Goal: Task Accomplishment & Management: Manage account settings

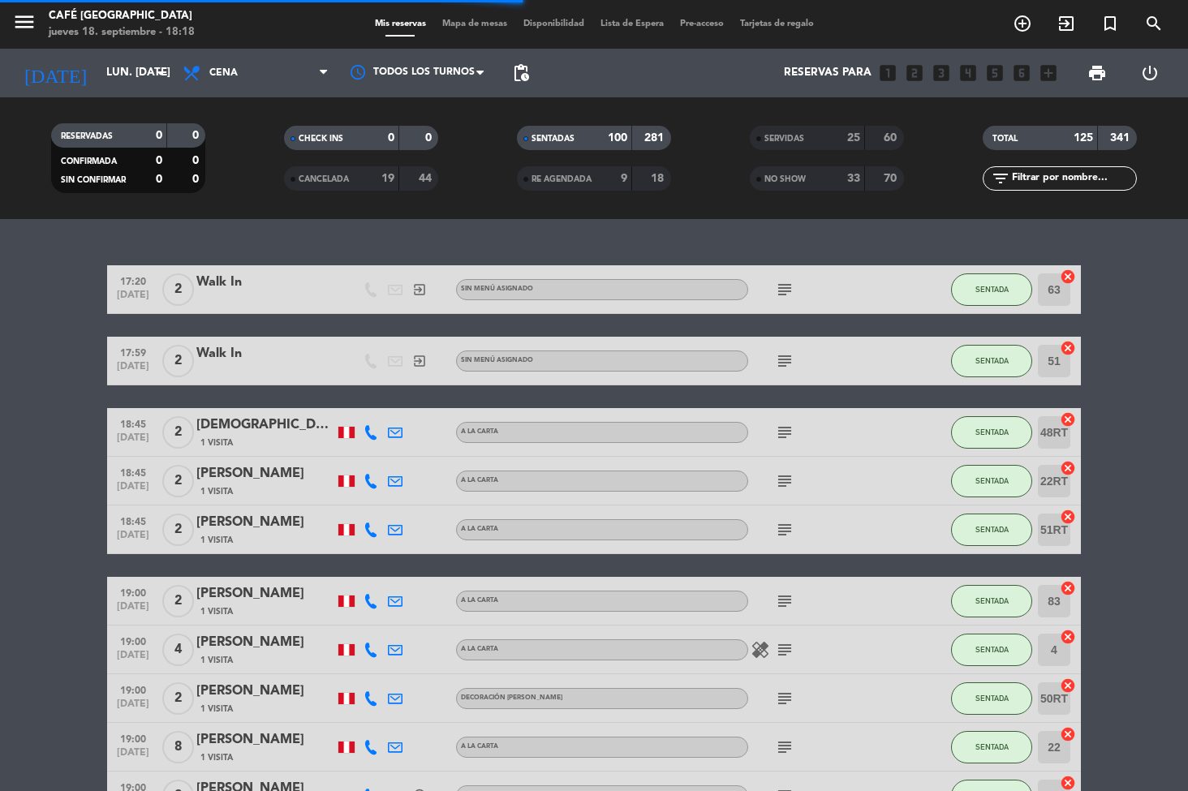
click at [473, 19] on span "Mapa de mesas" at bounding box center [474, 23] width 81 height 9
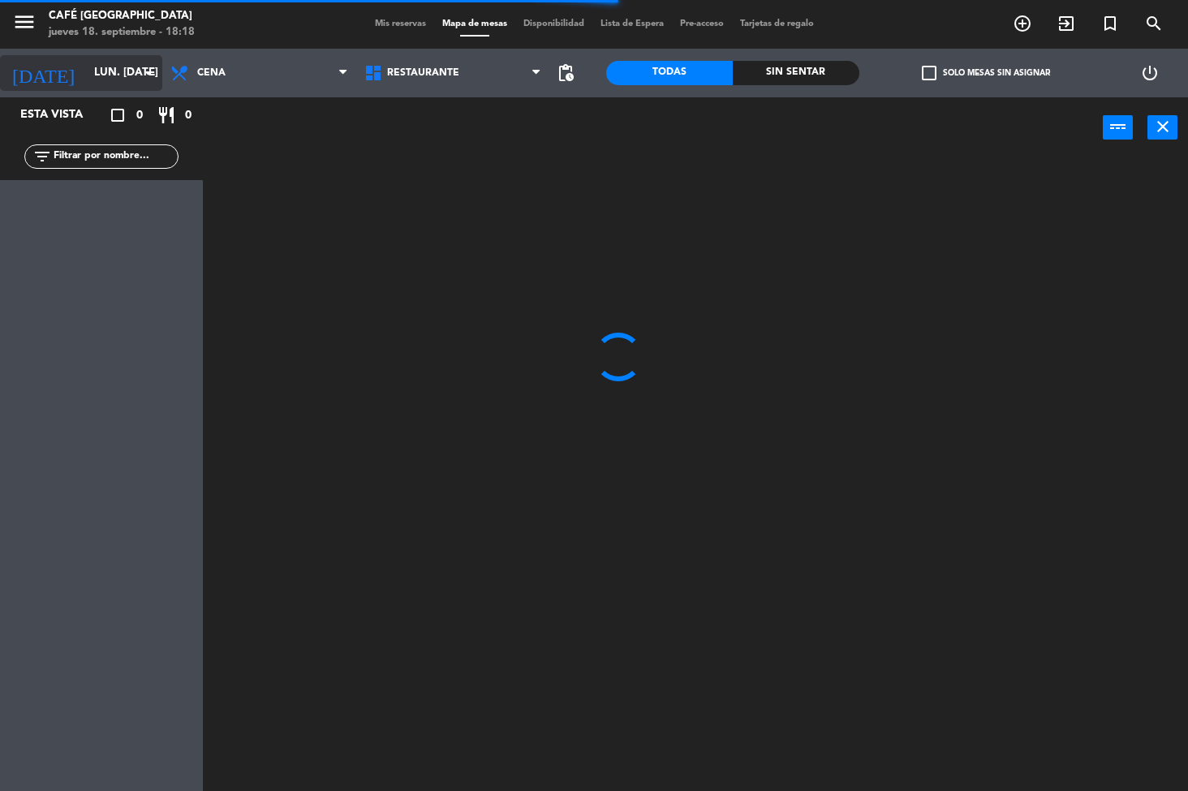
click at [144, 71] on icon "arrow_drop_down" at bounding box center [148, 72] width 19 height 19
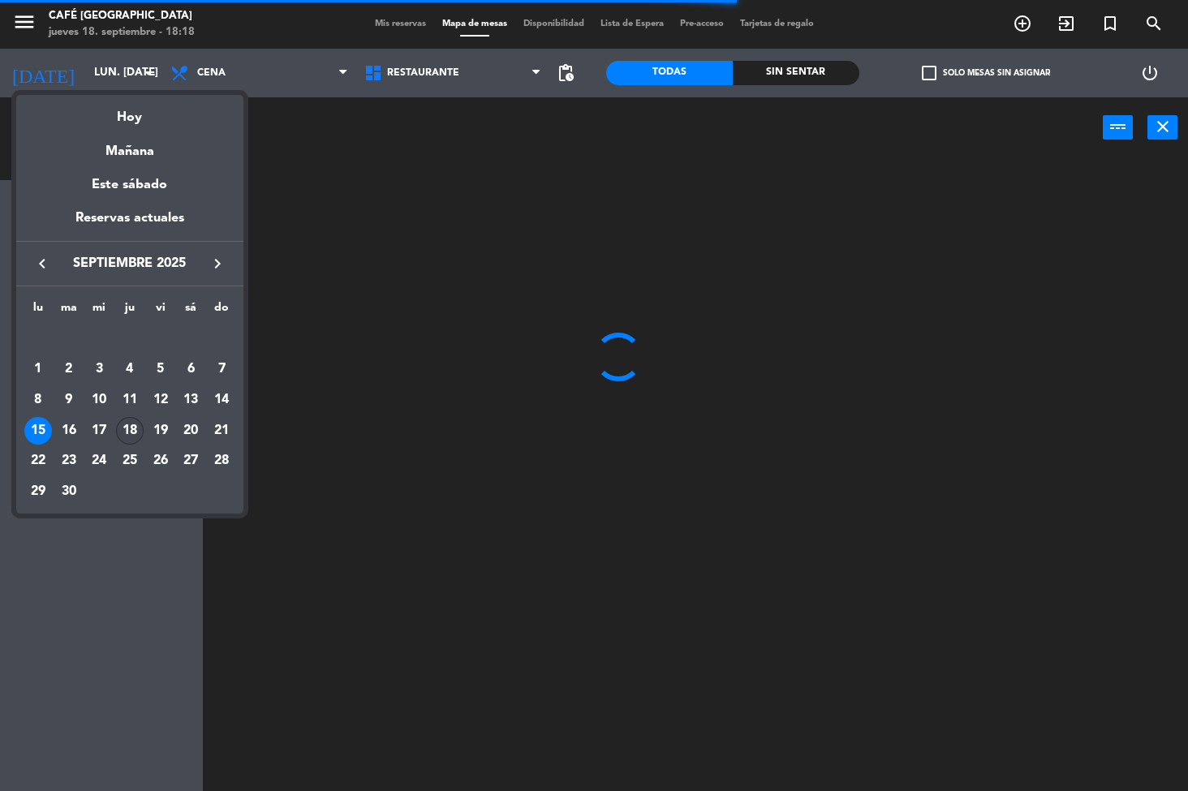
click at [130, 431] on div "18" at bounding box center [130, 431] width 28 height 28
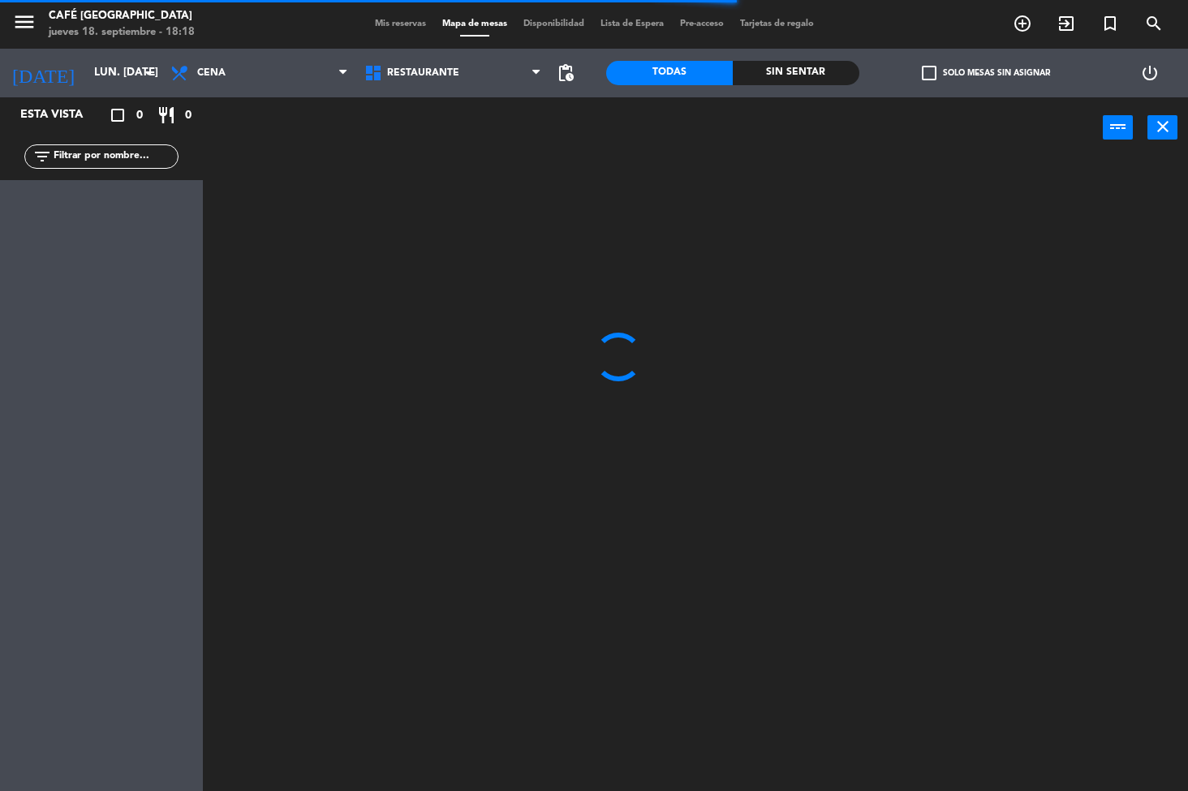
type input "[DEMOGRAPHIC_DATA] [DATE]"
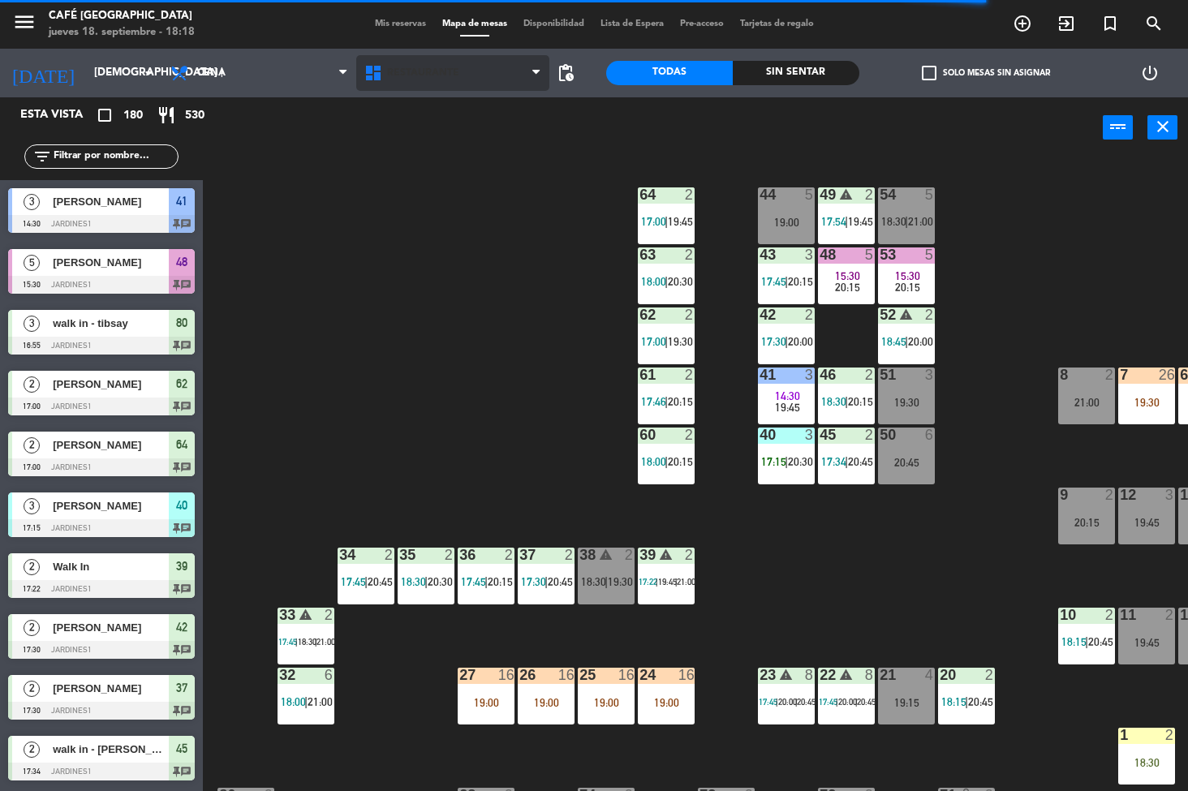
click at [432, 73] on span "Restaurante" at bounding box center [423, 72] width 72 height 11
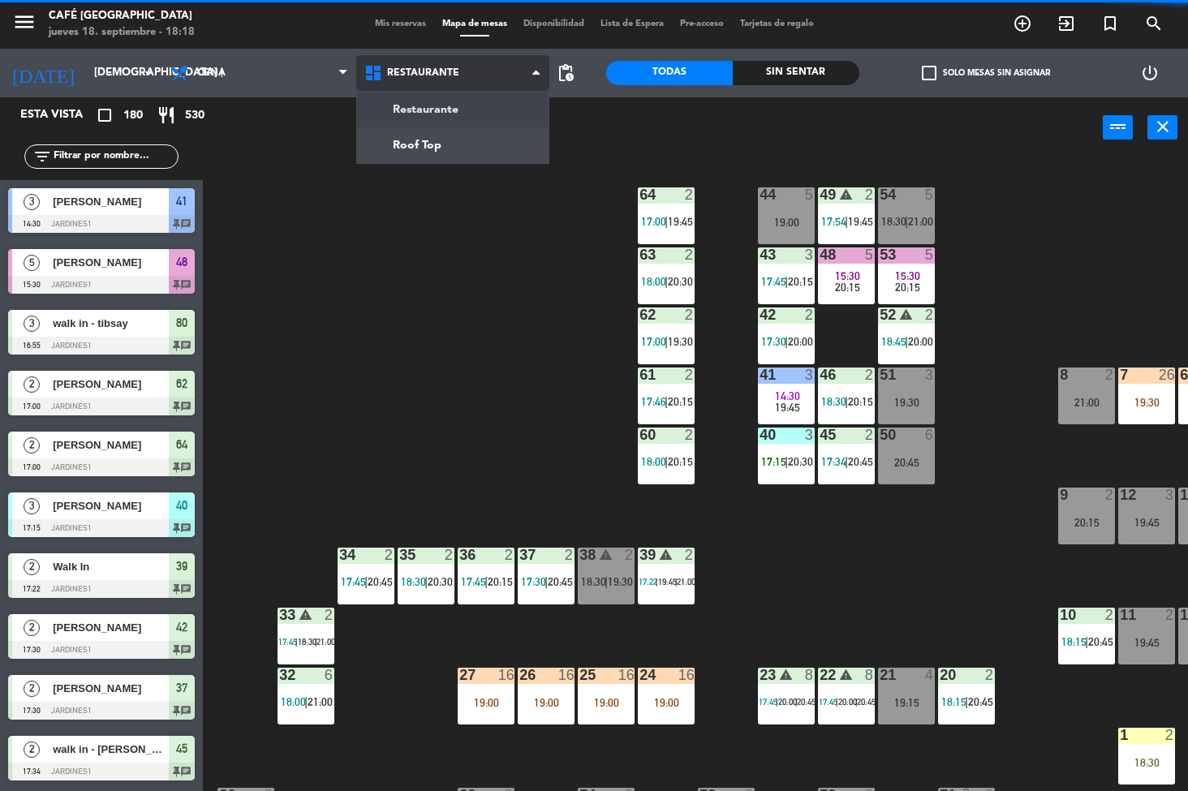
scroll to position [239, 0]
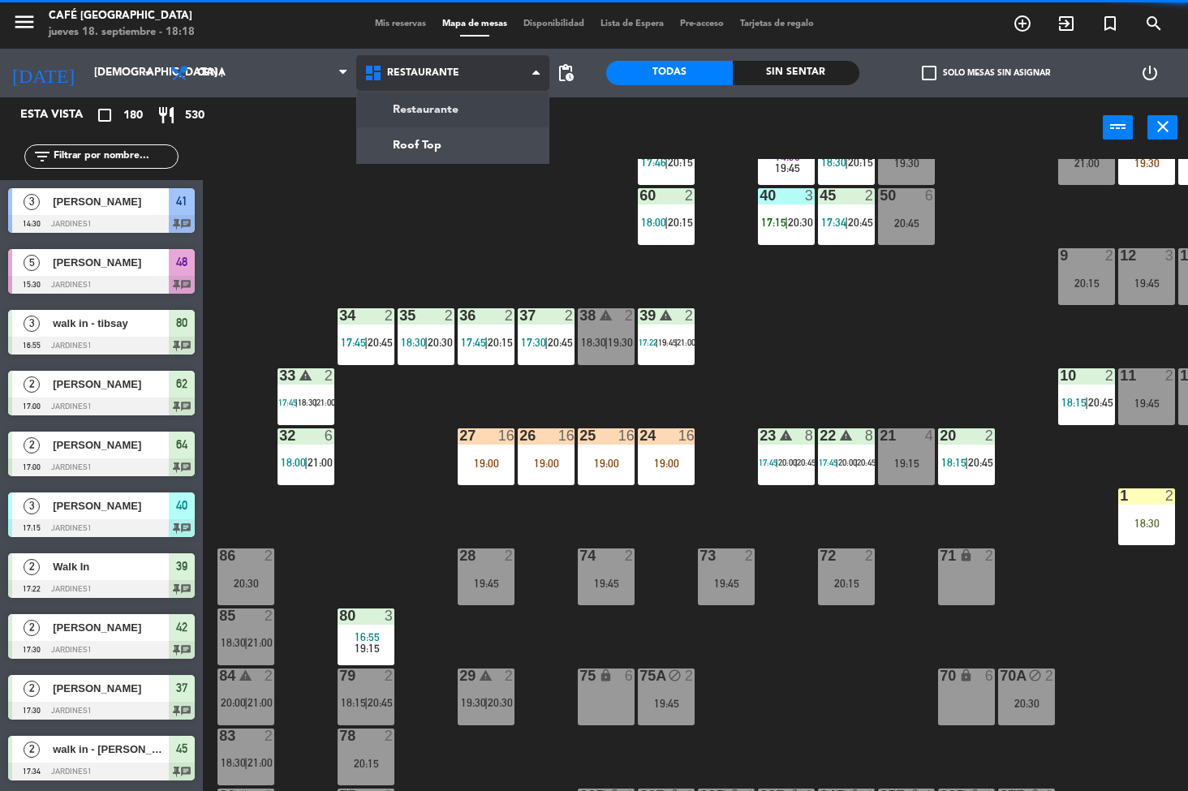
click at [460, 146] on ng-component "menu Café Museo Larco jueves 18. septiembre - 18:18 Mis reservas Mapa de mesas …" at bounding box center [594, 396] width 1188 height 792
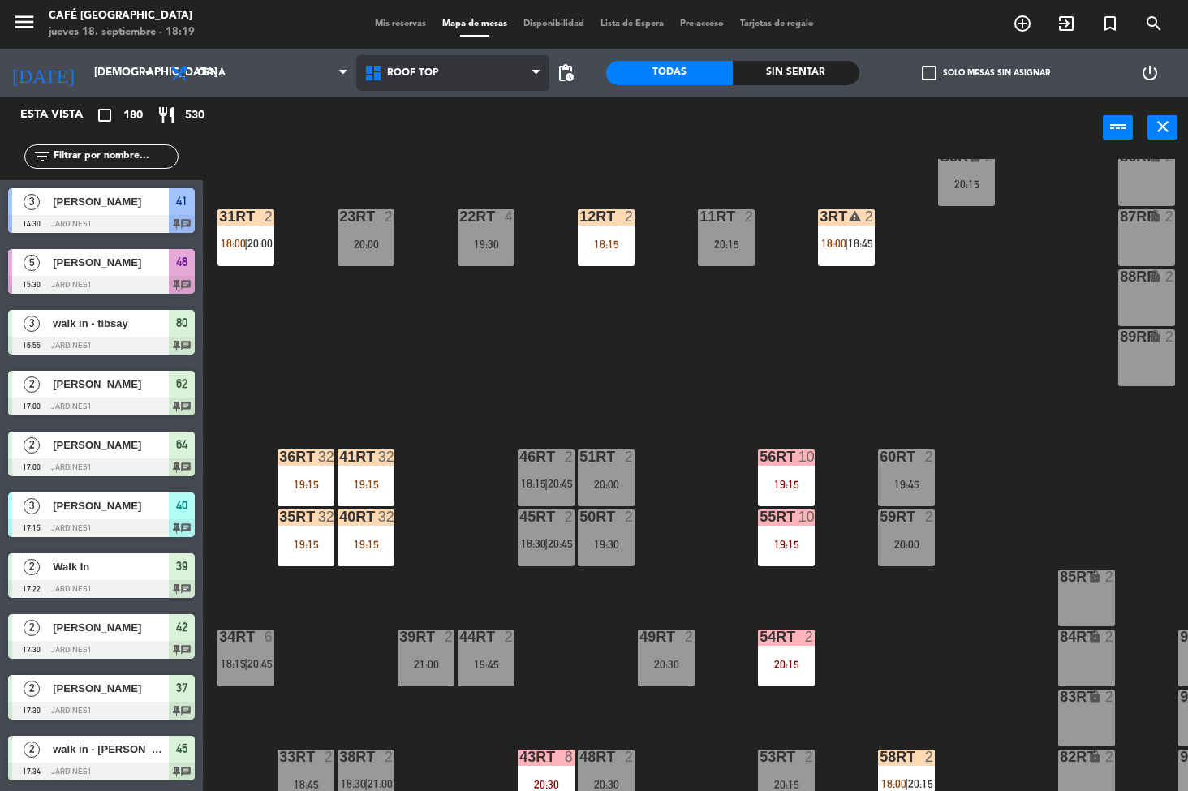
scroll to position [460, 0]
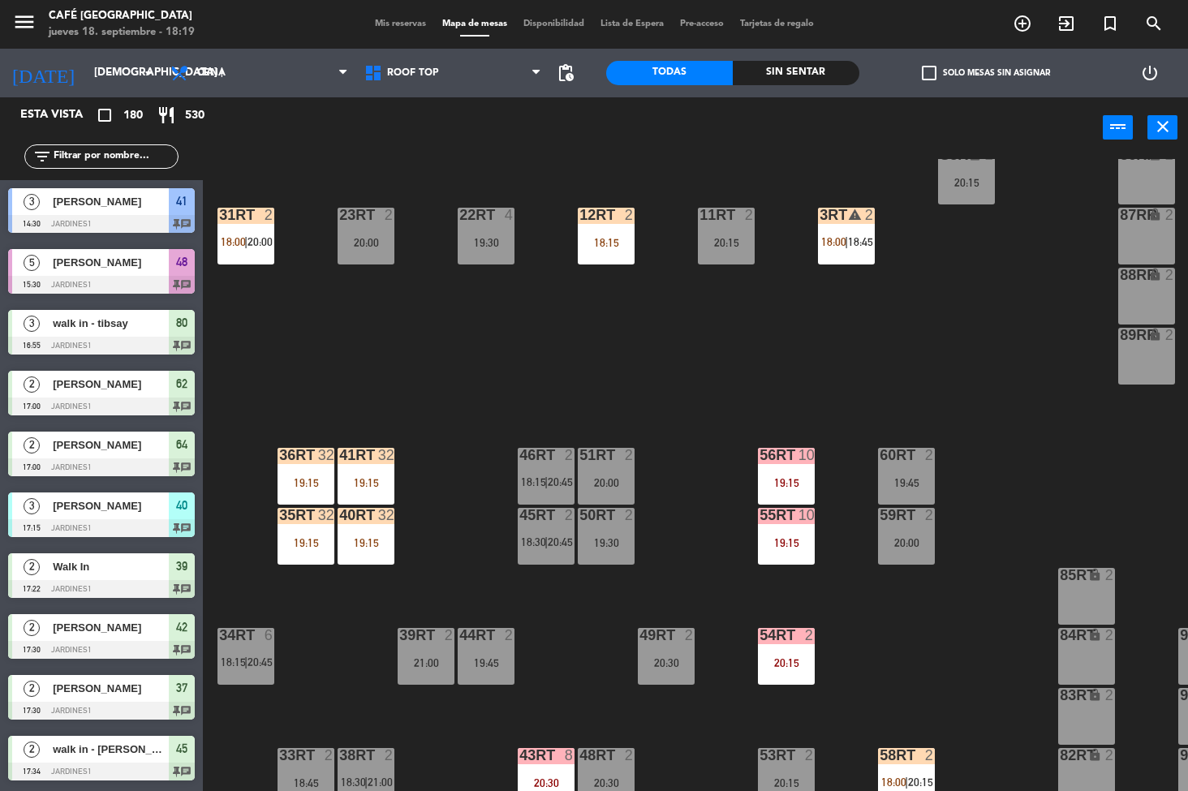
click at [805, 470] on div "56RT 10 19:15" at bounding box center [786, 476] width 57 height 57
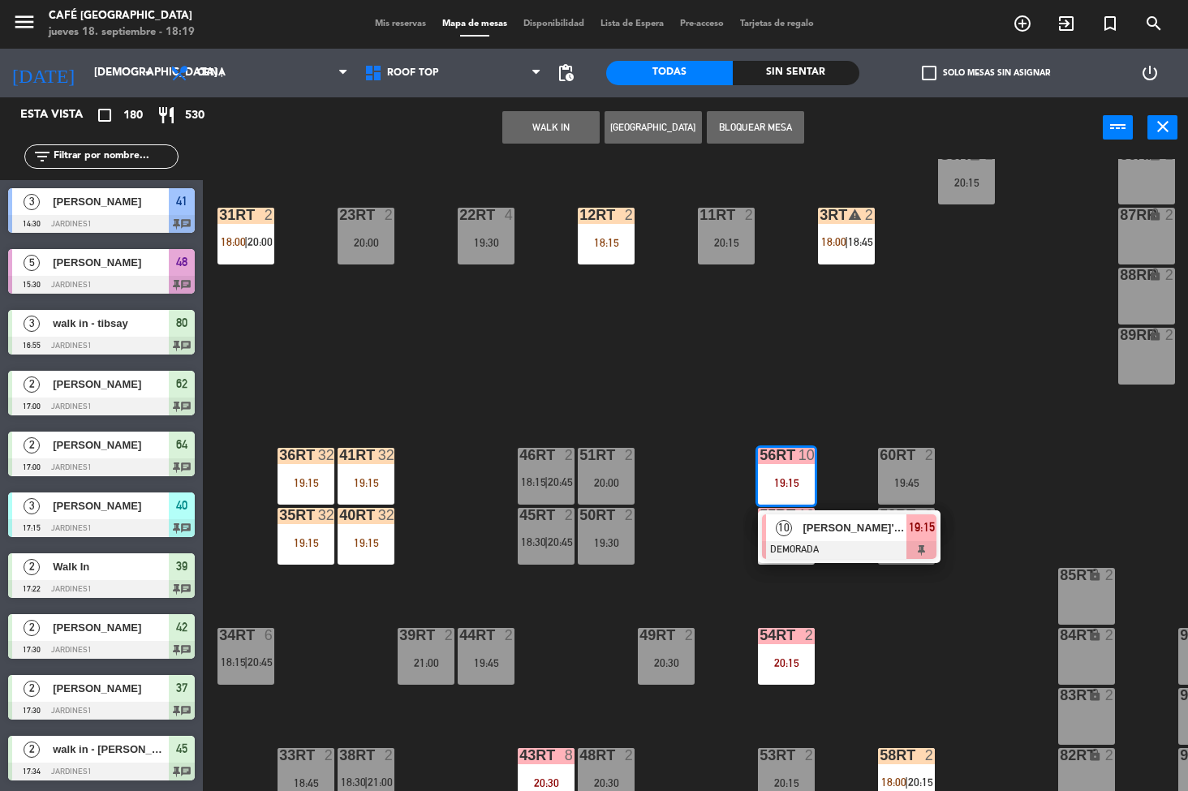
click at [840, 534] on span "[PERSON_NAME]'s day" at bounding box center [854, 527] width 104 height 17
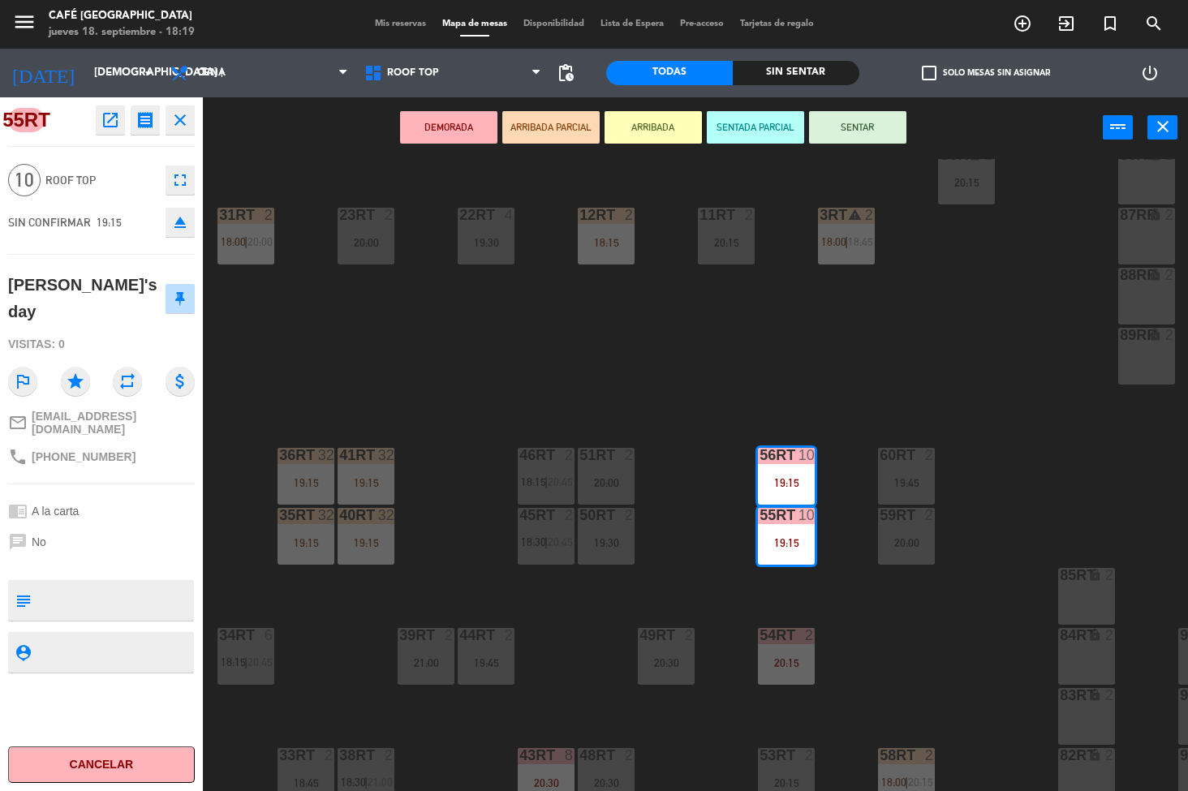
click at [1037, 380] on div "18RT 6 19:00 16RT 6 18:30 28RT 2 20:00 80RR lock 2 27RT 5 19:00 7RT warning 3 1…" at bounding box center [701, 475] width 973 height 633
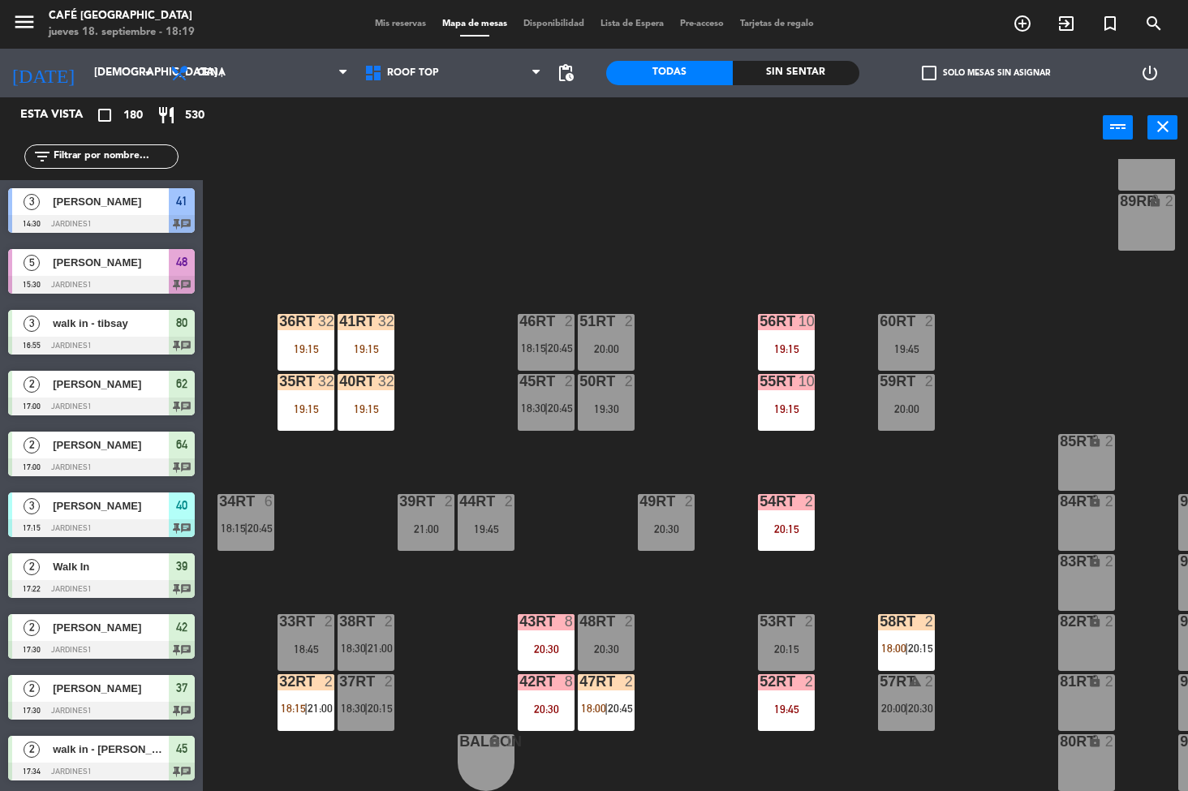
scroll to position [601, 0]
click at [343, 403] on div "19:15" at bounding box center [365, 408] width 57 height 11
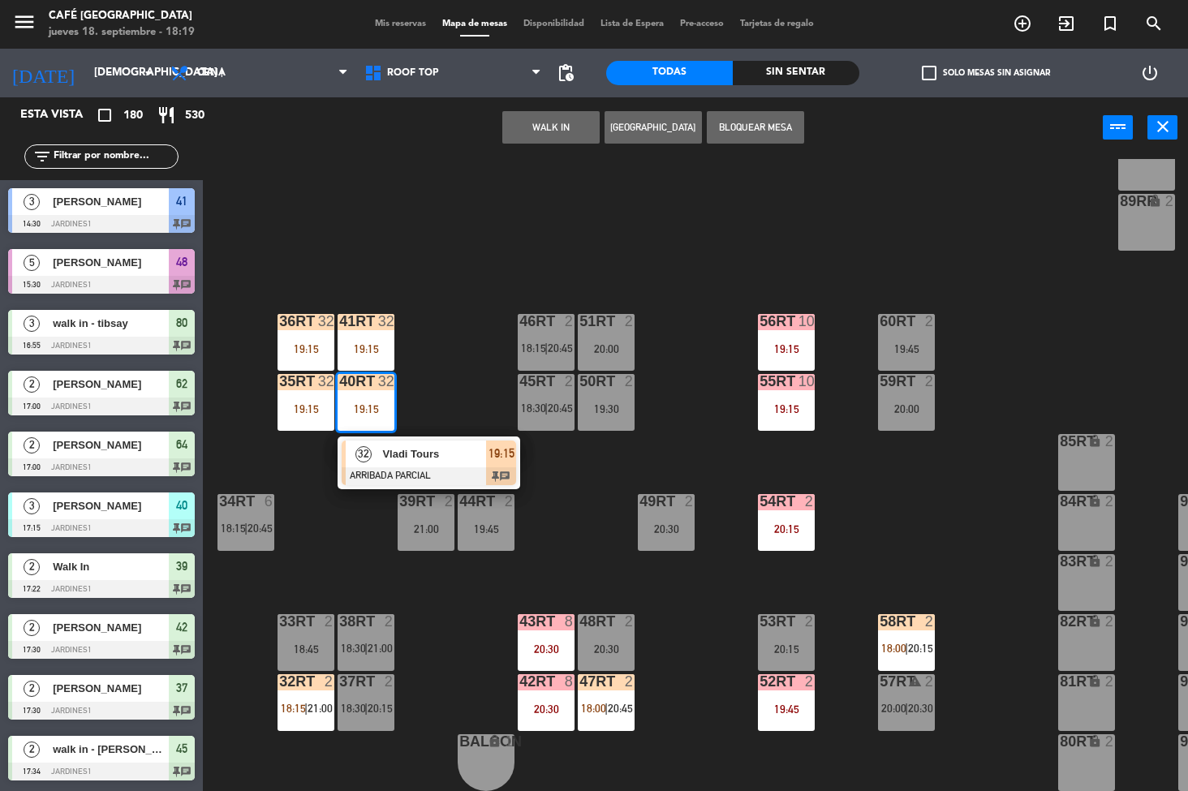
click at [455, 473] on div at bounding box center [429, 476] width 174 height 18
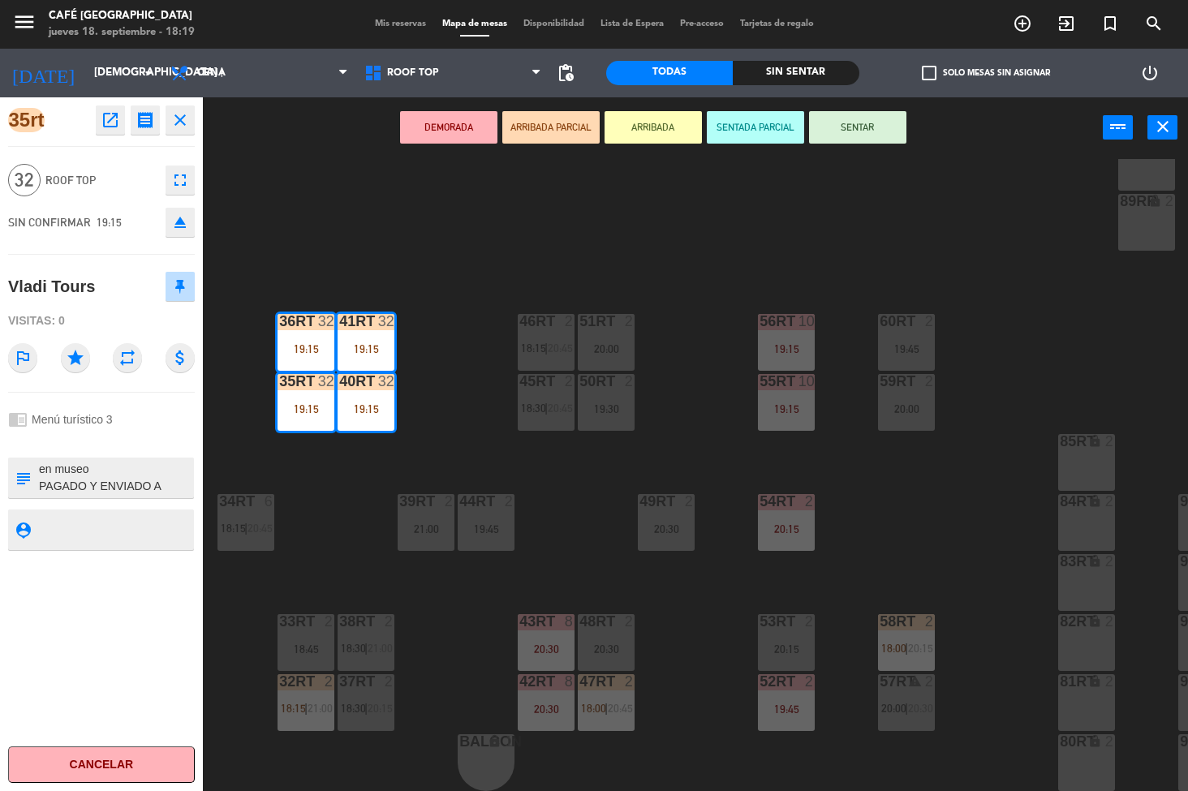
click at [108, 127] on icon "open_in_new" at bounding box center [110, 119] width 19 height 19
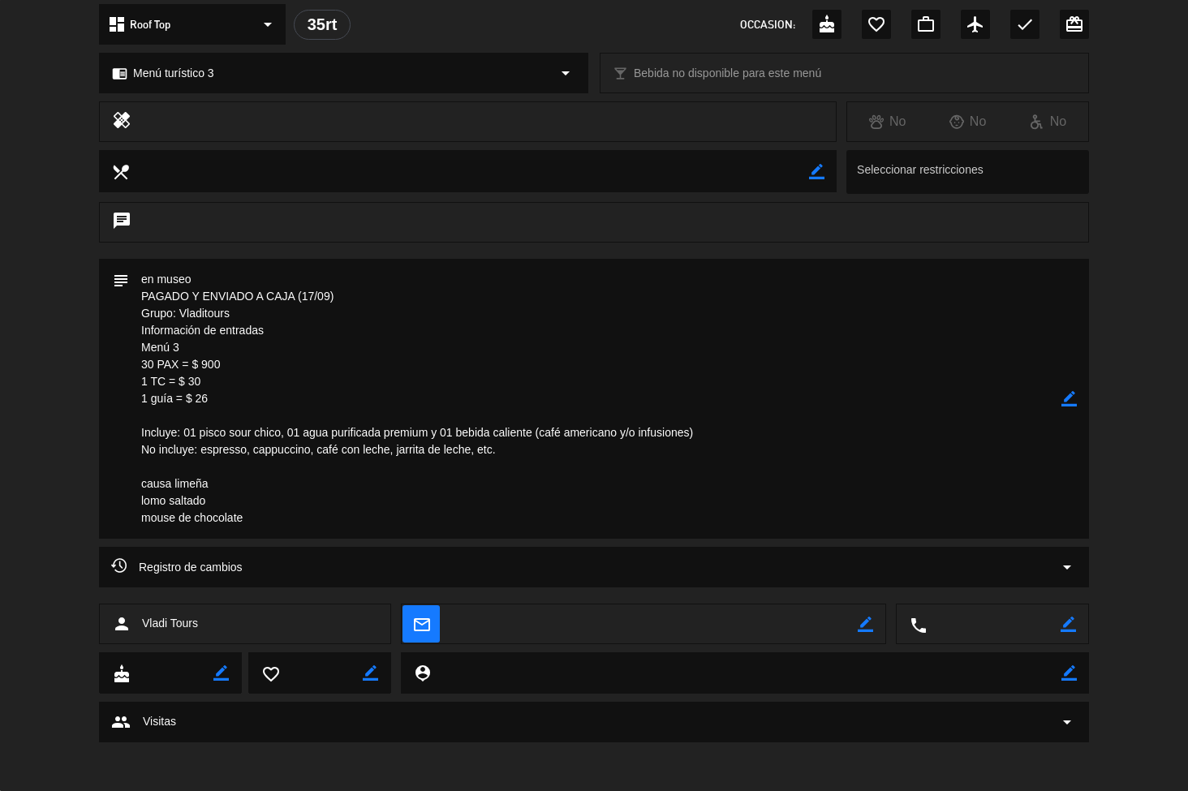
scroll to position [0, 0]
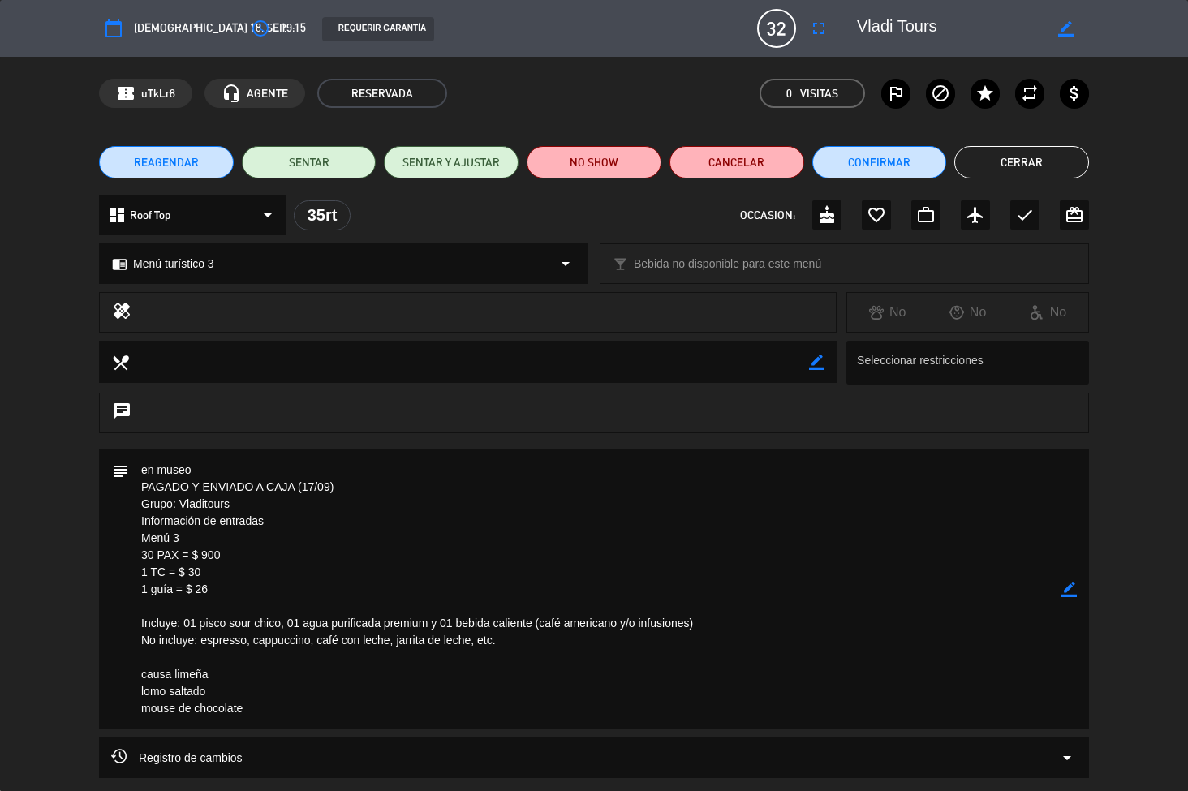
click at [1047, 165] on button "Cerrar" at bounding box center [1021, 162] width 135 height 32
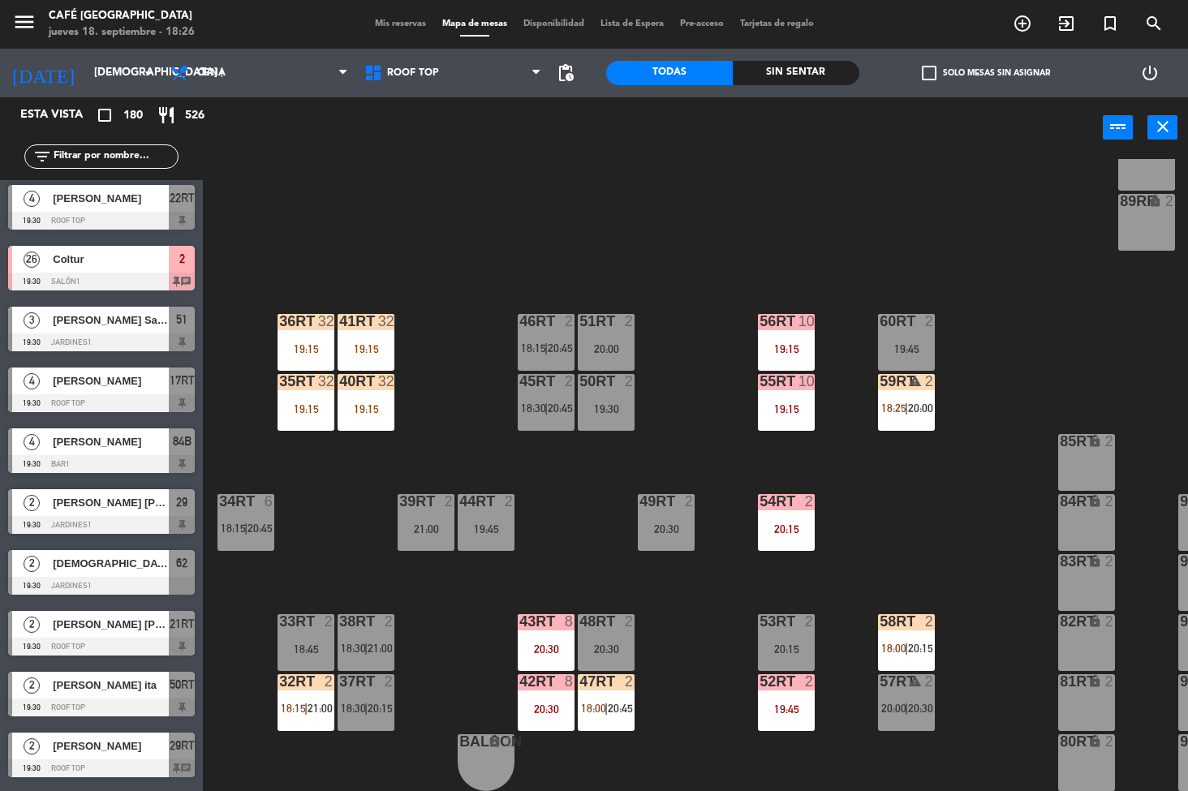
click at [969, 467] on div "18RT 6 19:00 16RT 6 18:30 28RT 2 20:00 80RR lock 2 27RT 5 19:00 7RT warning 3 1…" at bounding box center [701, 475] width 973 height 633
click at [606, 616] on div at bounding box center [605, 621] width 27 height 15
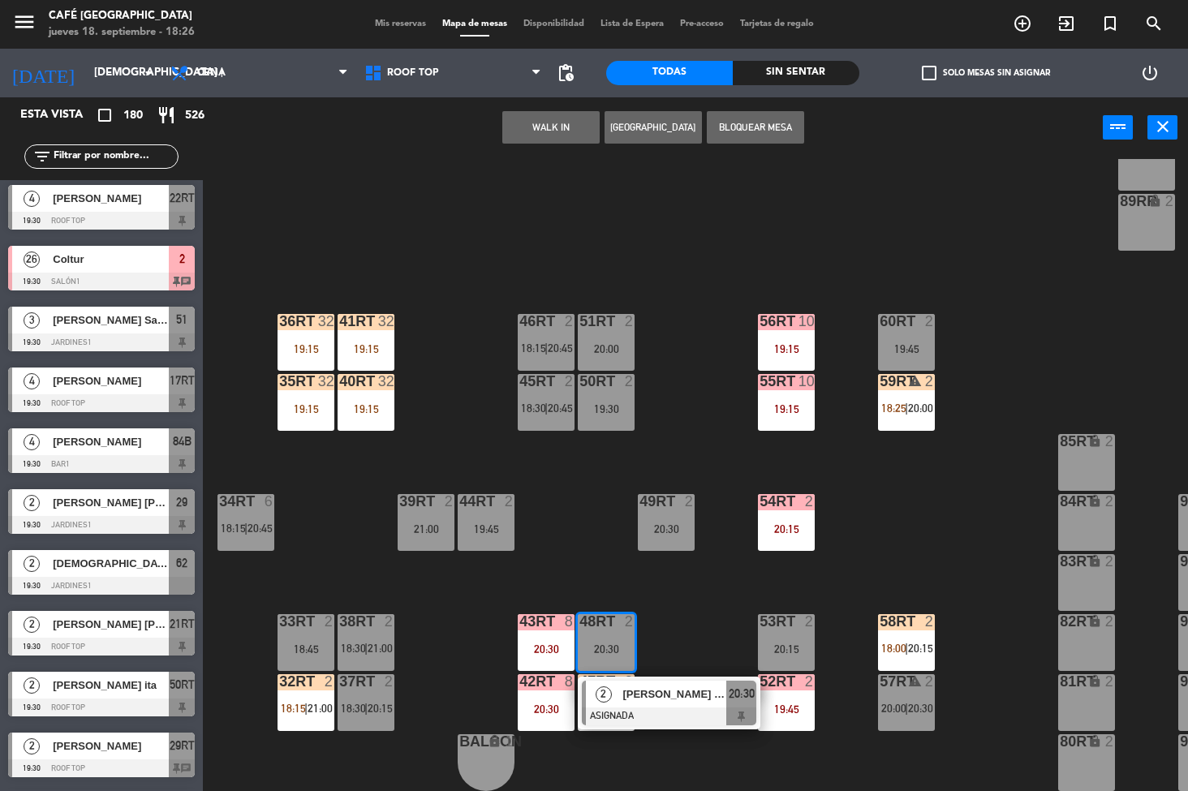
click at [599, 633] on div "48RT 2 20:30" at bounding box center [606, 642] width 57 height 57
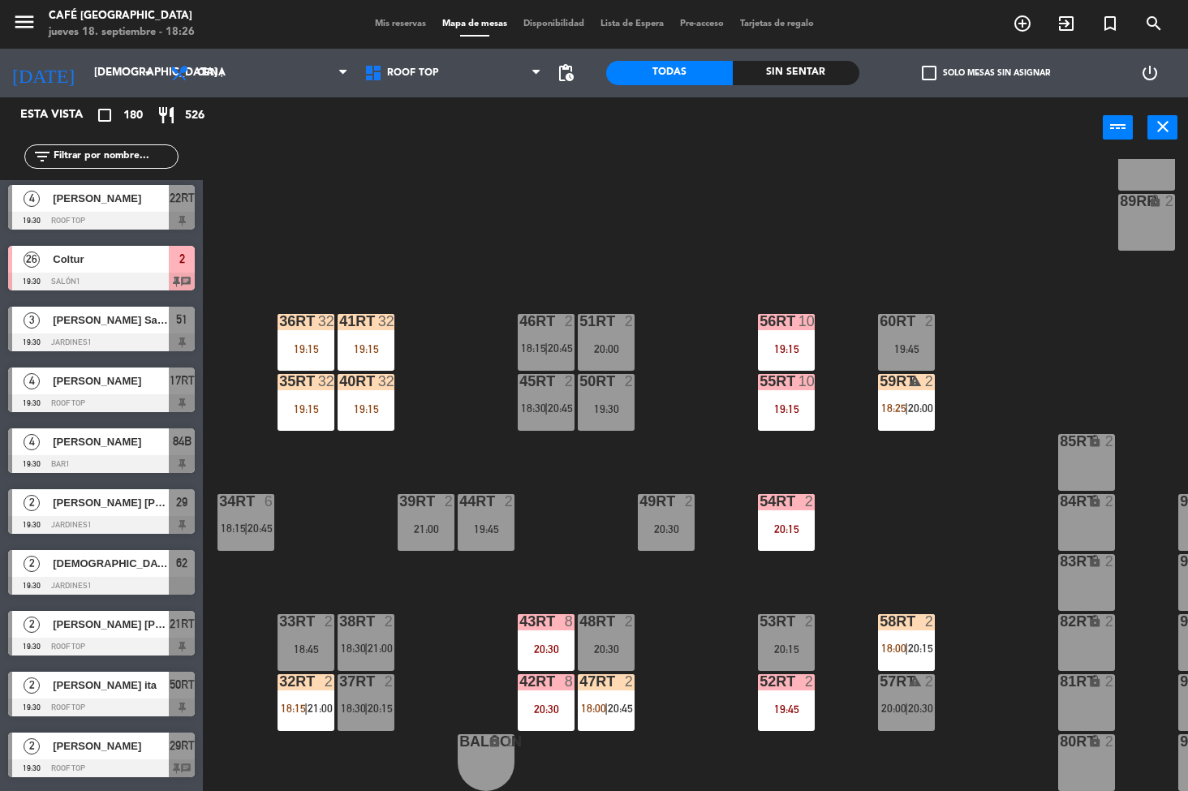
click at [602, 648] on div "20:30" at bounding box center [606, 648] width 57 height 11
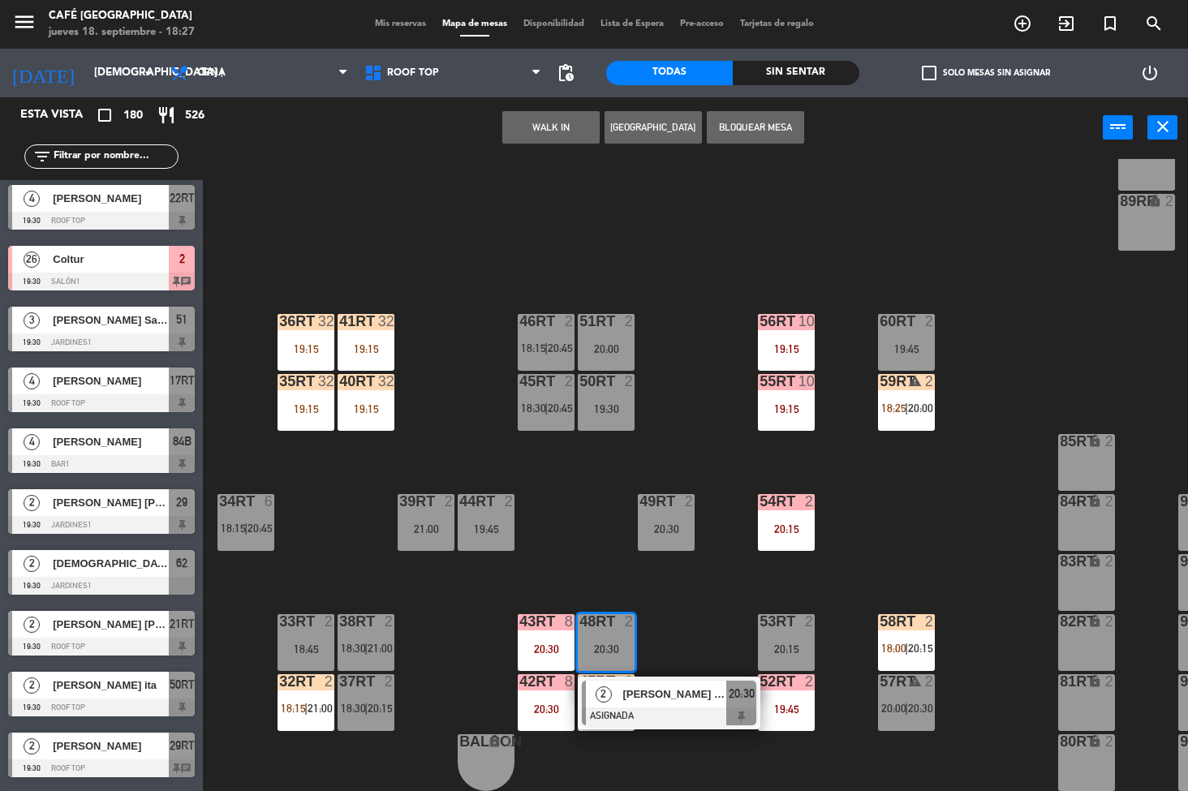
click at [319, 402] on div "19:15" at bounding box center [305, 408] width 57 height 12
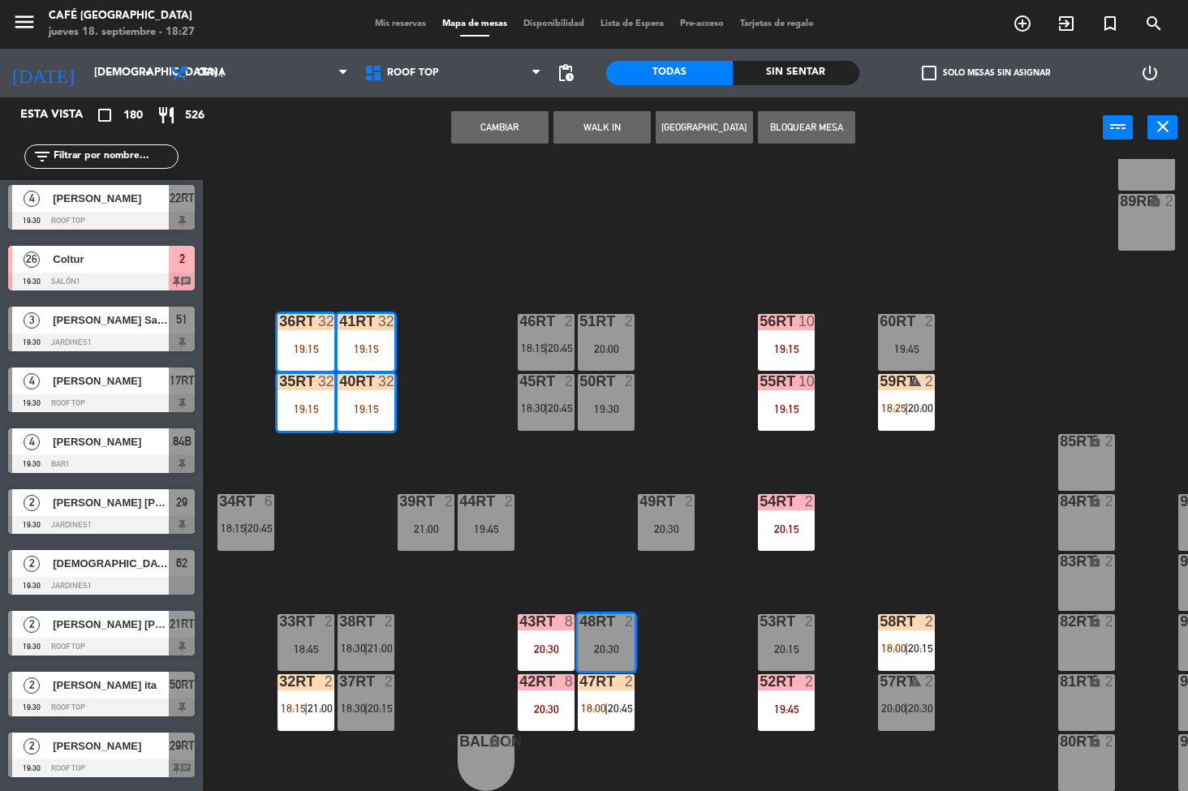
click at [307, 327] on div at bounding box center [305, 321] width 27 height 15
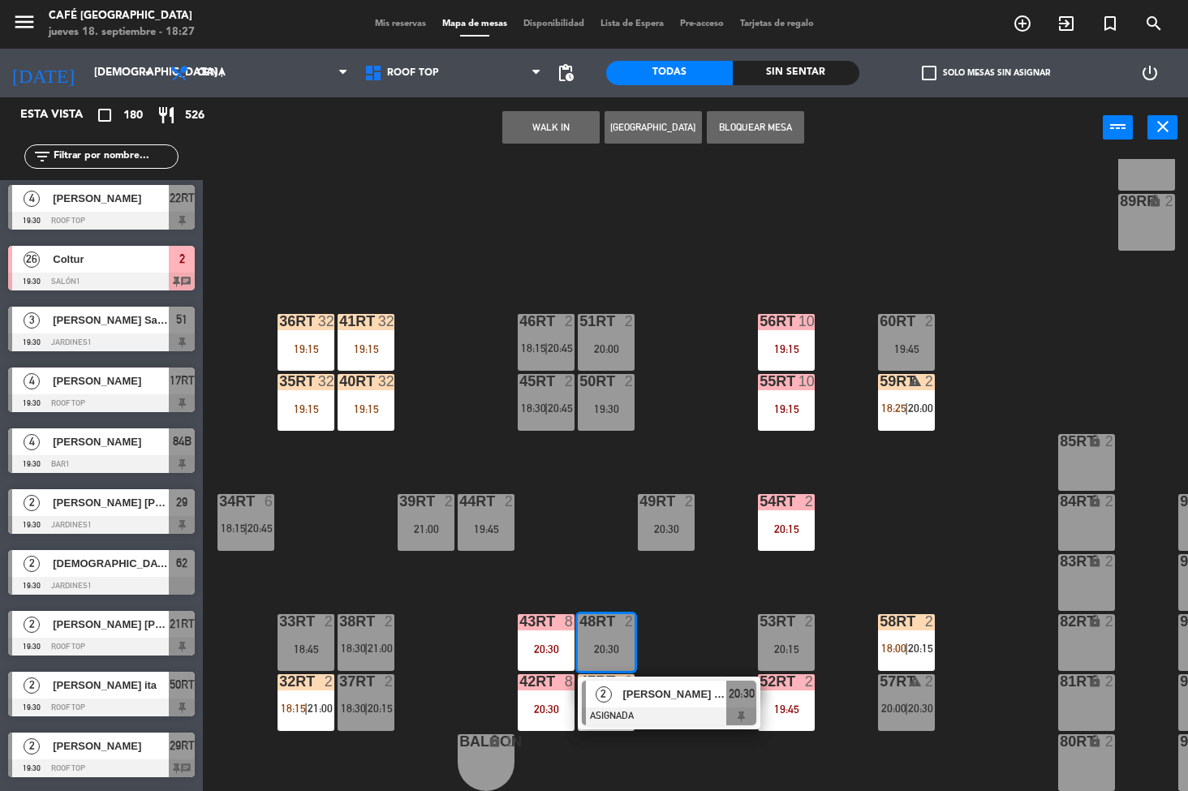
click at [517, 468] on div "18RT 6 19:00 16RT 6 18:30 28RT 2 20:00 80RR lock 2 27RT 5 19:00 7RT warning 3 1…" at bounding box center [701, 475] width 973 height 633
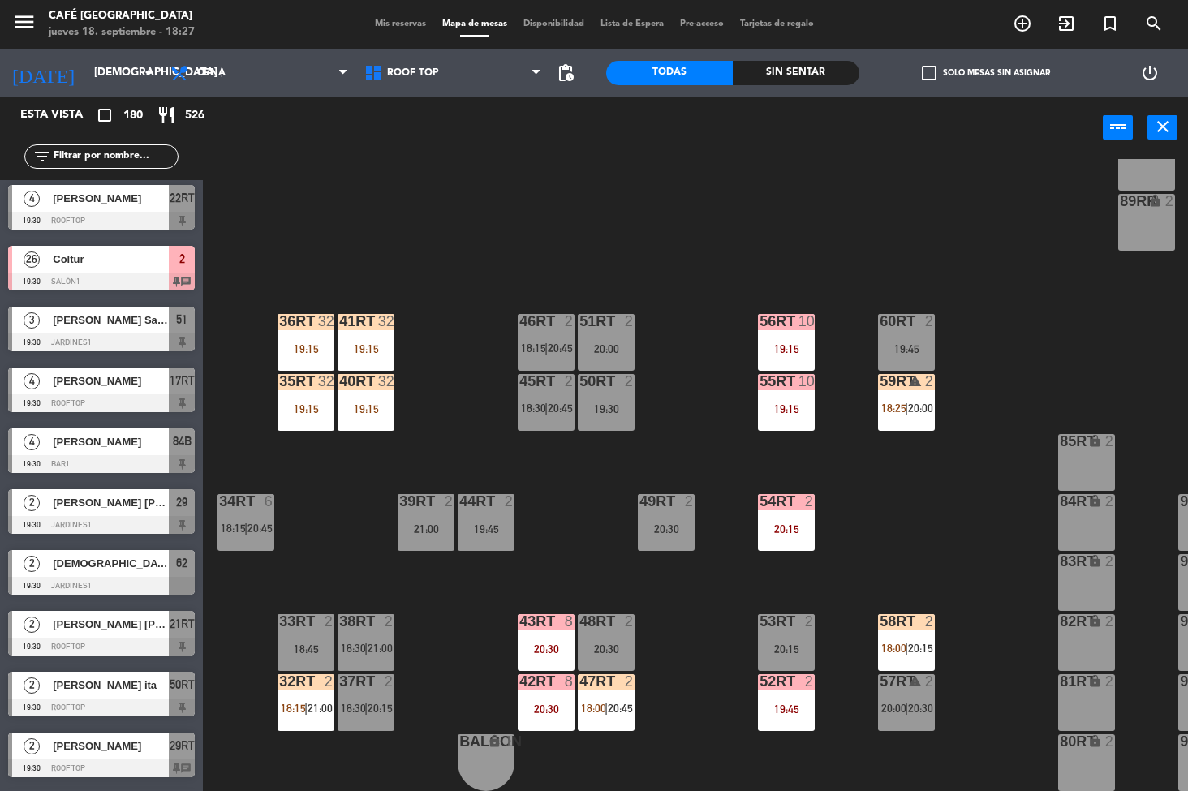
click at [385, 380] on div "32" at bounding box center [386, 381] width 16 height 15
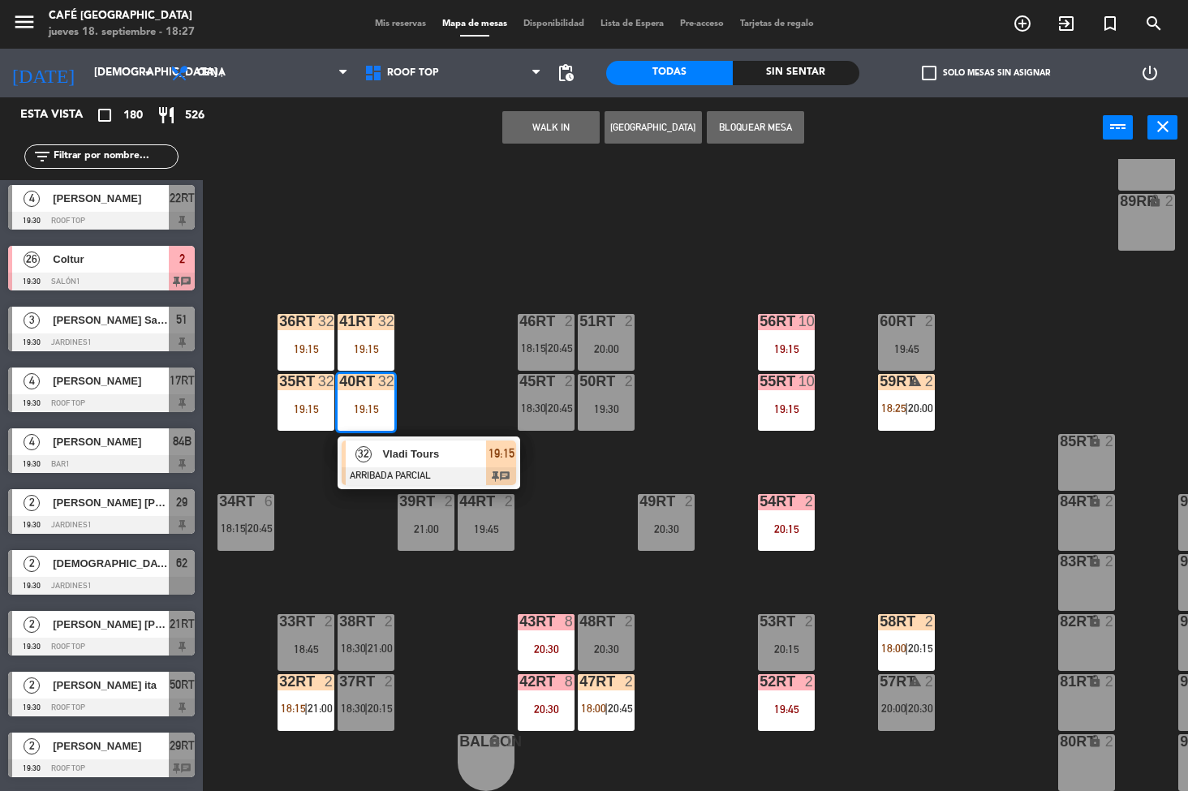
click at [363, 465] on div "32" at bounding box center [363, 453] width 35 height 27
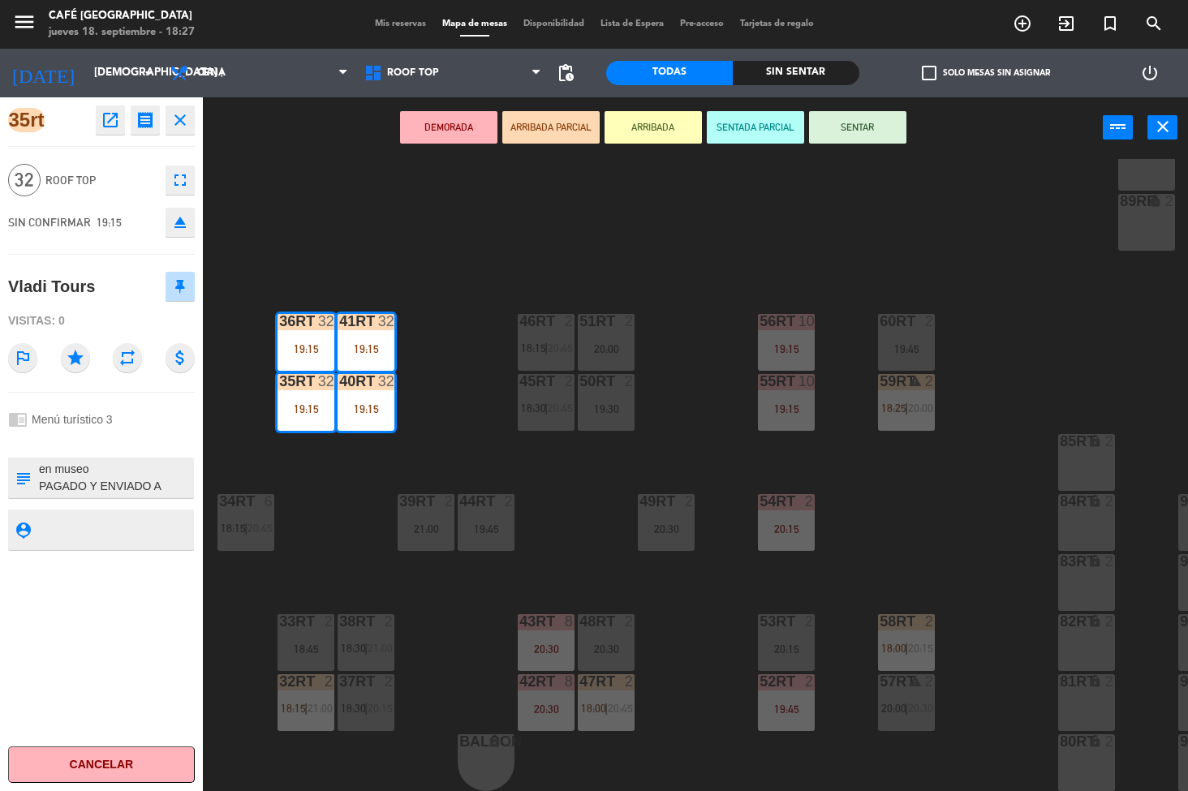
click at [108, 127] on icon "open_in_new" at bounding box center [110, 119] width 19 height 19
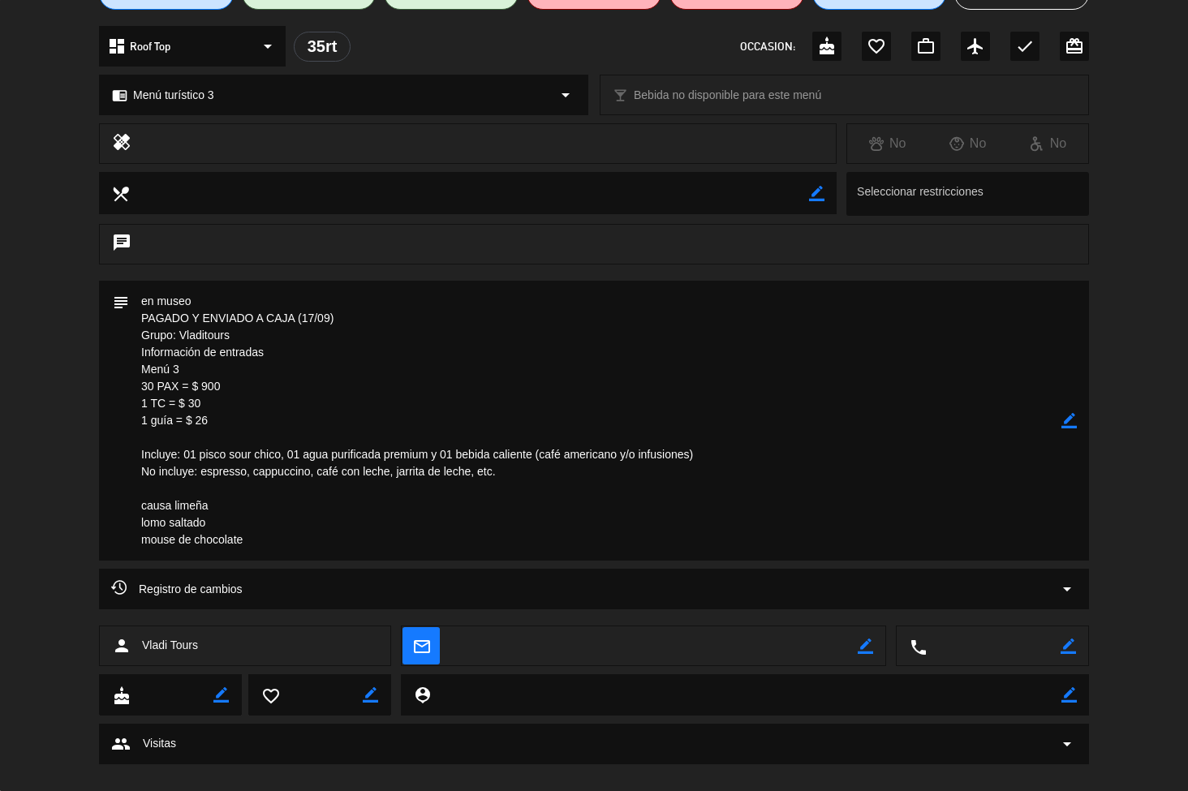
scroll to position [41, 0]
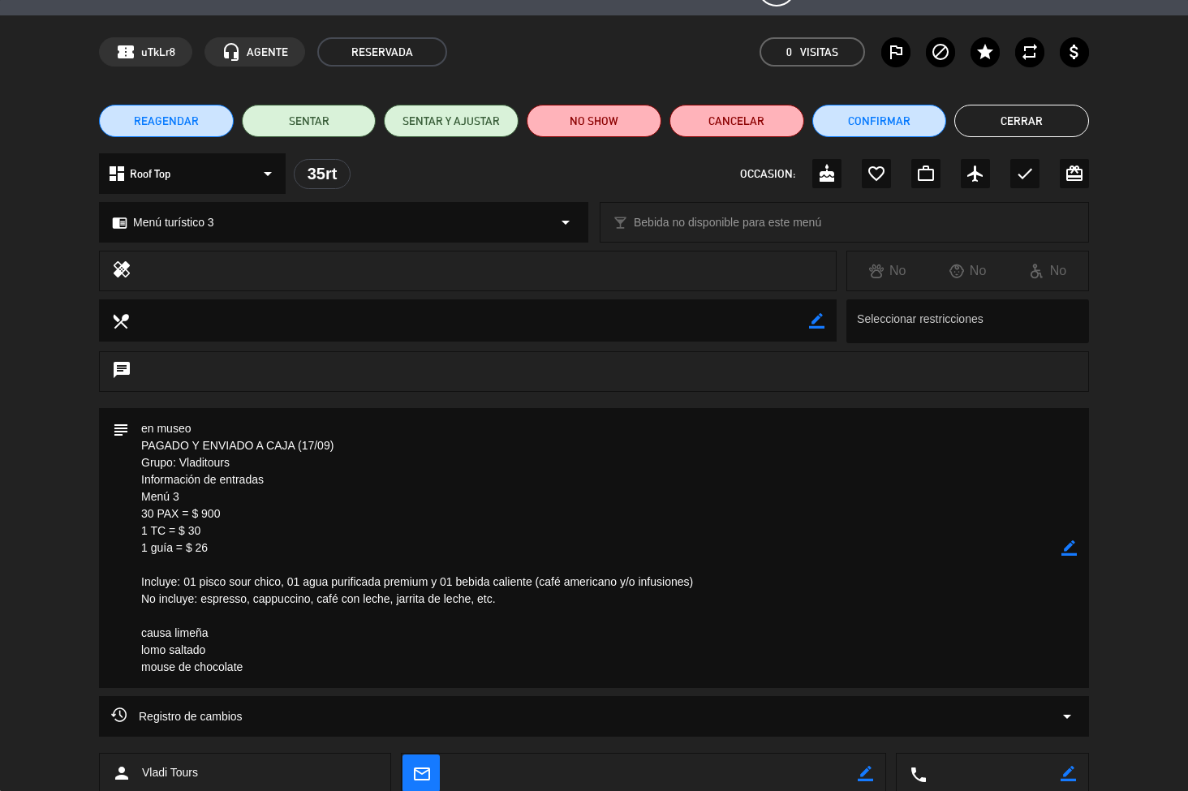
click at [1017, 120] on button "Cerrar" at bounding box center [1021, 121] width 135 height 32
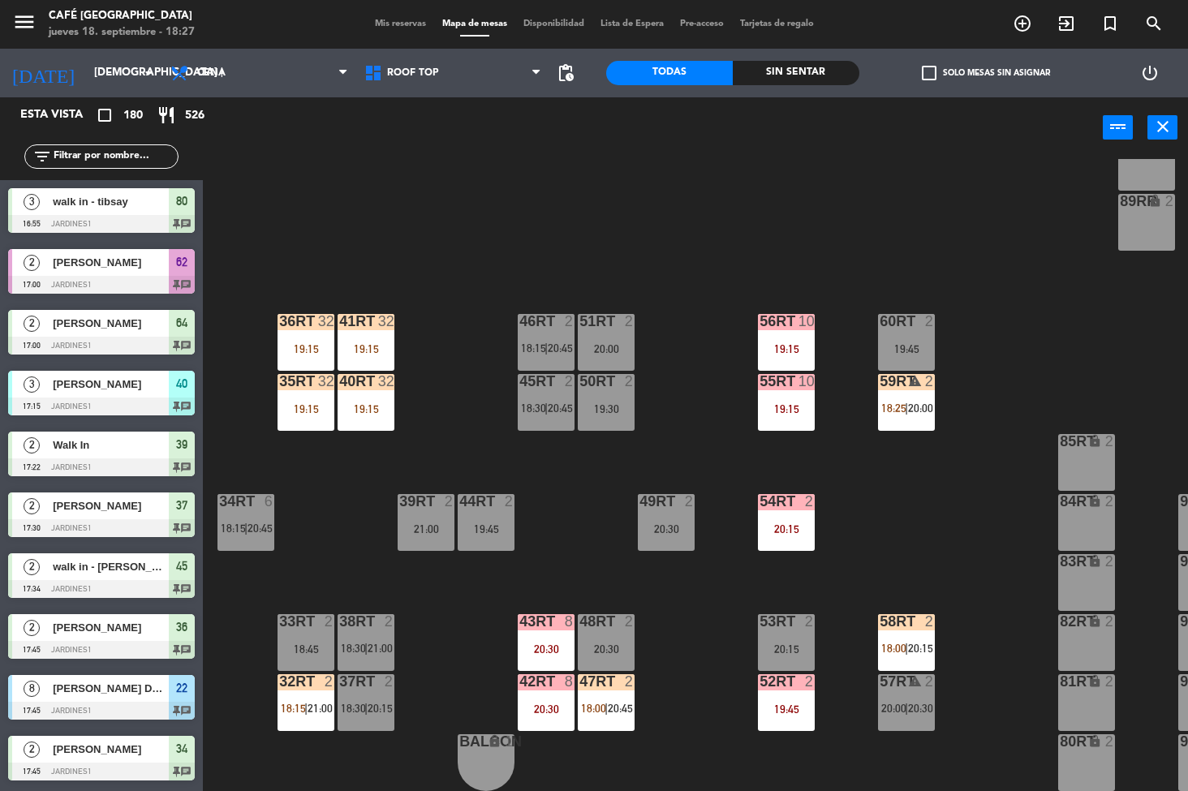
scroll to position [3775, 0]
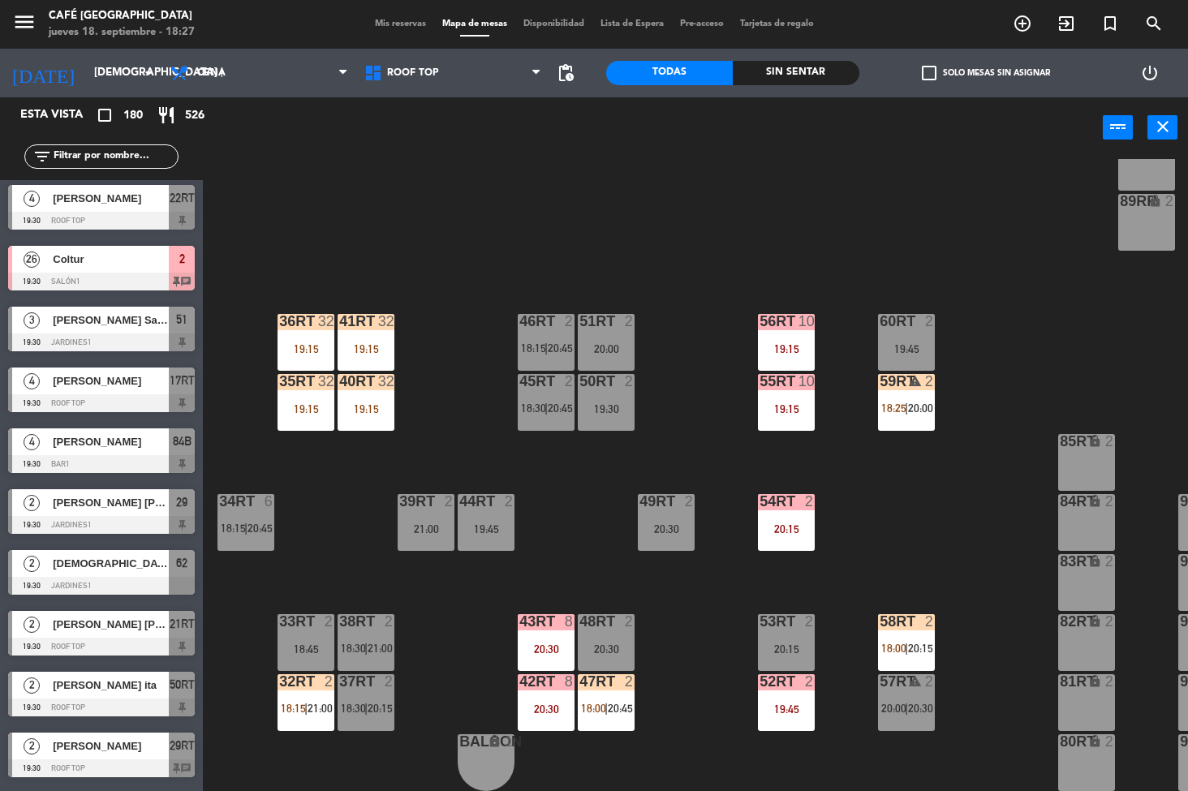
click at [385, 380] on div "32" at bounding box center [386, 381] width 16 height 15
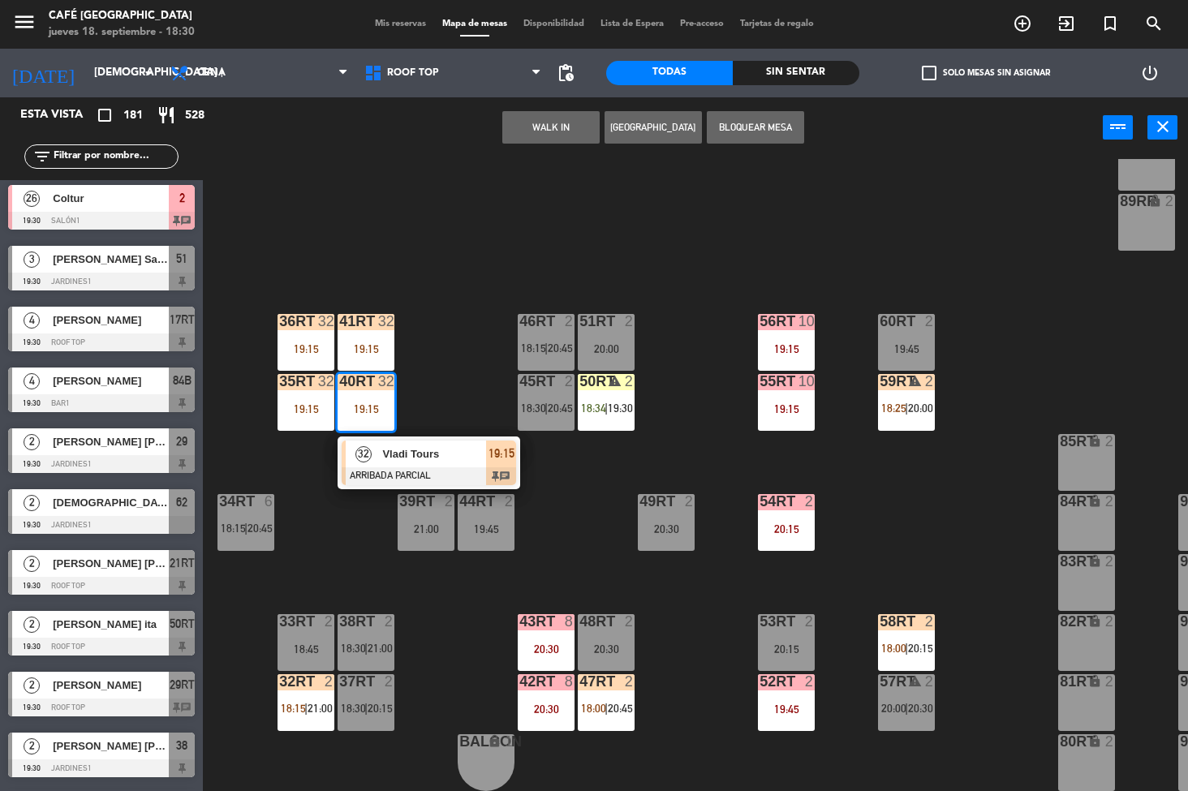
click at [959, 560] on div "18RT 6 19:00 16RT 6 18:30 28RT 2 20:00 80RR lock 2 27RT 5 19:00 7RT warning 3 1…" at bounding box center [701, 475] width 973 height 633
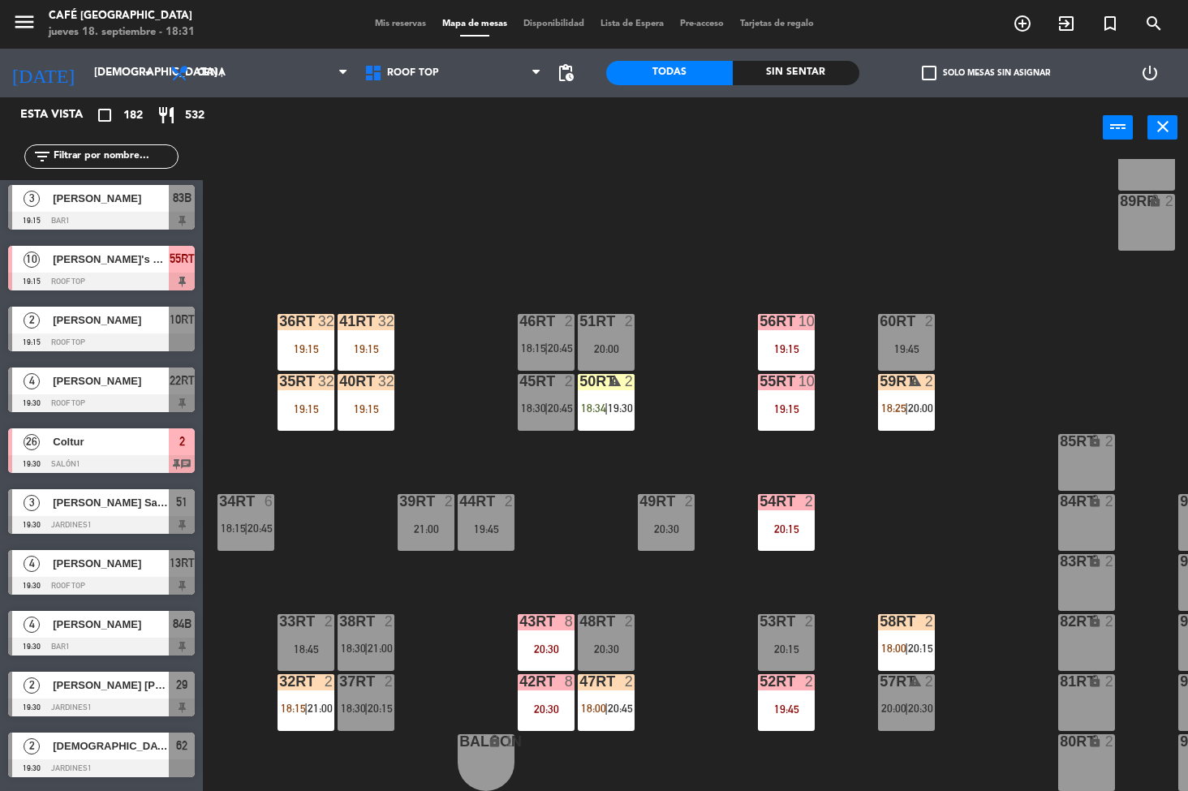
click at [696, 630] on div "18RT 6 19:00 16RT 6 18:30 28RT 2 20:00 80RR lock 2 27RT 5 19:00 7RT warning 3 1…" at bounding box center [701, 475] width 973 height 633
click at [905, 382] on div "warning" at bounding box center [905, 381] width 27 height 15
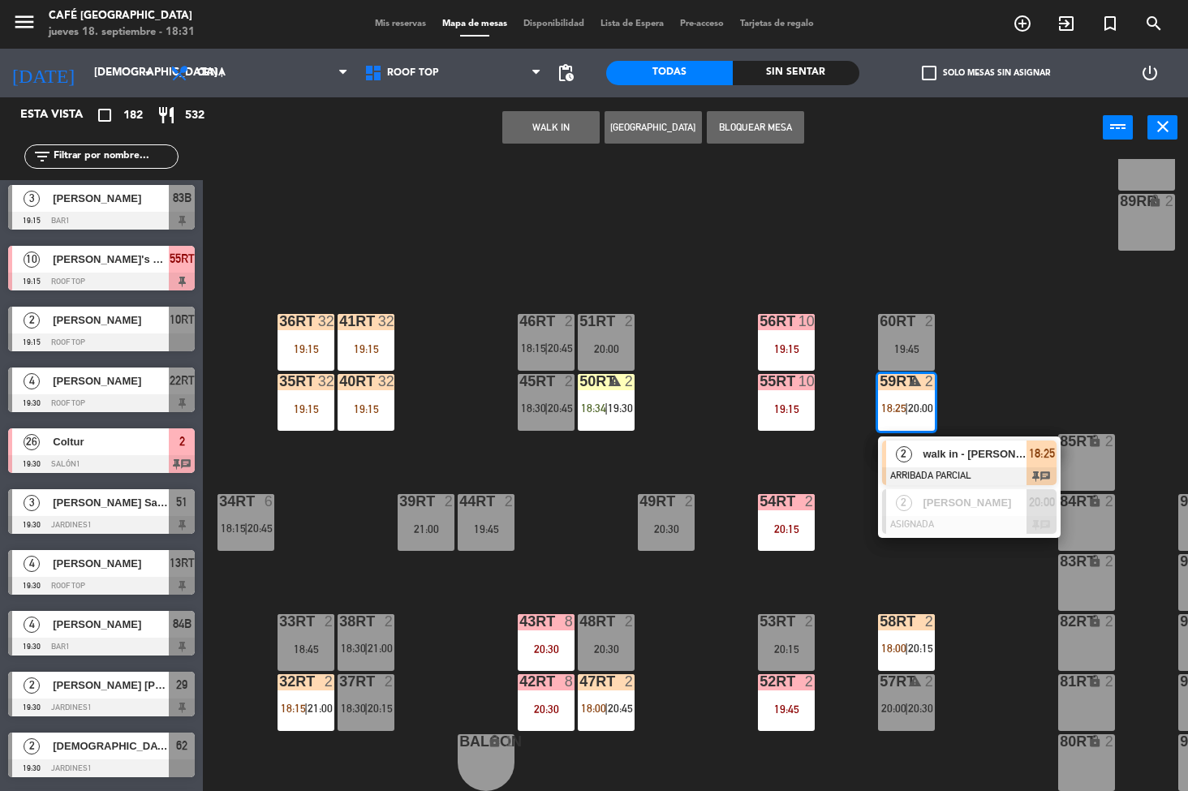
click at [972, 475] on div at bounding box center [969, 476] width 174 height 18
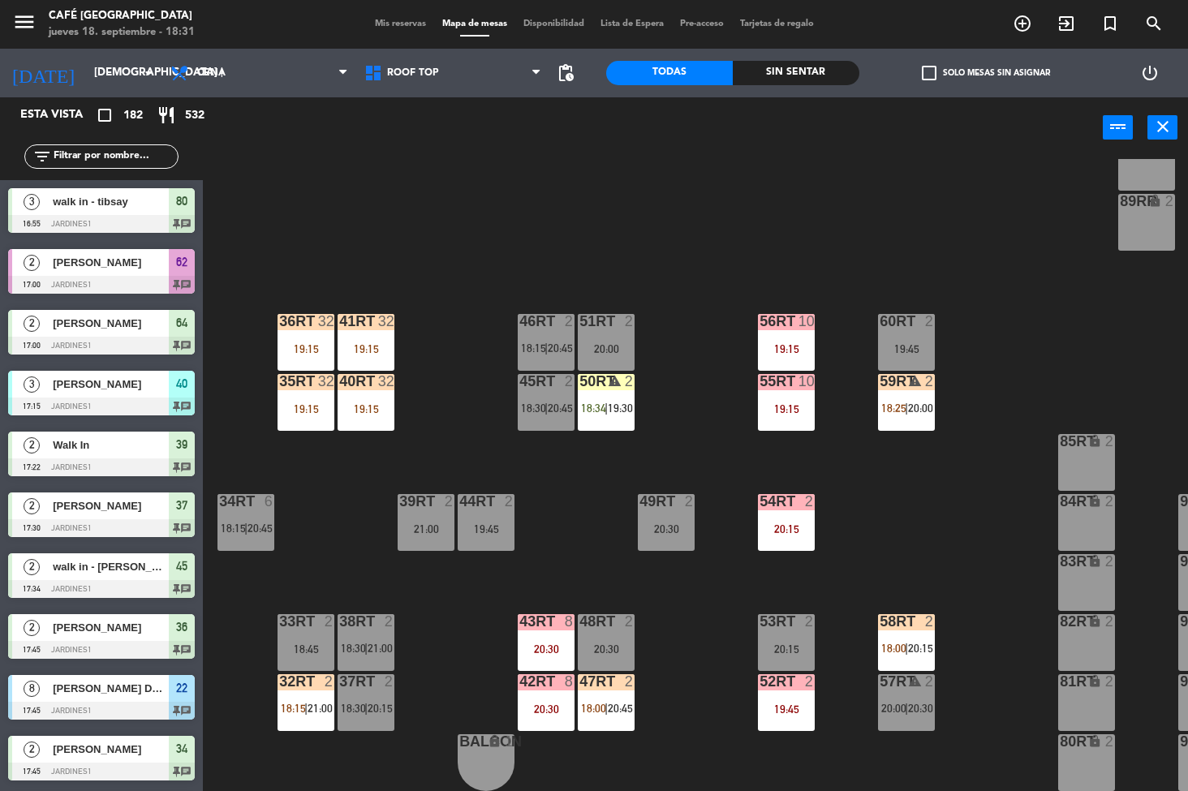
click at [978, 466] on div "18RT 6 19:00 16RT 6 18:30 28RT 2 20:00 80RR lock 2 27RT 5 19:00 7RT warning 3 1…" at bounding box center [701, 475] width 973 height 633
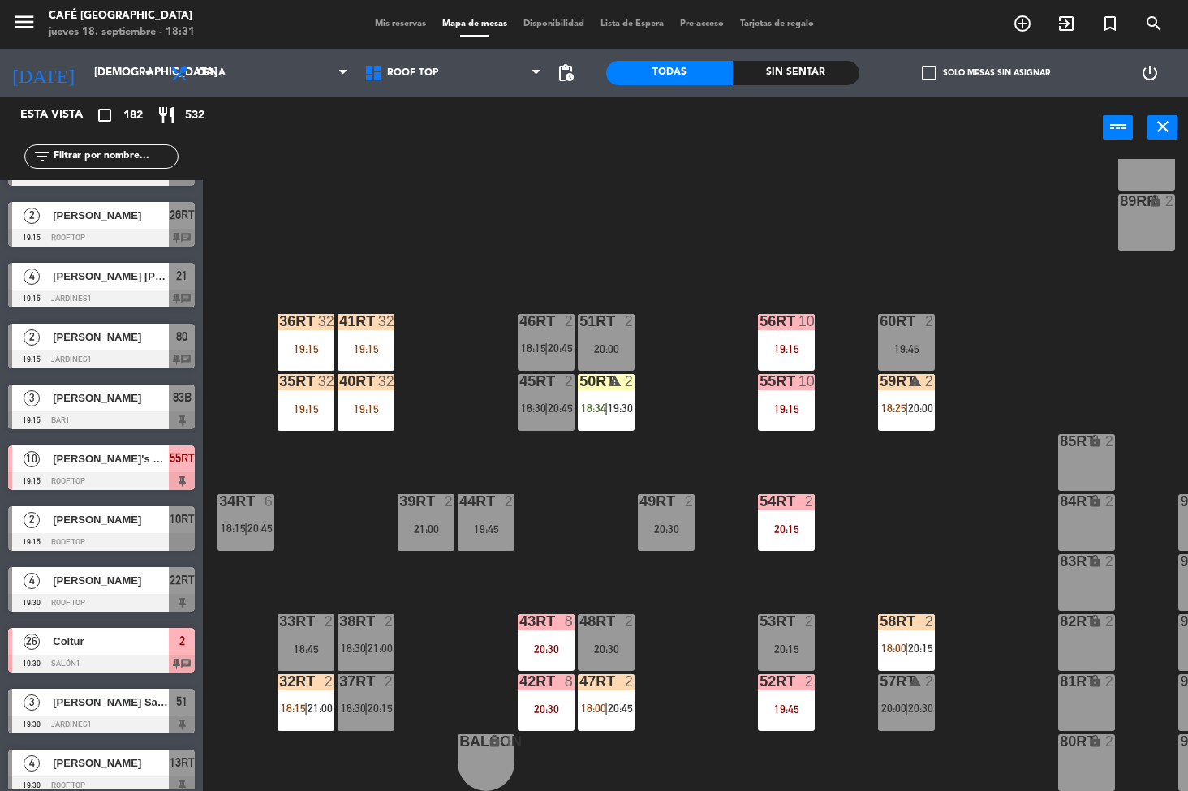
click at [880, 382] on div "59RT" at bounding box center [879, 381] width 1 height 15
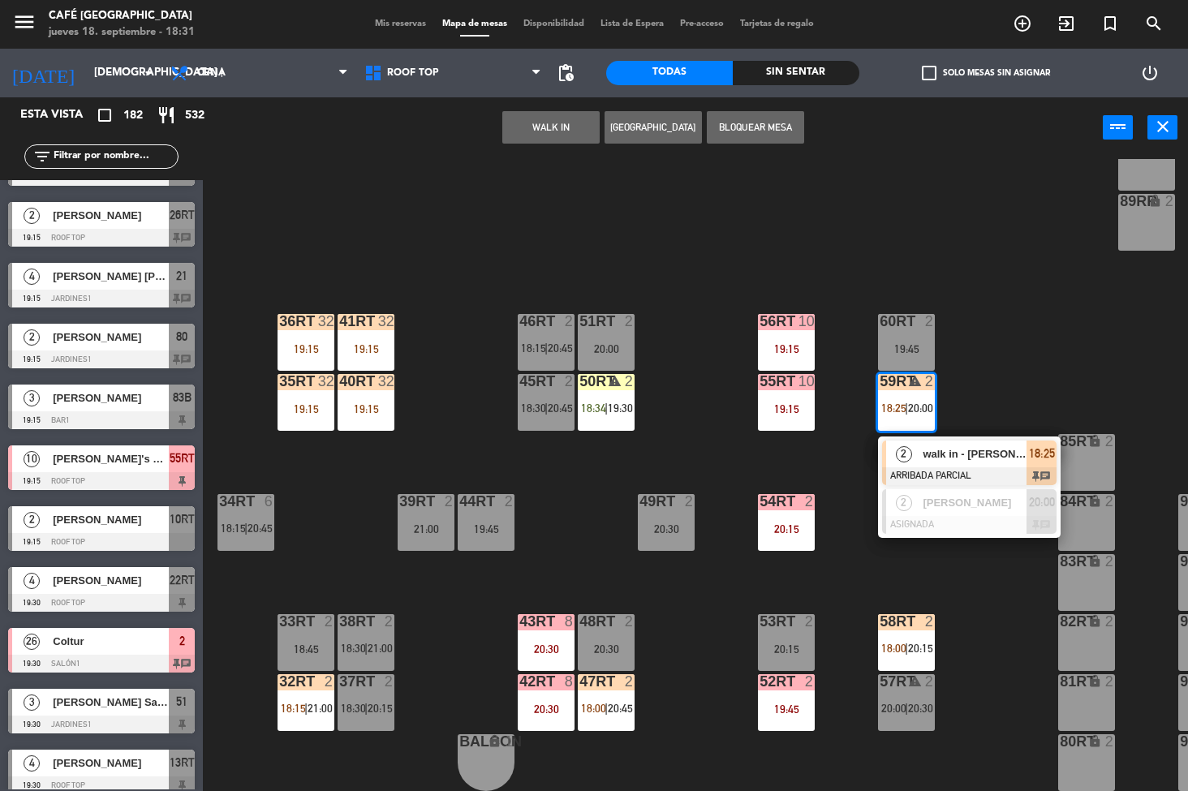
click at [947, 468] on div at bounding box center [969, 476] width 174 height 18
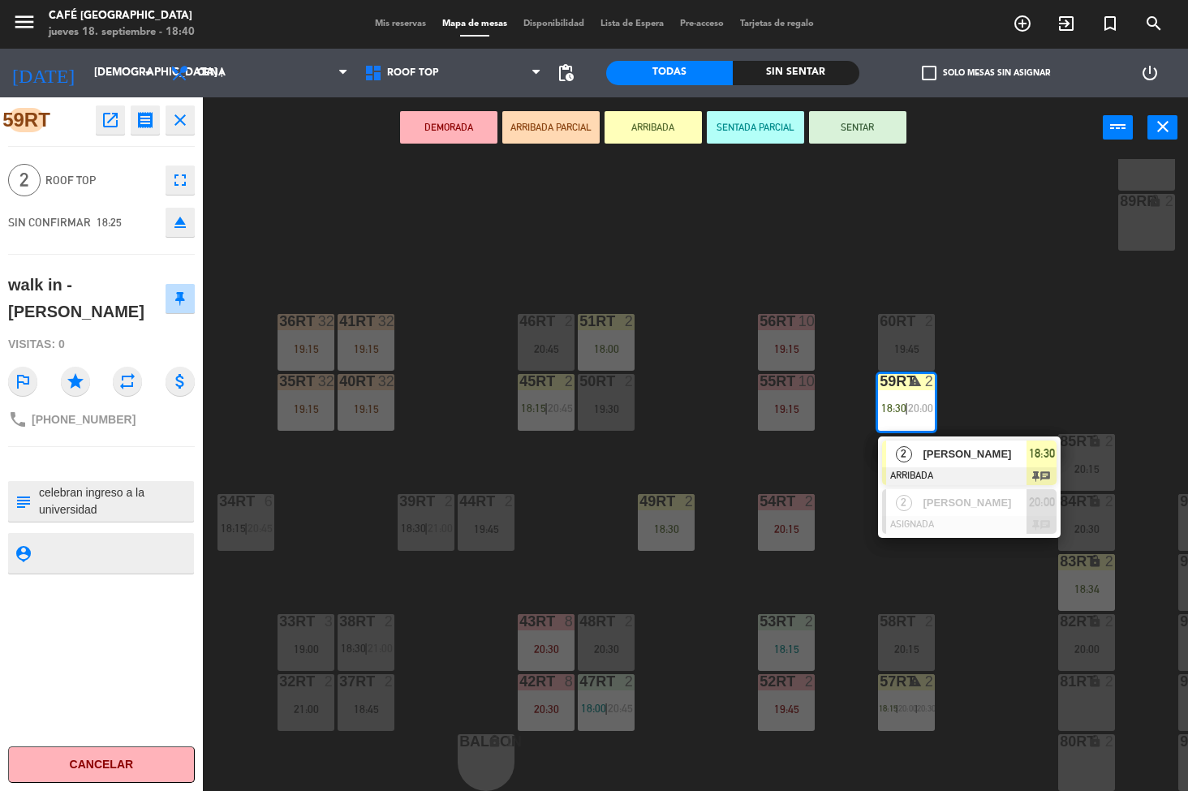
click at [698, 421] on div "18RT 6 19:00 16RT 6 18:30 28RT 2 20:00 80RR lock 2 27RT 5 19:00 7RT warning 3 1…" at bounding box center [701, 475] width 973 height 633
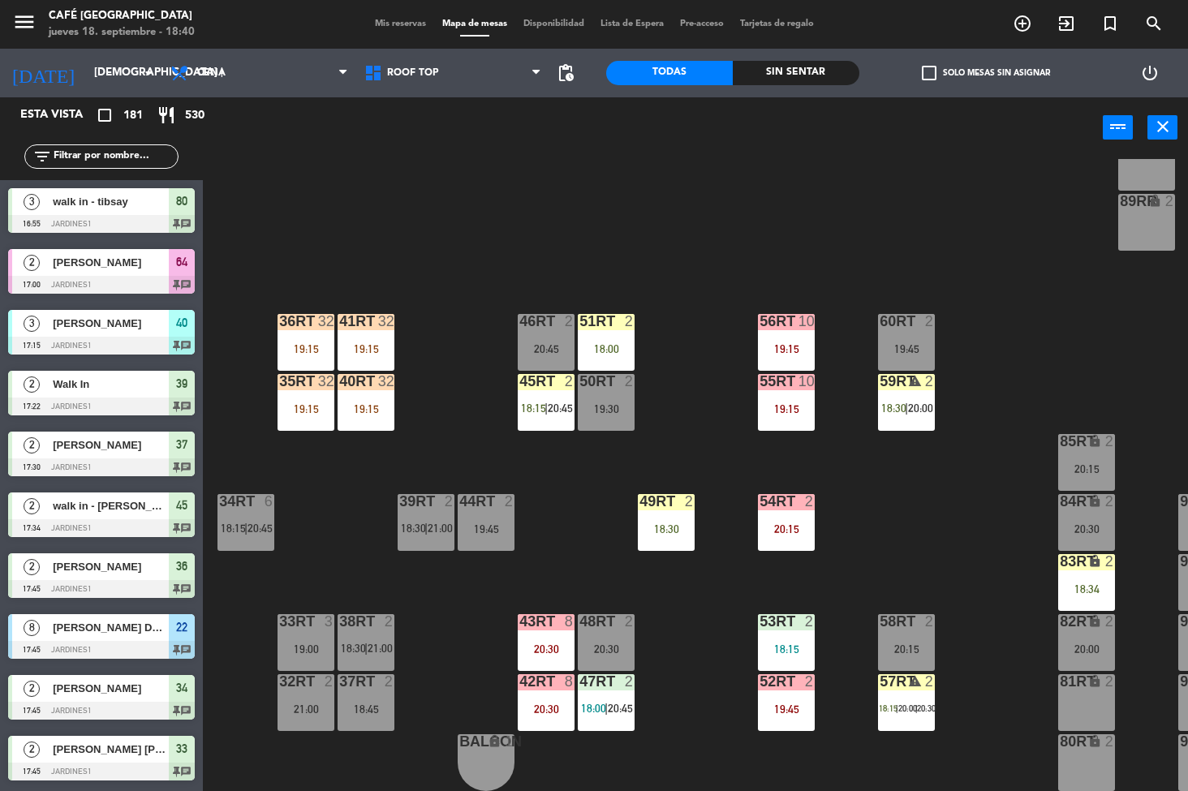
click at [541, 643] on div "20:30" at bounding box center [546, 648] width 57 height 11
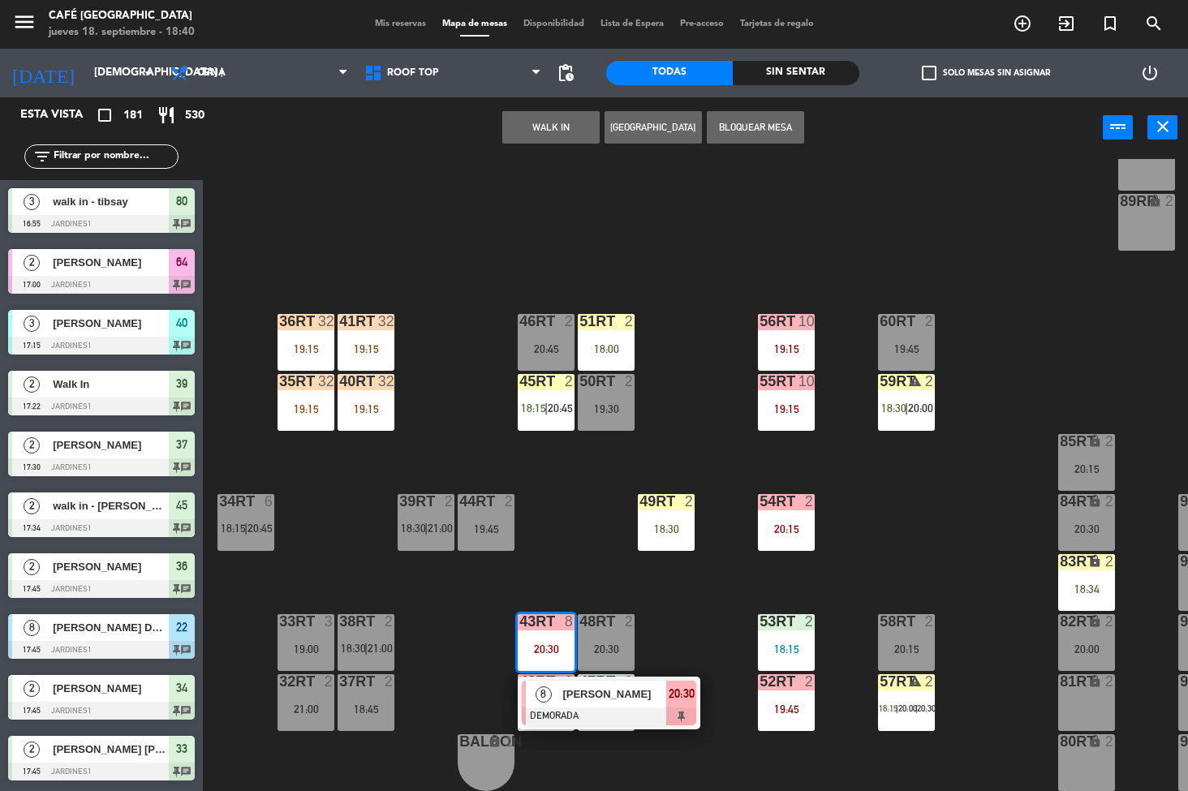
click at [613, 696] on span "[PERSON_NAME]" at bounding box center [614, 693] width 104 height 17
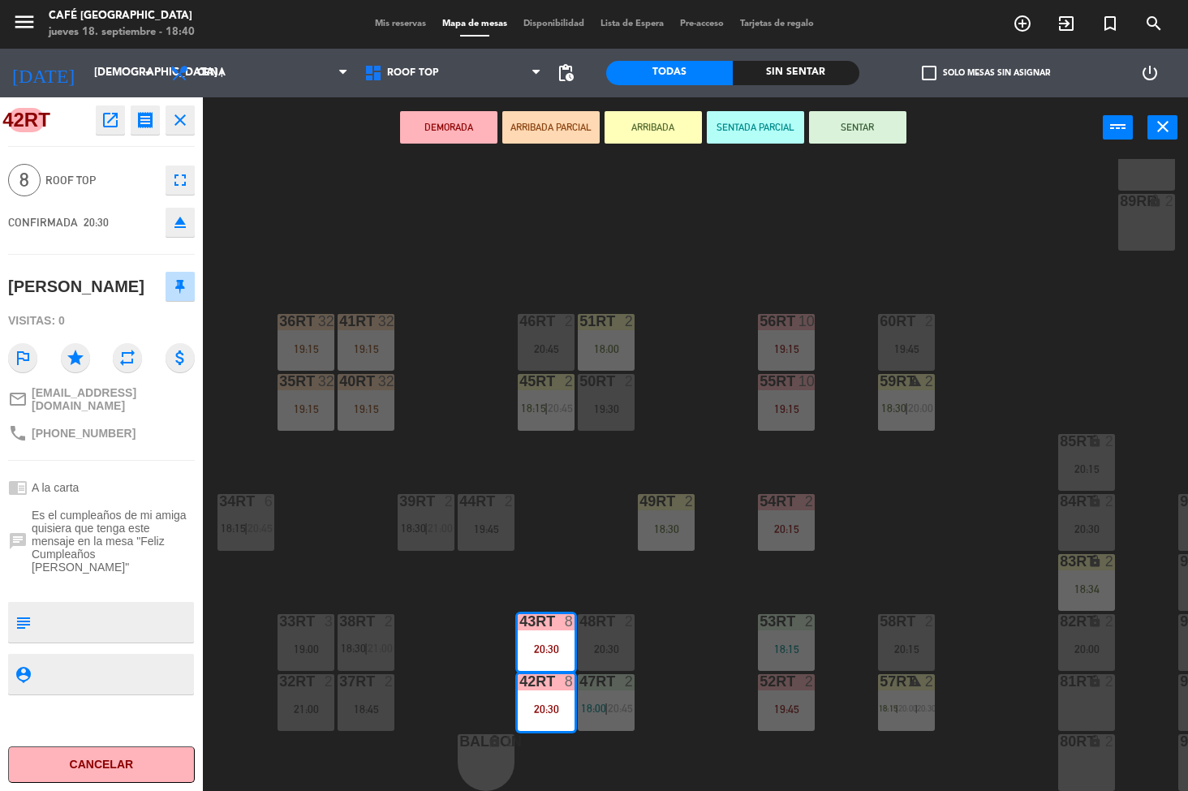
click at [115, 602] on div at bounding box center [114, 622] width 155 height 41
click at [575, 540] on div "18RT 6 19:00 16RT 6 18:30 28RT 2 20:00 80RR lock 2 27RT 5 19:00 7RT warning 3 1…" at bounding box center [701, 475] width 973 height 633
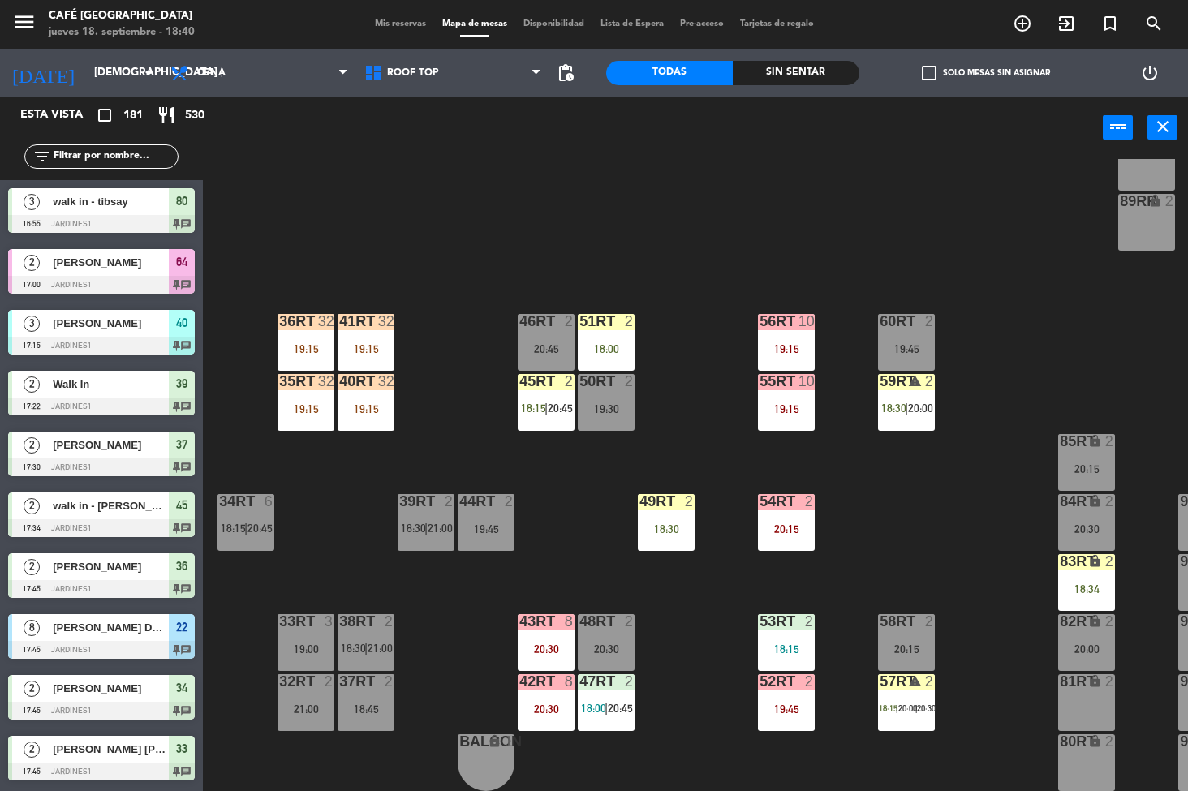
scroll to position [1305, 0]
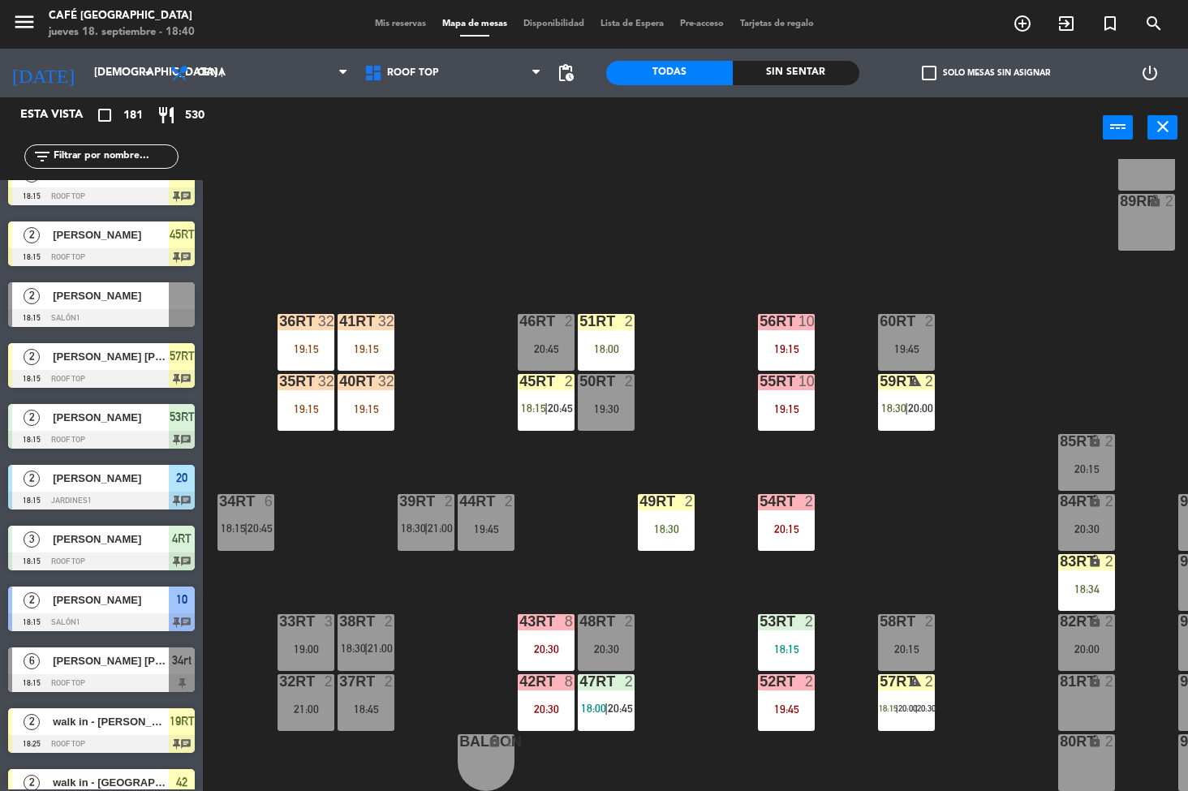
click at [694, 670] on div "18RT 6 19:00 16RT 6 18:30 28RT 2 20:00 80RR lock 2 27RT 5 19:00 7RT warning 3 1…" at bounding box center [701, 475] width 973 height 633
click at [536, 699] on div "42RT 8 20:30" at bounding box center [546, 702] width 57 height 57
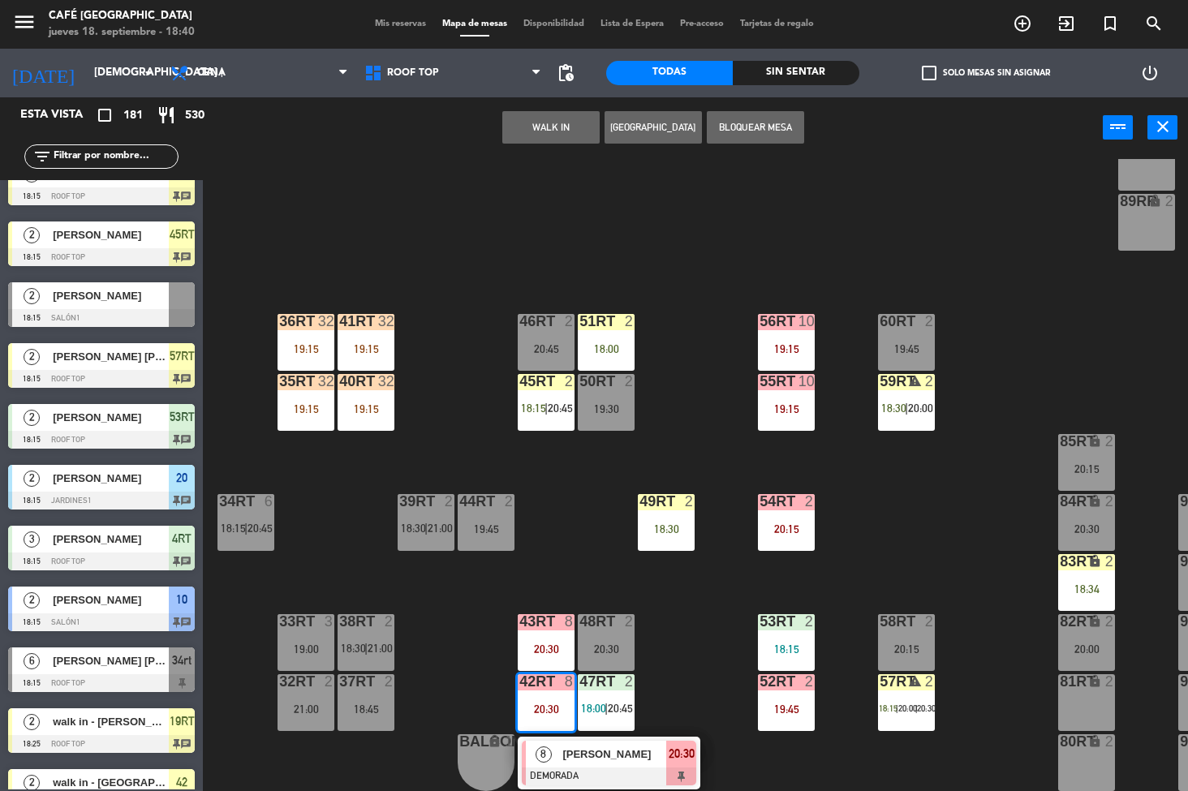
click at [707, 638] on div "18RT 6 19:00 16RT 6 18:30 28RT 2 20:00 80RR lock 2 27RT 5 19:00 7RT warning 3 1…" at bounding box center [701, 475] width 973 height 633
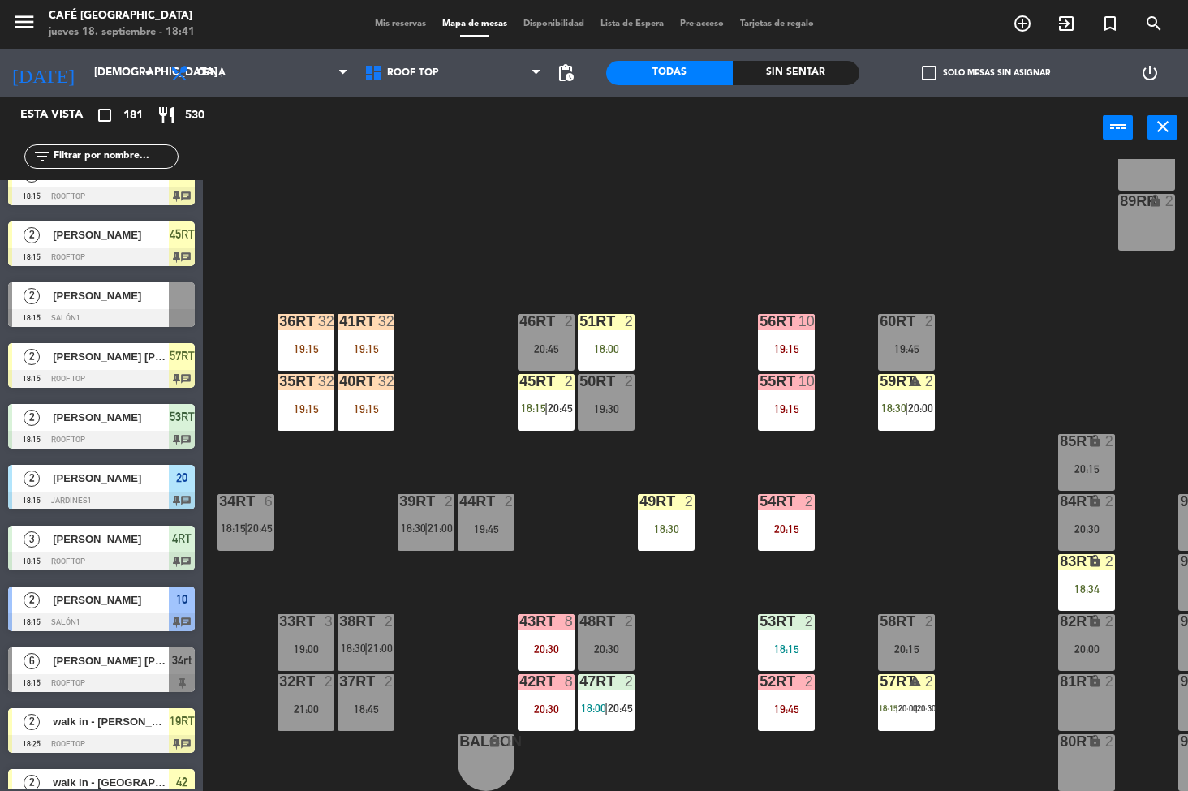
click at [933, 428] on div "59RT warning 2 18:30 | 20:00" at bounding box center [906, 402] width 57 height 57
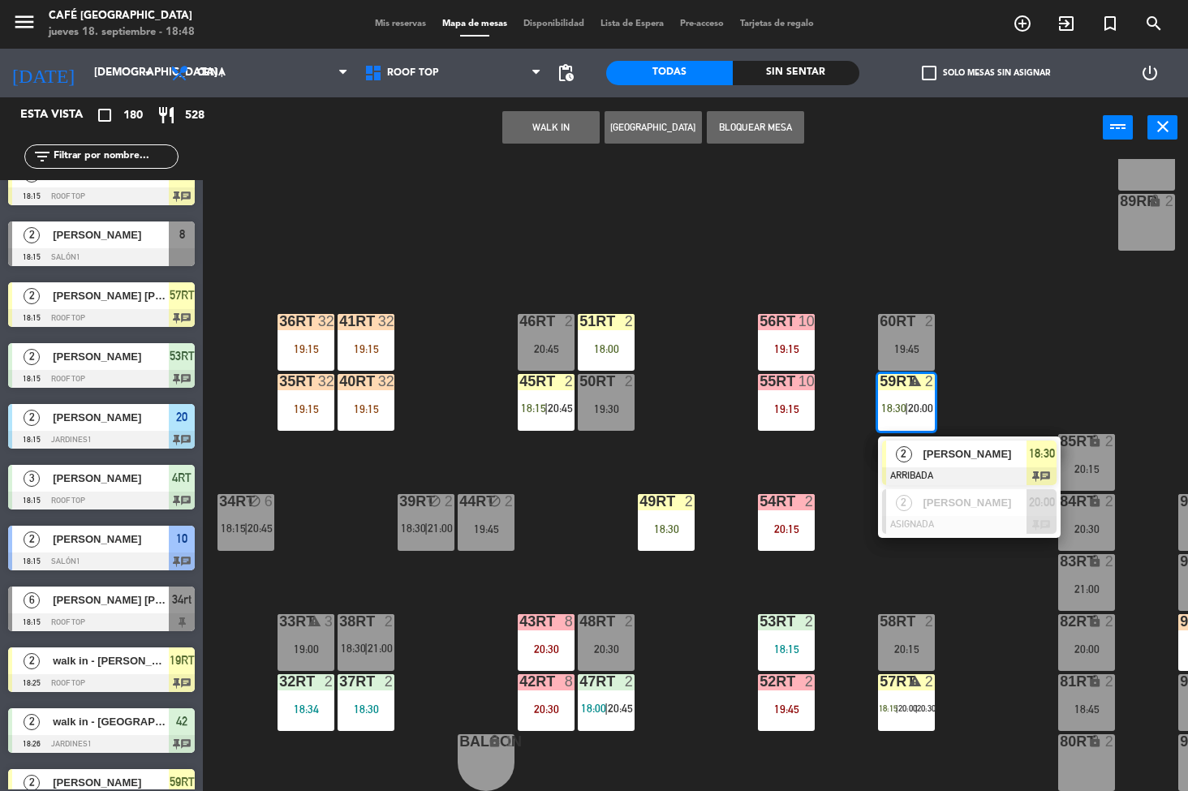
click at [702, 623] on div "18RT 6 19:00 16RT 6 18:30 28RT 2 20:00 80RR lock 2 27RT 5 19:00 7RT 4 20:30 S1R…" at bounding box center [701, 475] width 973 height 633
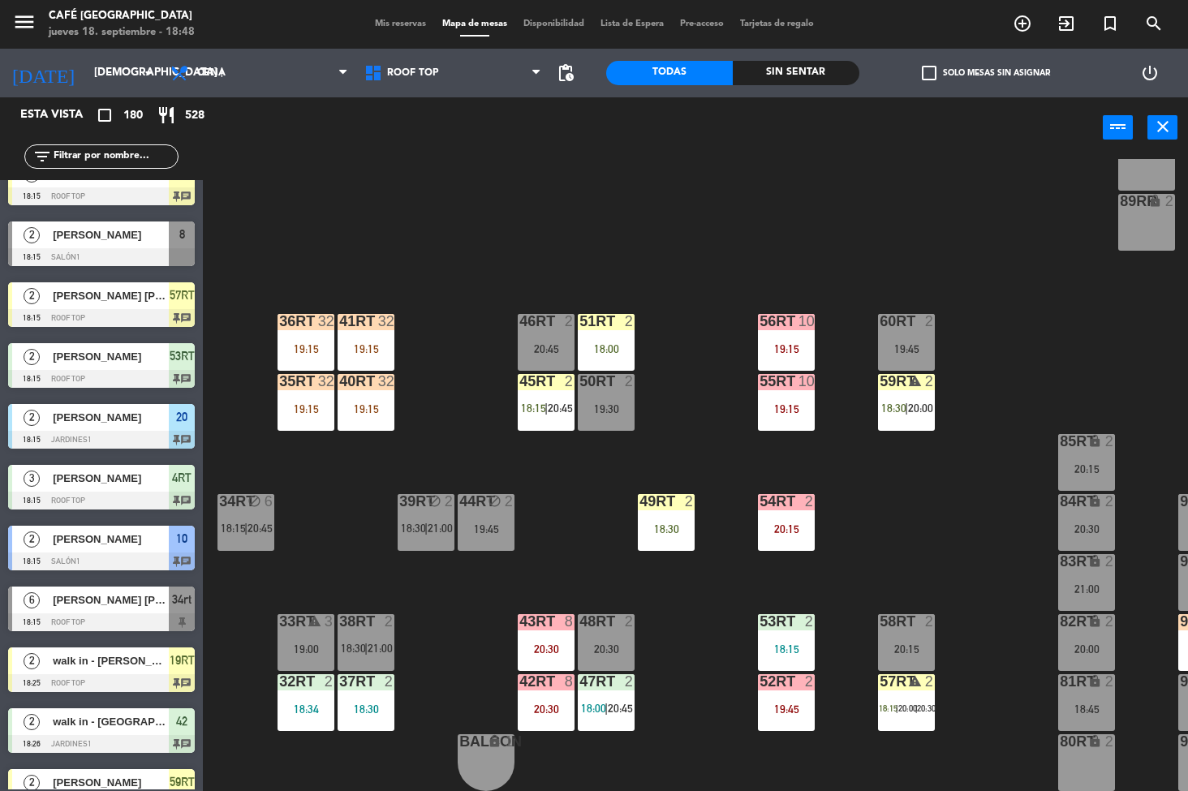
click at [360, 689] on div at bounding box center [365, 681] width 27 height 15
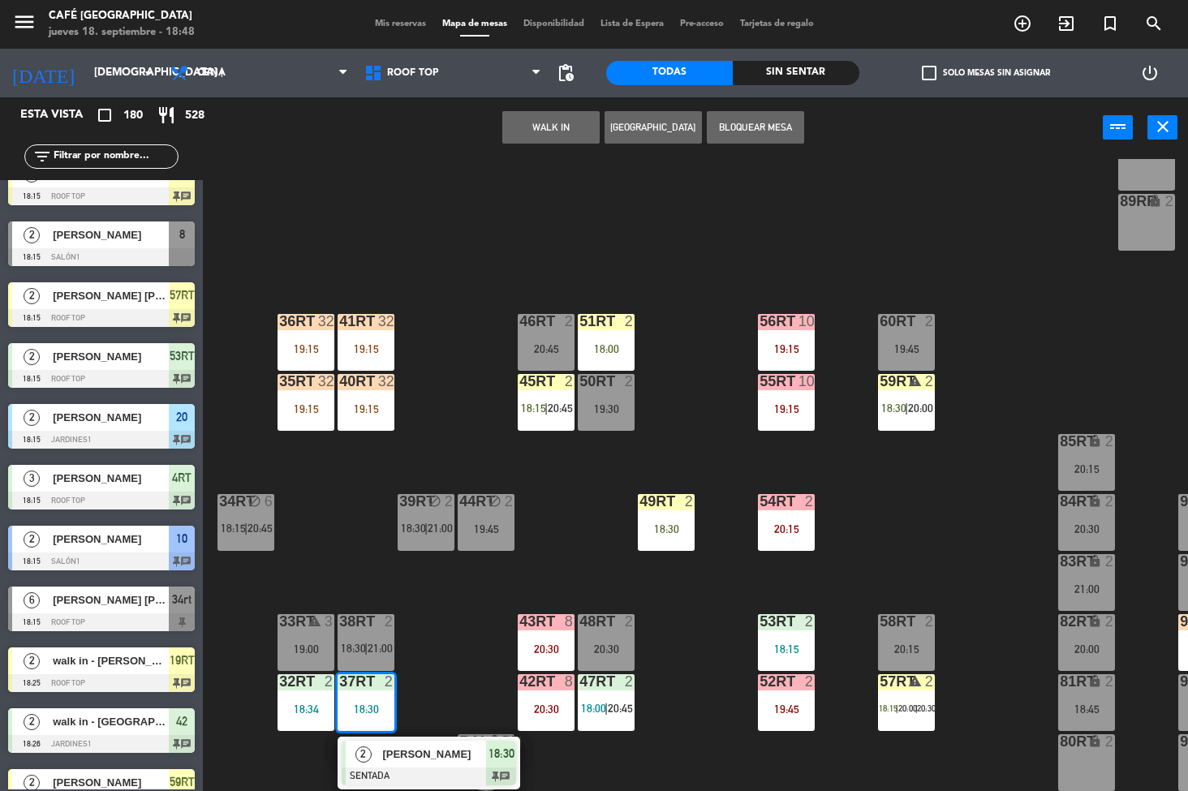
click at [453, 754] on span "[PERSON_NAME]" at bounding box center [434, 753] width 104 height 17
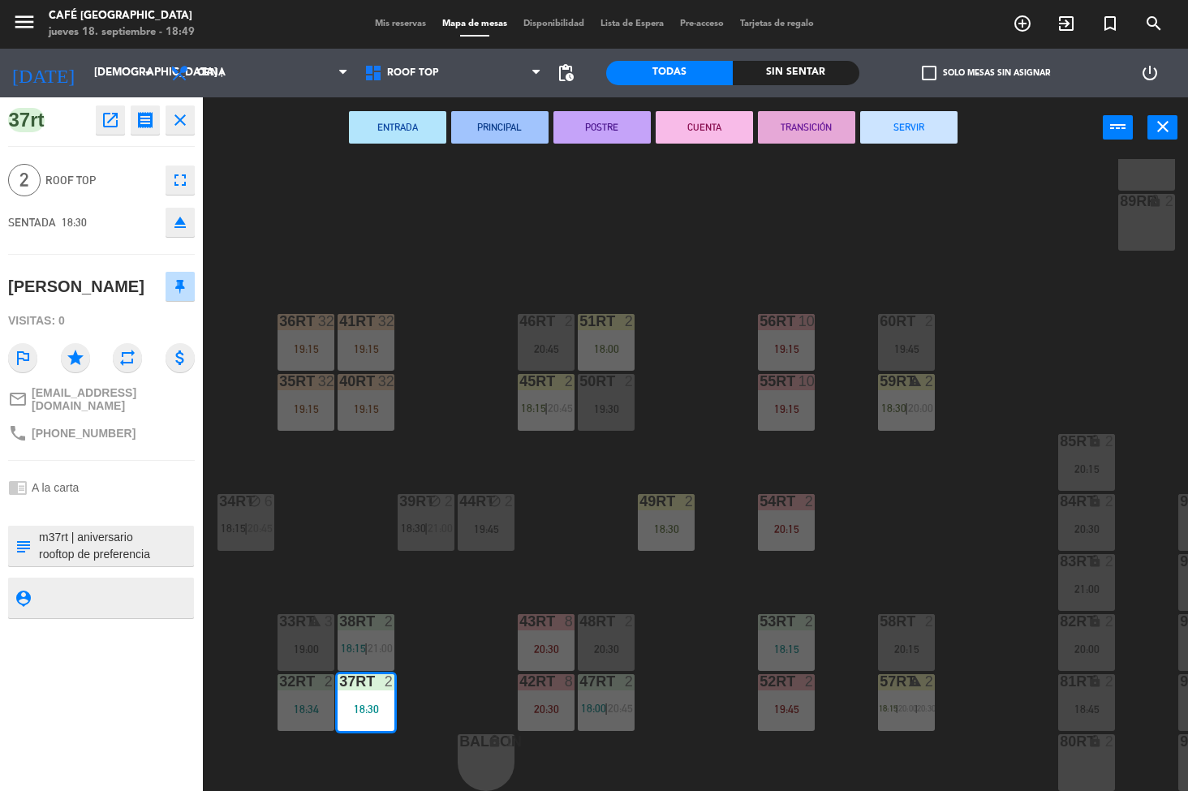
click at [1020, 275] on div "18RT 6 19:00 16RT 6 18:30 28RT 2 20:00 80RR lock 2 27RT 5 19:00 7RT 4 20:30 S1R…" at bounding box center [701, 475] width 973 height 633
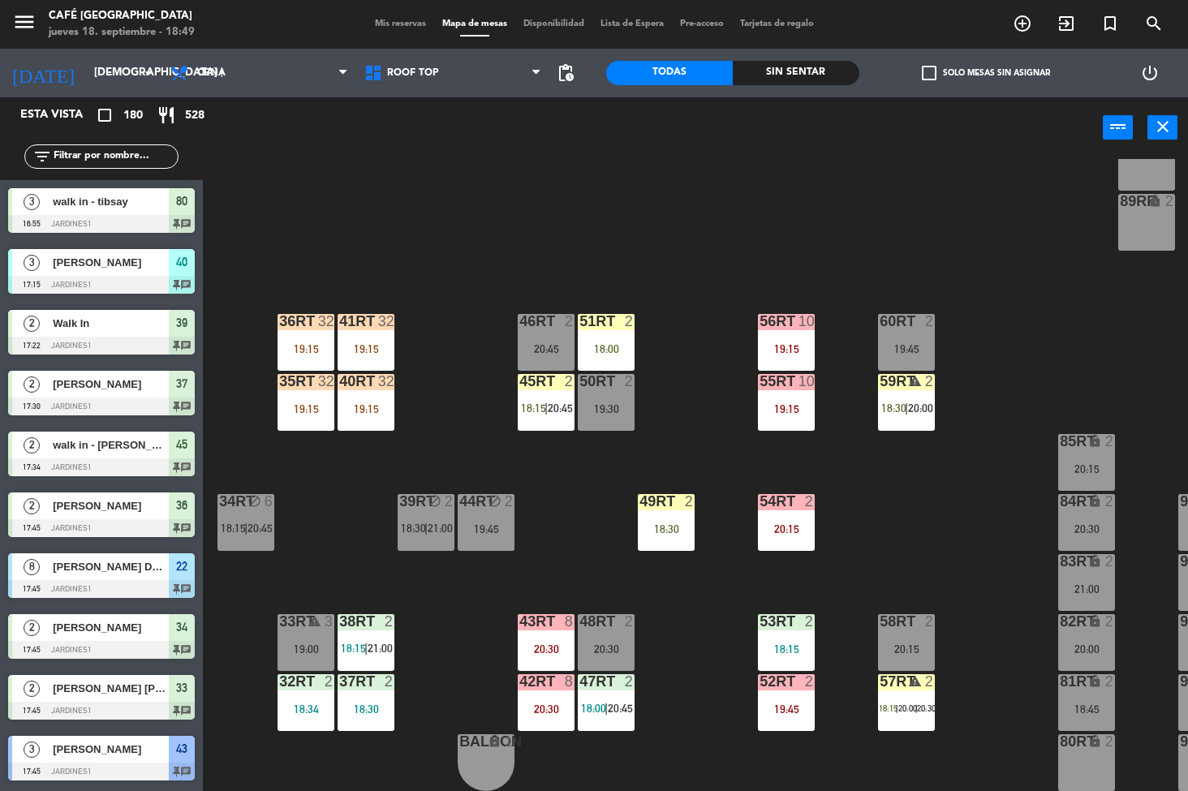
scroll to position [0, 0]
click at [358, 643] on span "18:15" at bounding box center [353, 648] width 25 height 13
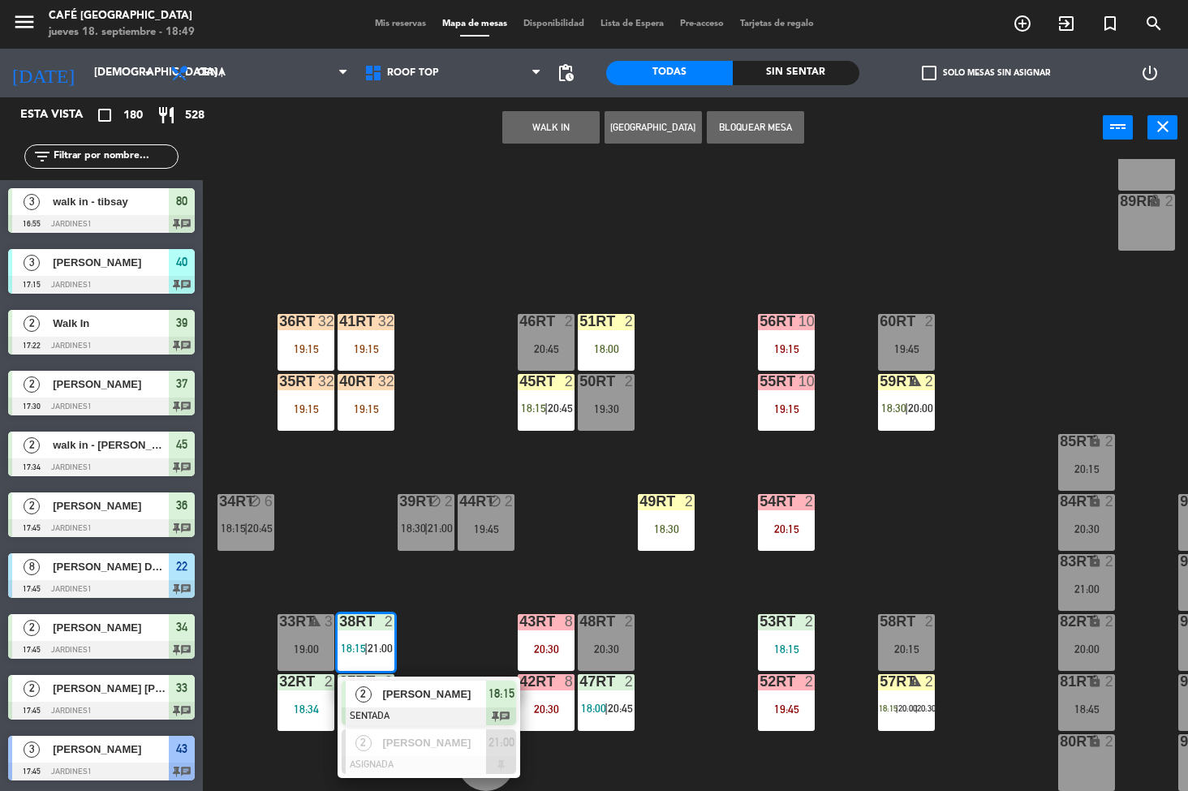
click at [422, 689] on span "[PERSON_NAME]" at bounding box center [434, 693] width 104 height 17
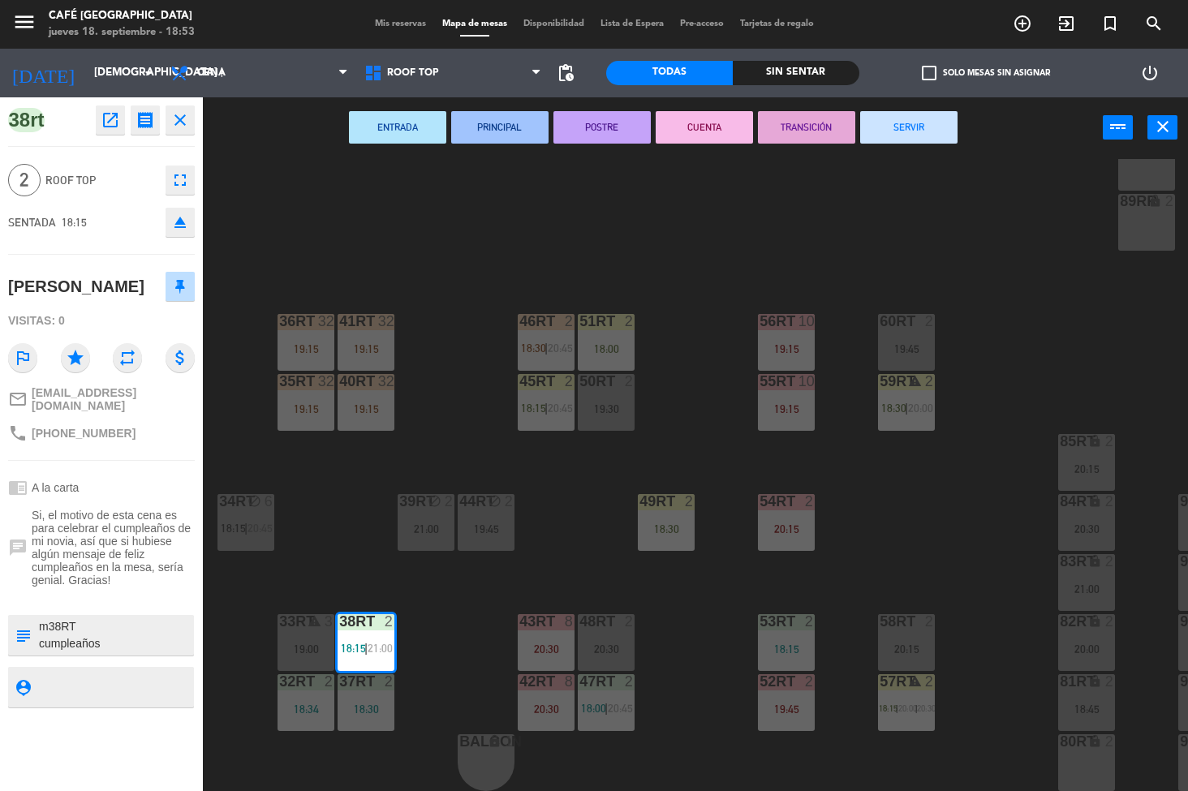
click at [679, 724] on div "18RT 3 18:45 16RT 6 18:30 28RT 2 20:00 80RR lock 2 27RT 5 19:00 7RT 4 20:30 S1R…" at bounding box center [701, 475] width 973 height 633
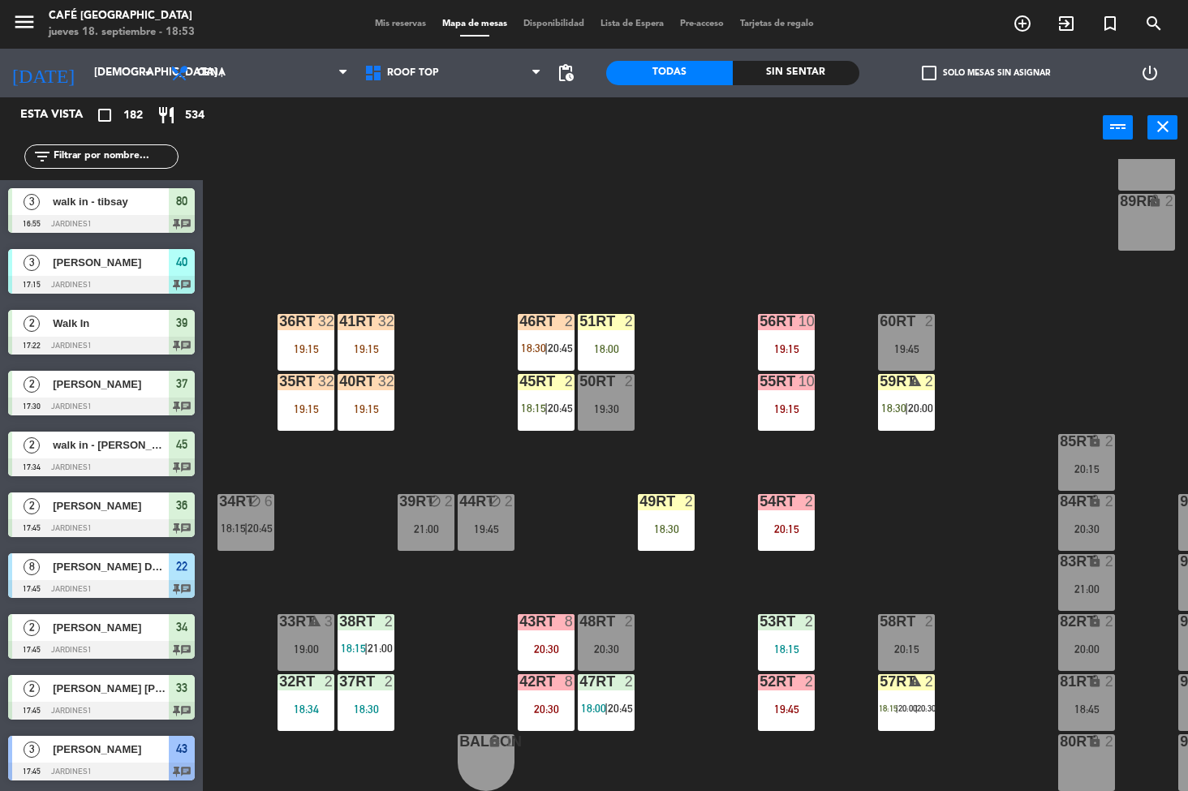
click at [602, 337] on div "51RT 2 18:00" at bounding box center [606, 342] width 57 height 57
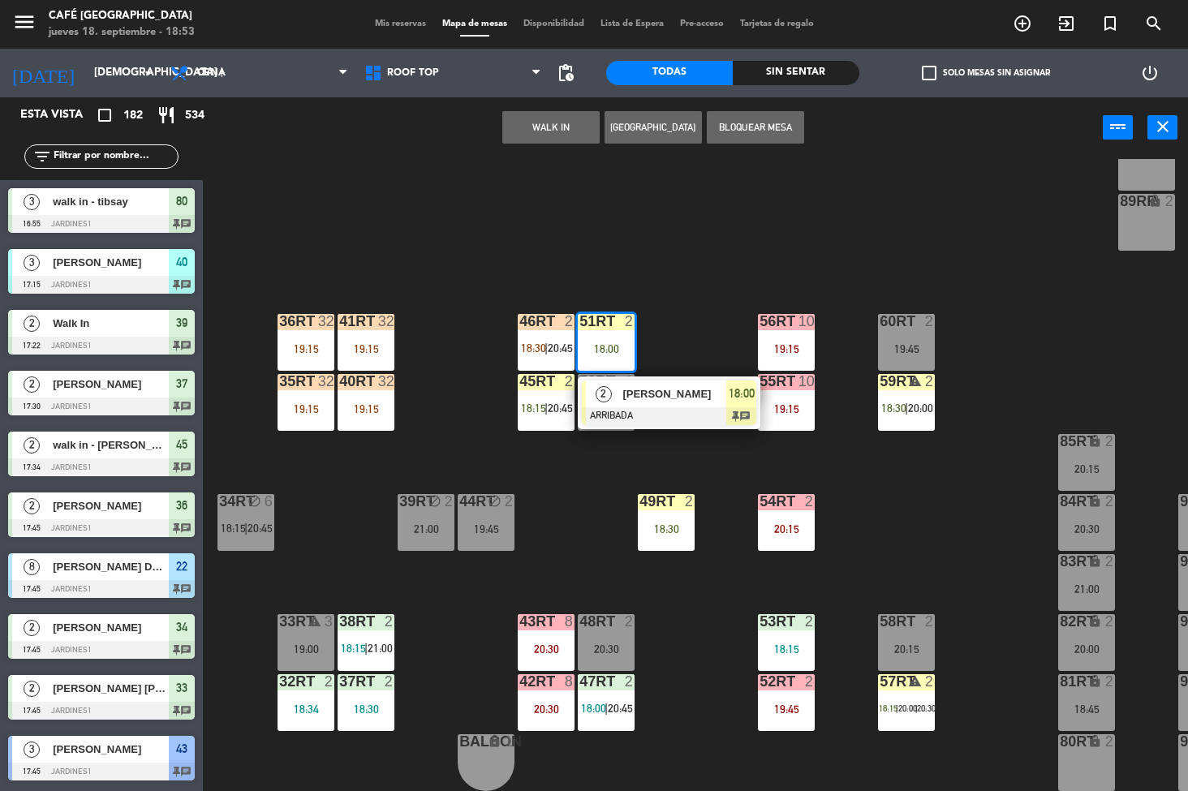
click at [606, 321] on div at bounding box center [605, 321] width 27 height 15
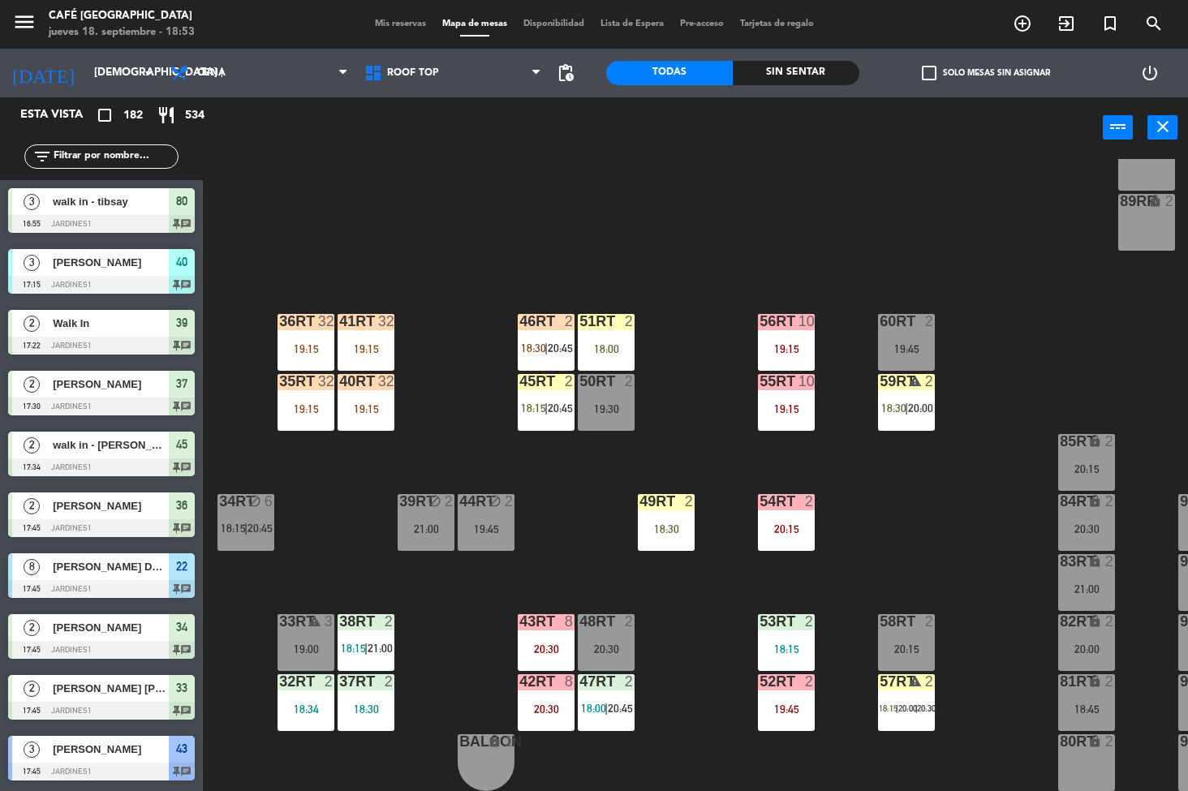
click at [599, 327] on div at bounding box center [605, 321] width 27 height 15
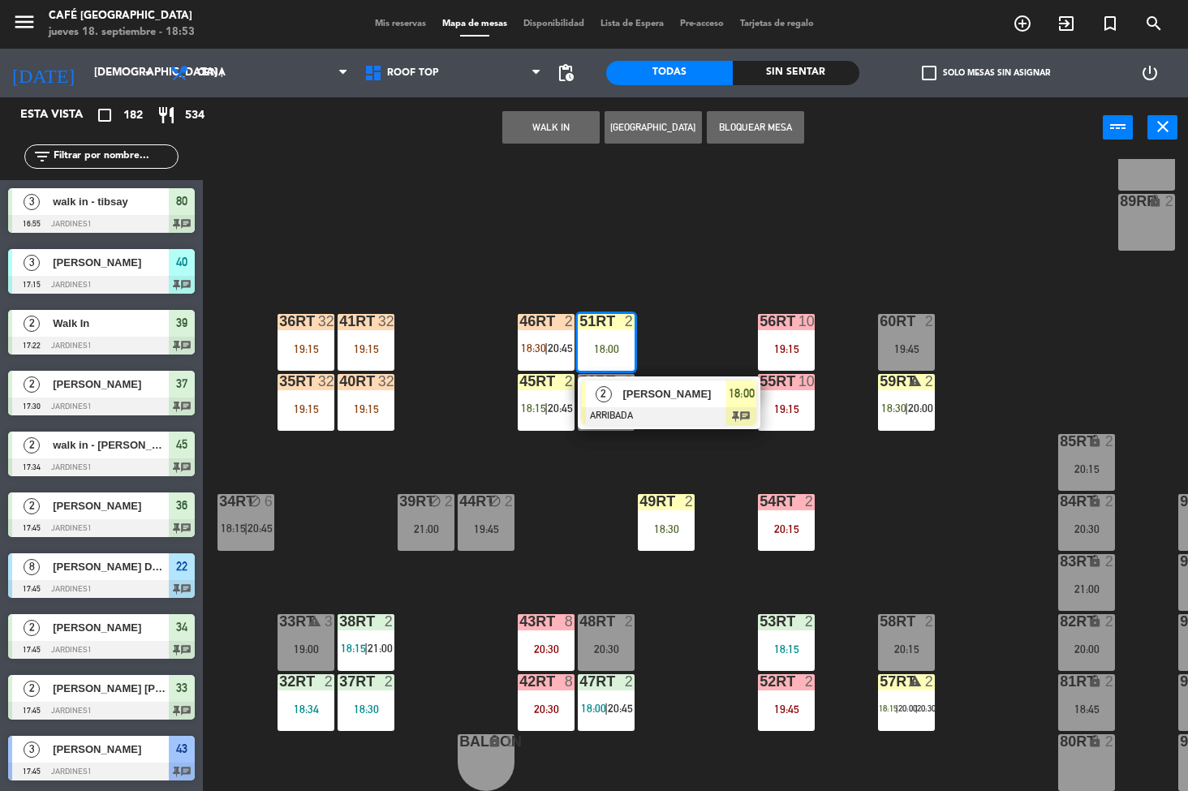
click at [672, 412] on div at bounding box center [669, 416] width 174 height 18
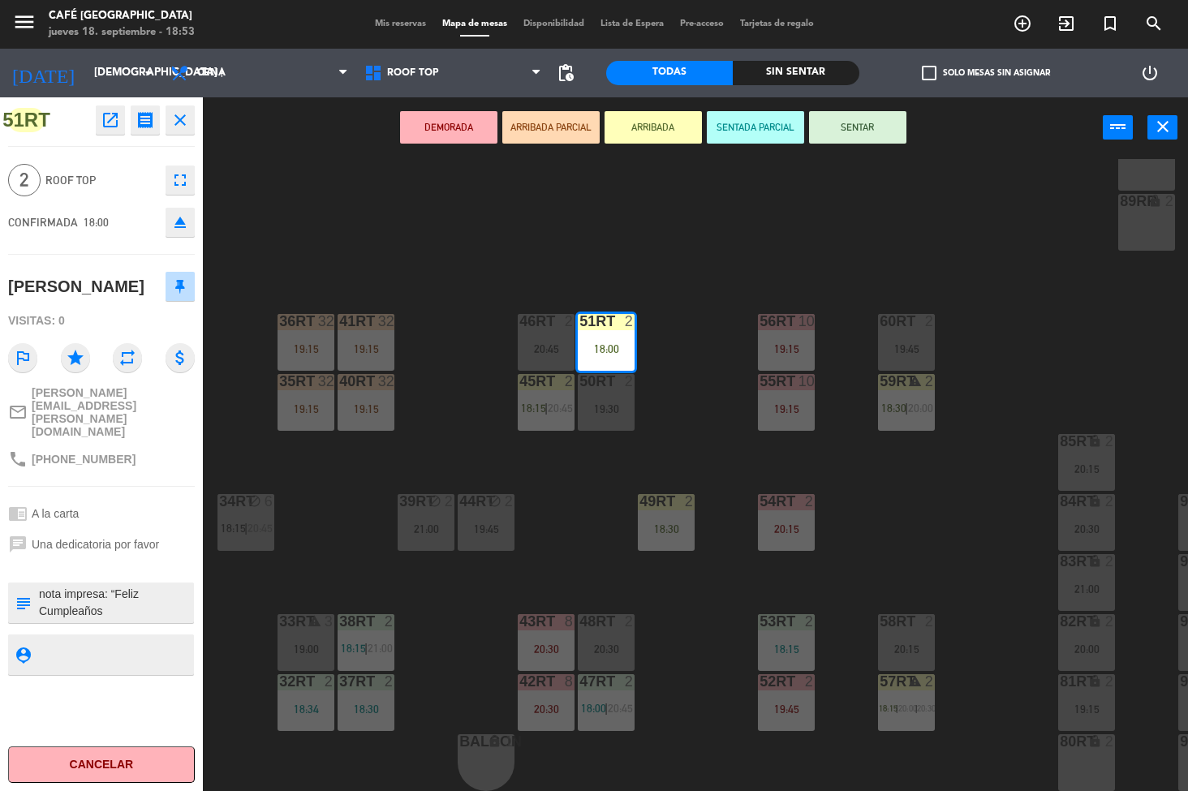
click at [913, 507] on div "18RT 3 18:45 16RT 6 18:30 28RT 2 20:00 80RR lock 2 27RT 5 19:00 7RT 4 20:30 S1R…" at bounding box center [701, 475] width 973 height 633
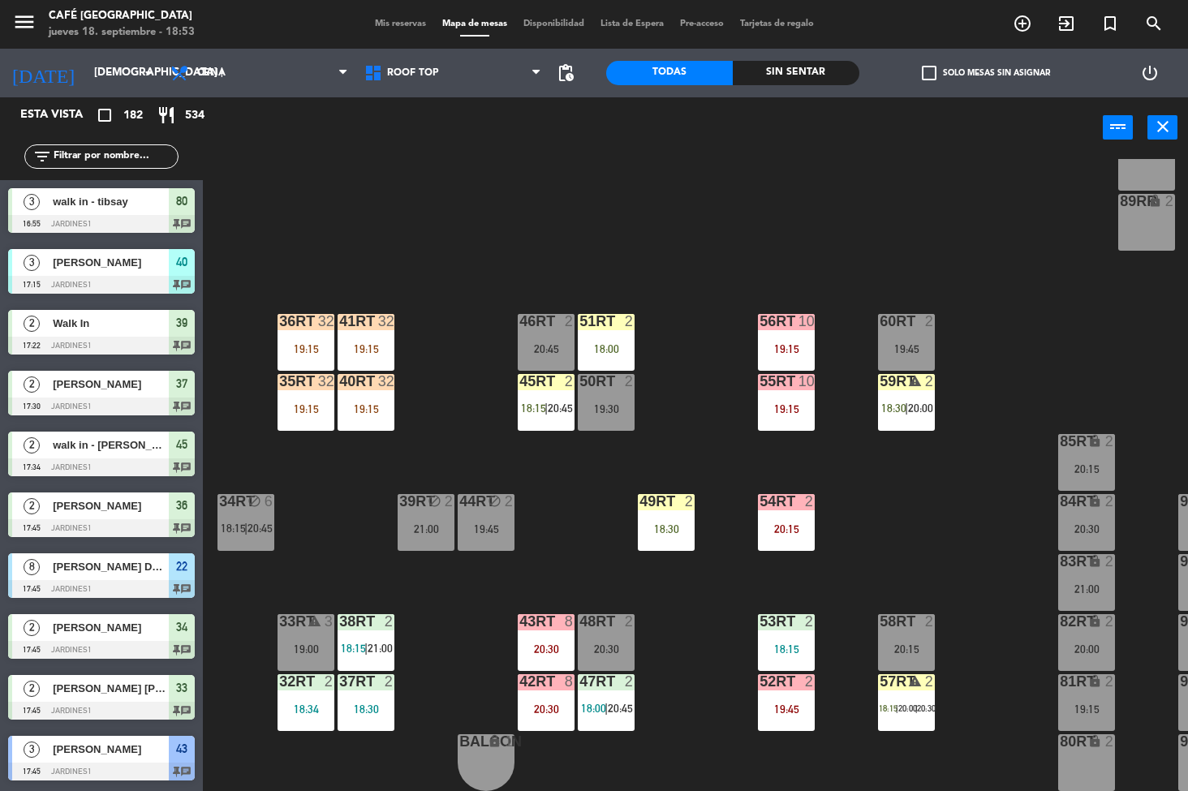
click at [670, 528] on div "18:30" at bounding box center [666, 528] width 57 height 11
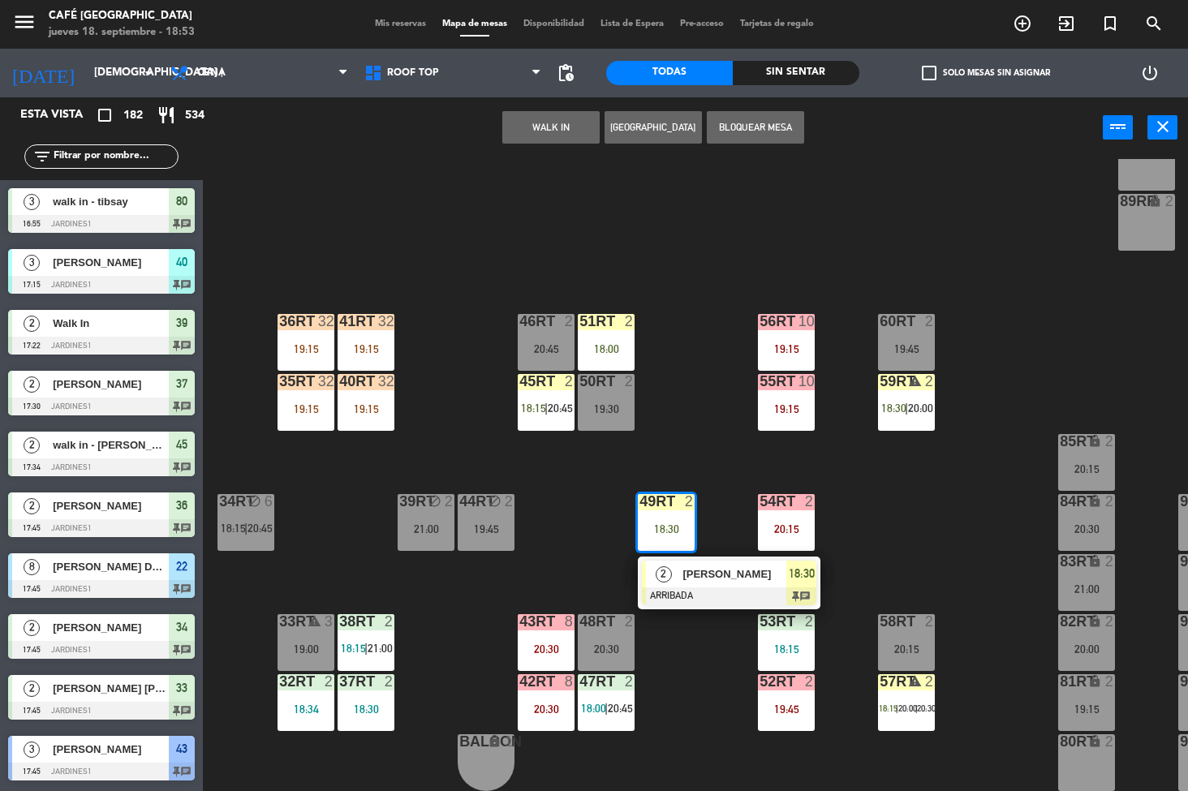
click at [708, 577] on span "[PERSON_NAME]" at bounding box center [734, 573] width 104 height 17
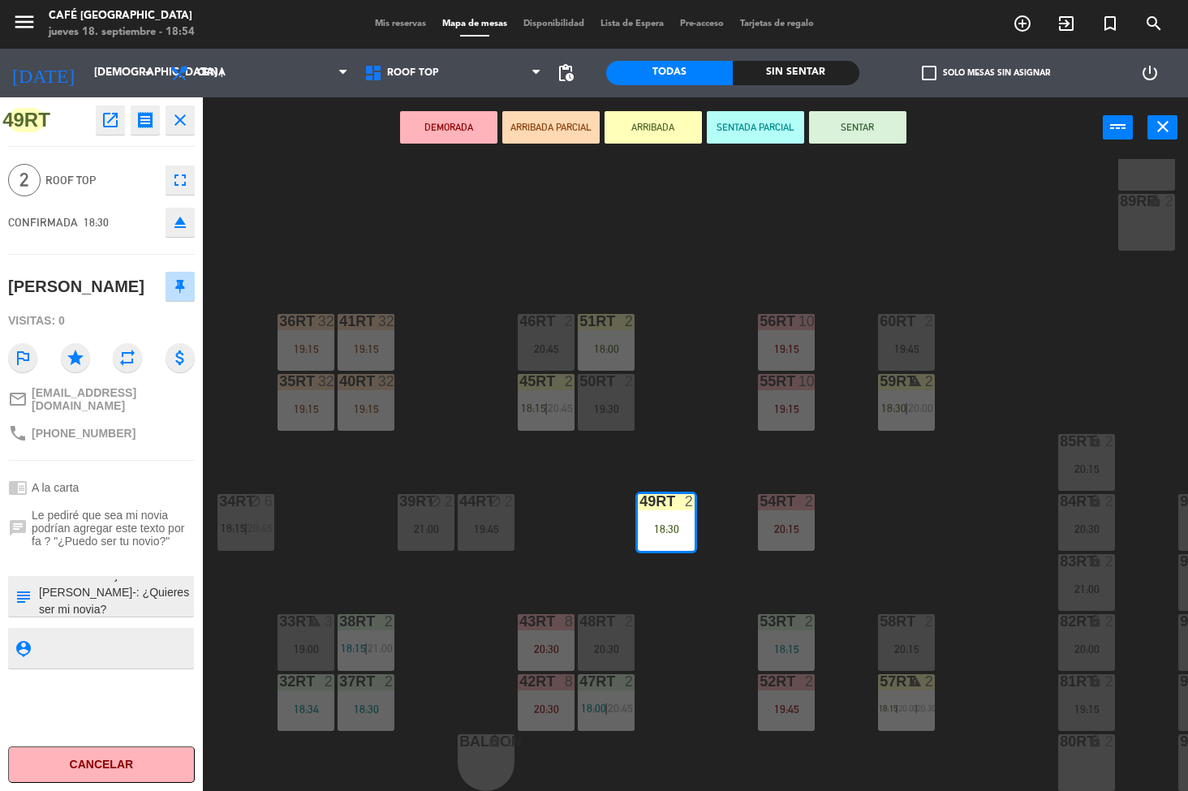
scroll to position [17, 0]
click at [679, 680] on div "18RT 3 18:45 16RT 6 18:30 28RT 2 20:00 80RR lock 2 27RT 5 19:00 7RT 4 20:30 S1R…" at bounding box center [701, 475] width 973 height 633
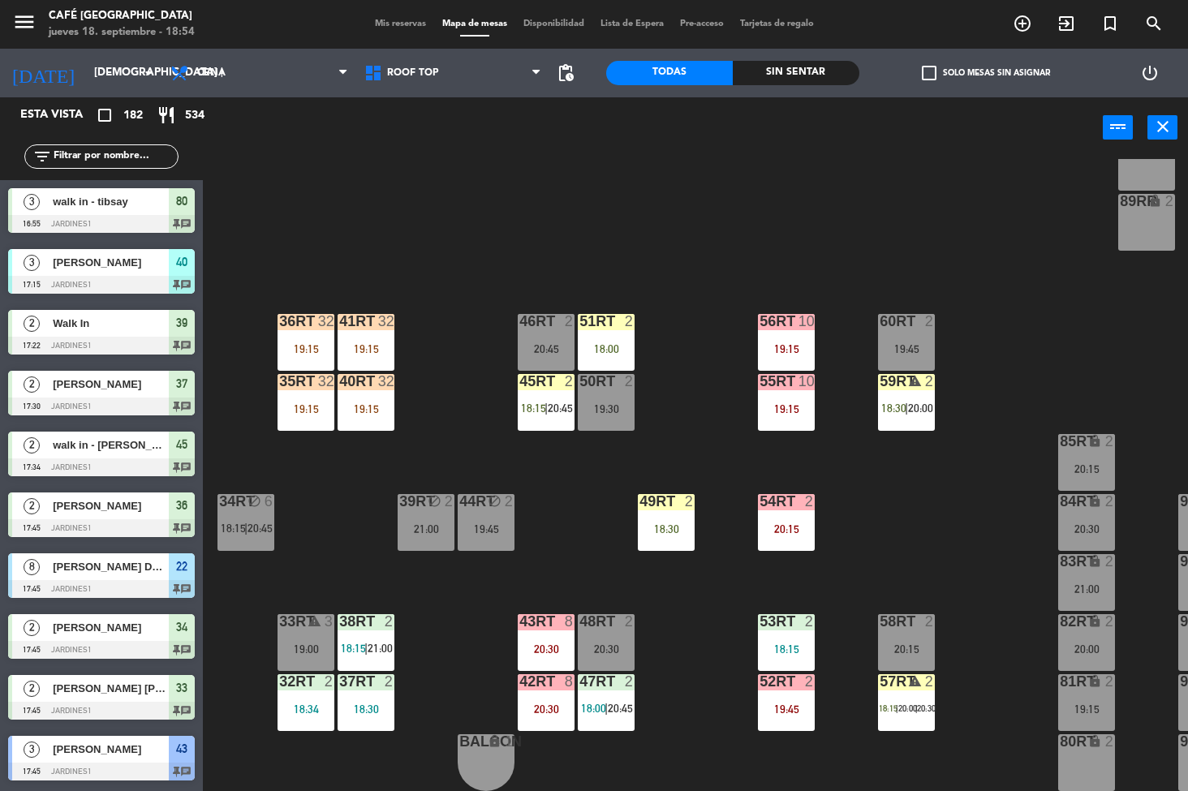
scroll to position [0, 0]
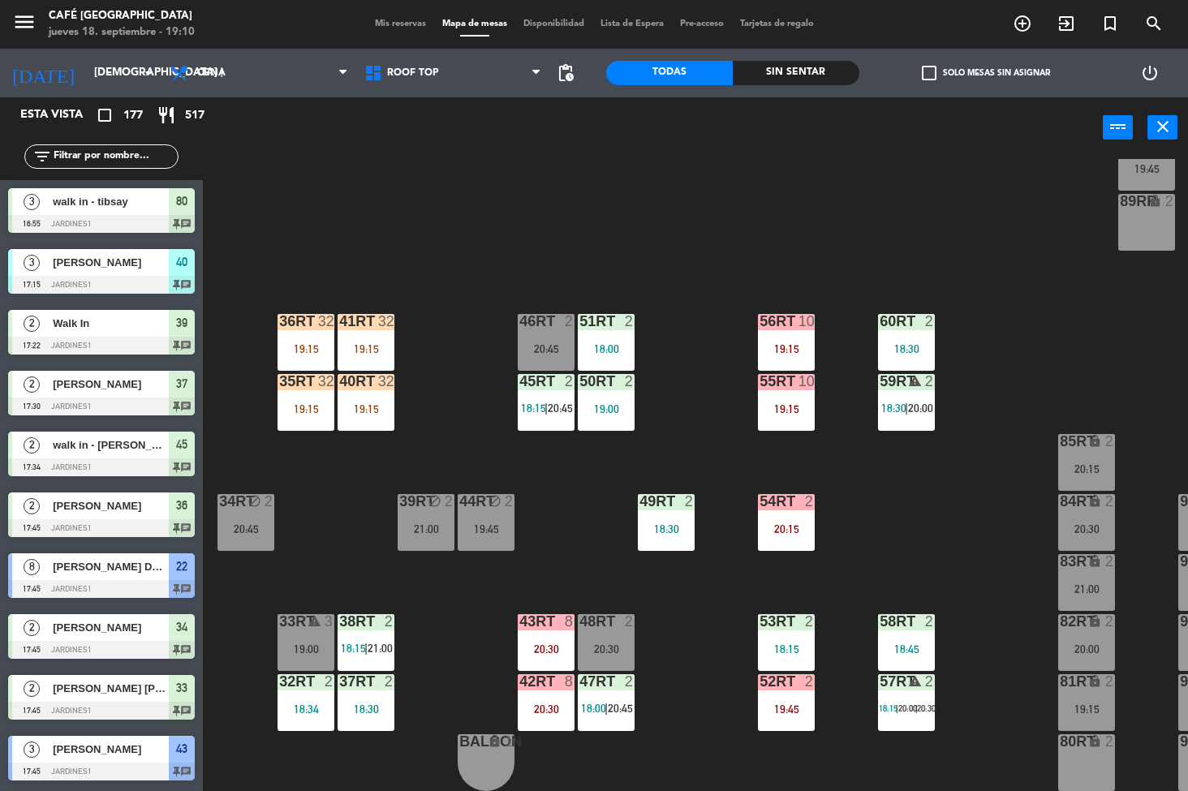
click at [360, 337] on div "41RT 32 19:15" at bounding box center [365, 342] width 57 height 57
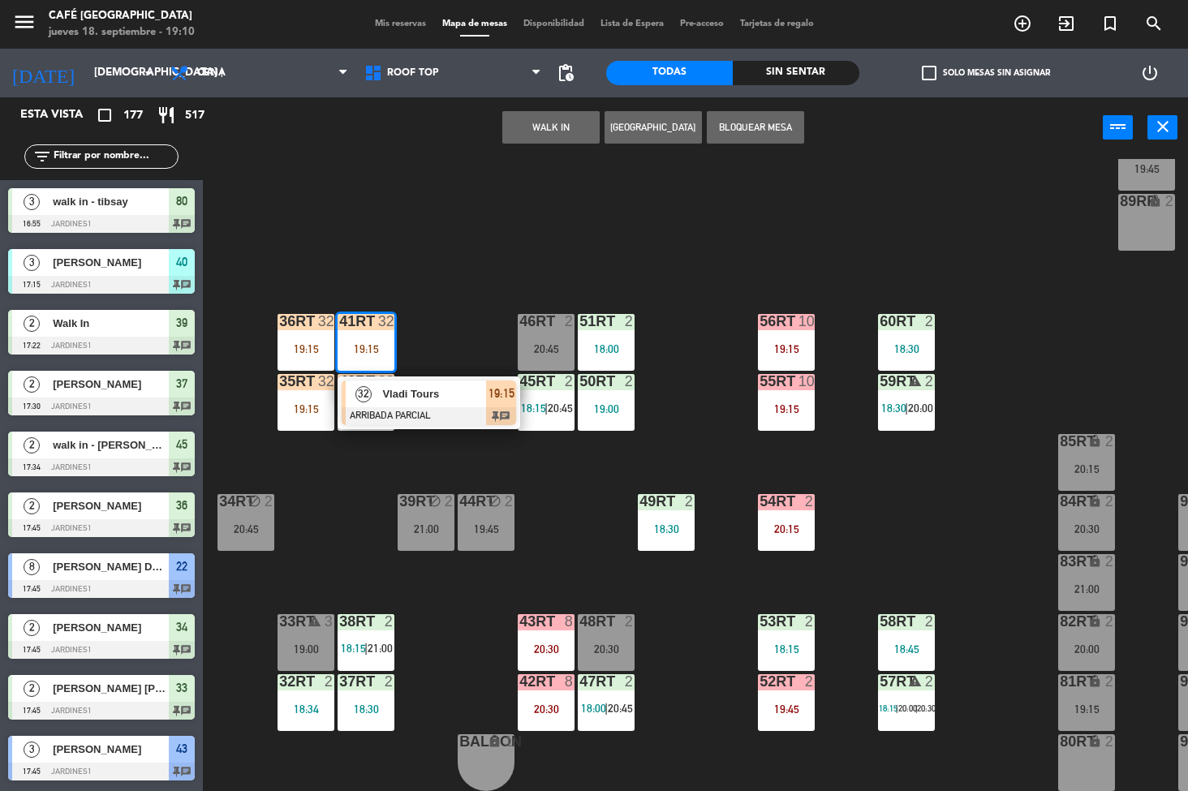
click at [431, 393] on span "Vladi Tours" at bounding box center [434, 393] width 104 height 17
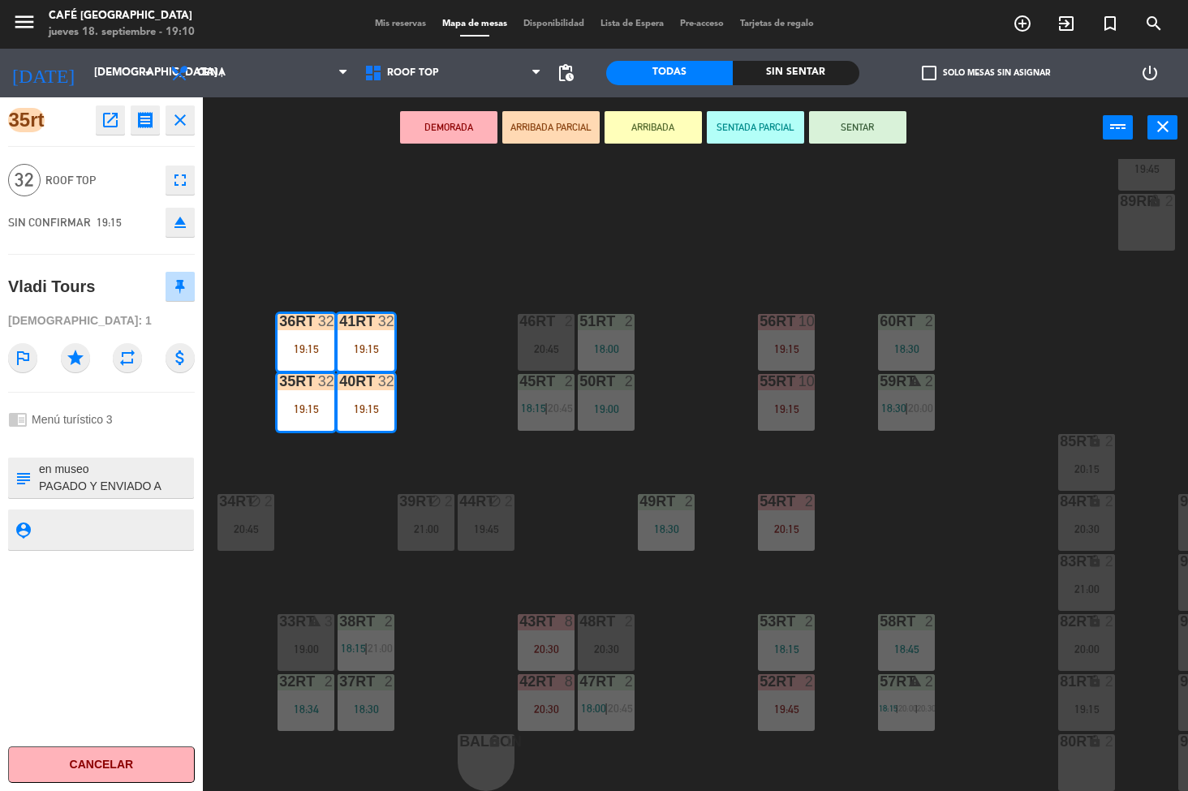
click at [482, 509] on div "block" at bounding box center [485, 501] width 27 height 15
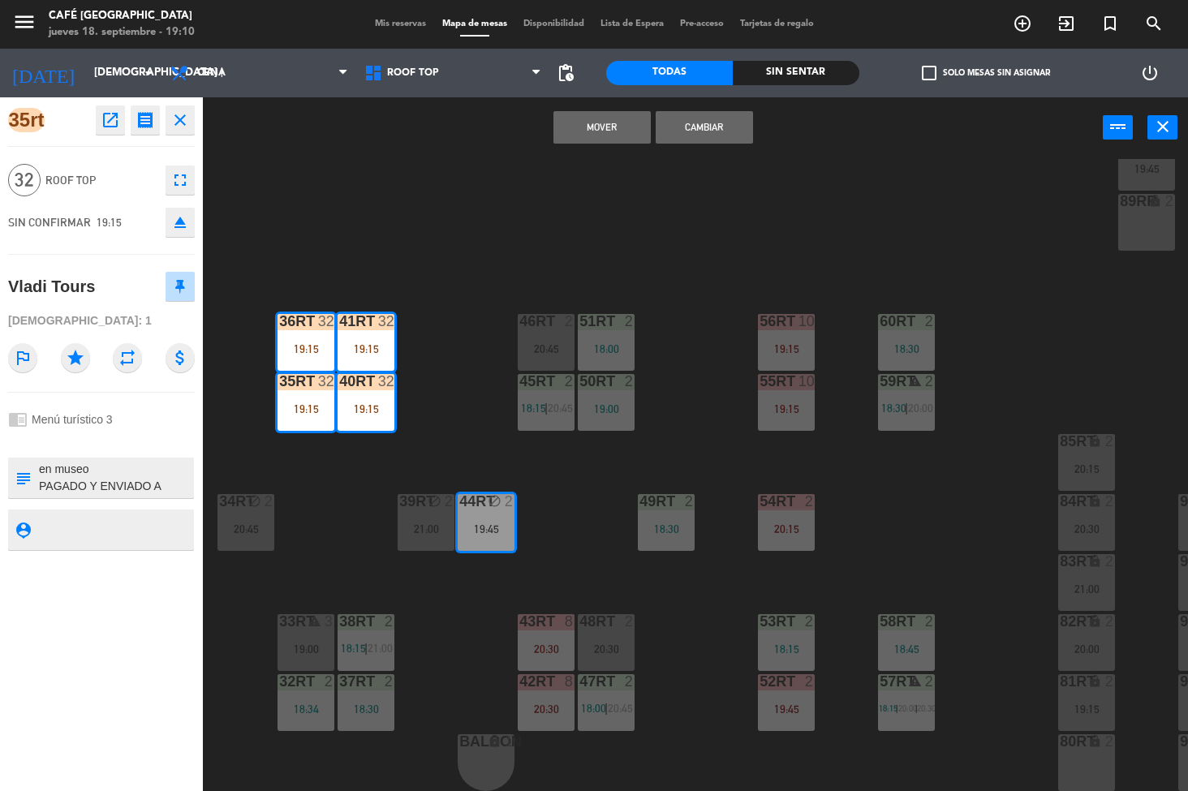
click at [694, 697] on div "18RT 4 20:30 16RT 6 18:30 28RT 2 20:00 80RR lock 2 27RT 5 19:00 7RT 3 18:45 S1R…" at bounding box center [701, 475] width 973 height 633
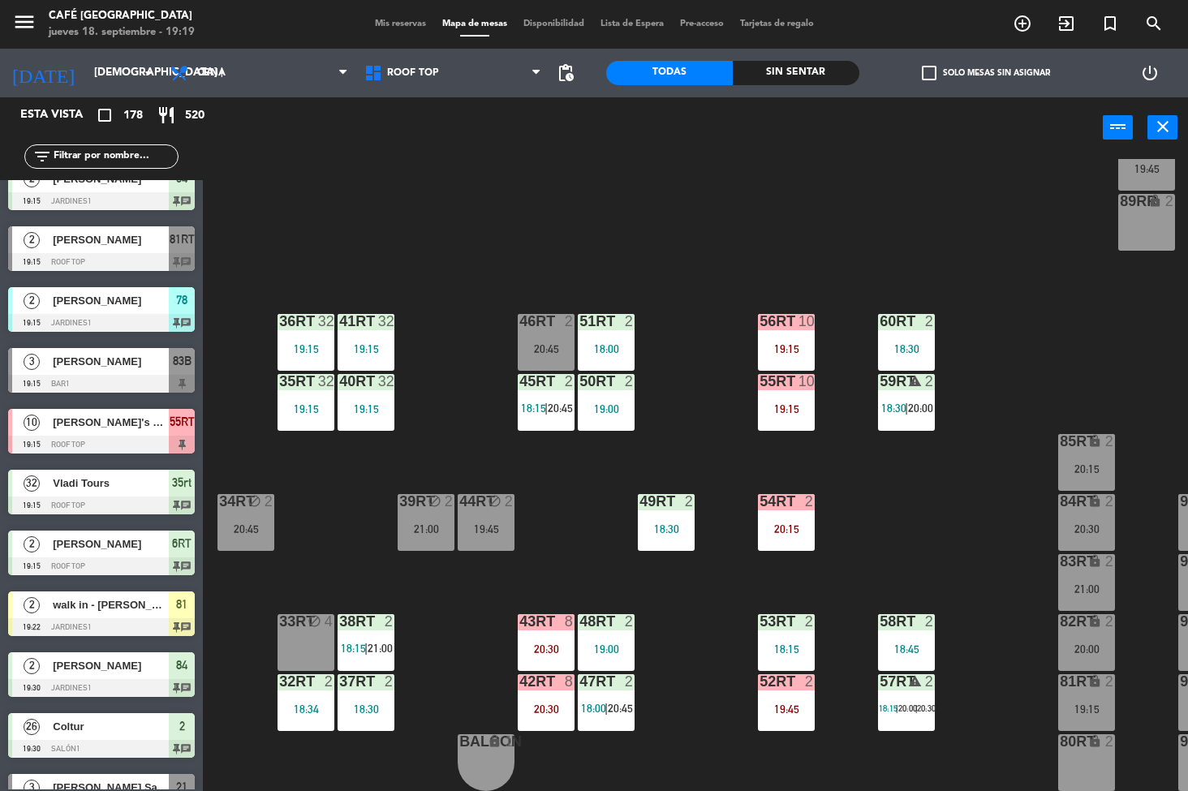
click at [698, 706] on div "18RT 4 20:30 16RT 6 18:30 28RT 2 20:00 80RR lock 2 27RT 5 19:00 7RT 3 18:45 S1R…" at bounding box center [701, 475] width 973 height 633
click at [901, 343] on div "18:30" at bounding box center [906, 348] width 57 height 11
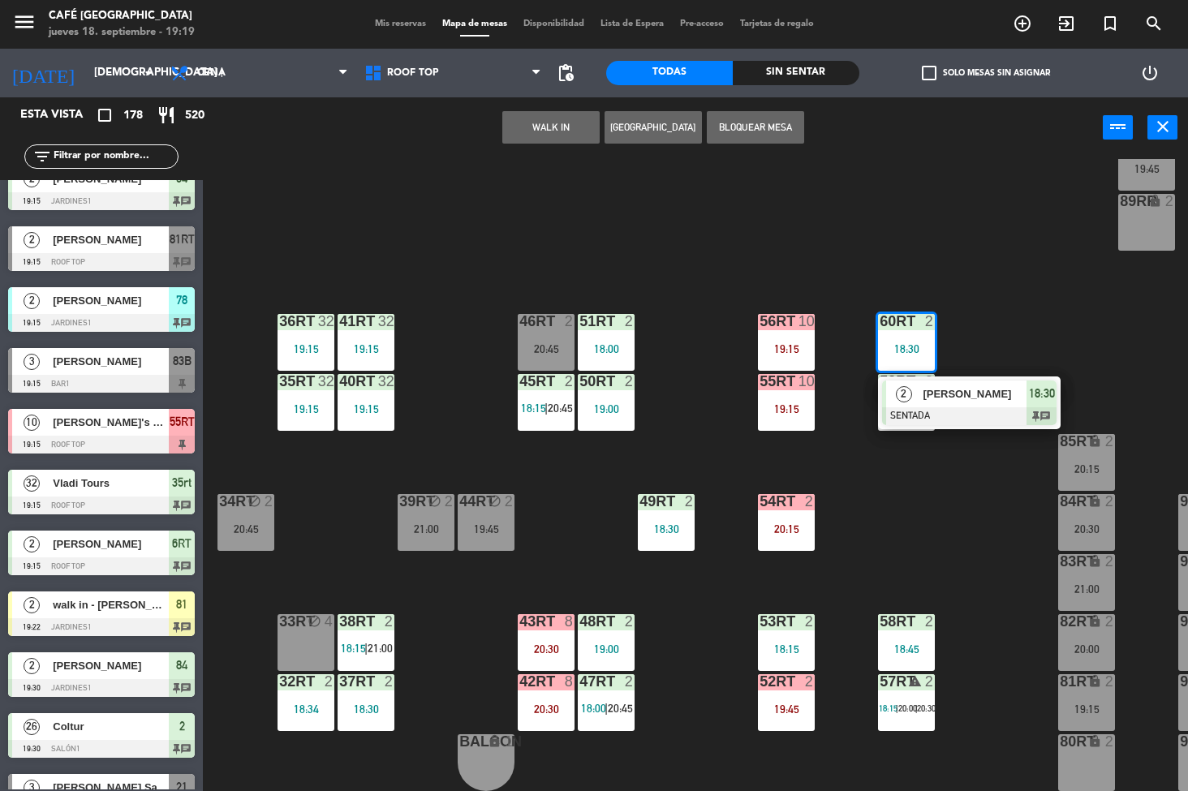
click at [944, 397] on span "[PERSON_NAME]" at bounding box center [974, 393] width 104 height 17
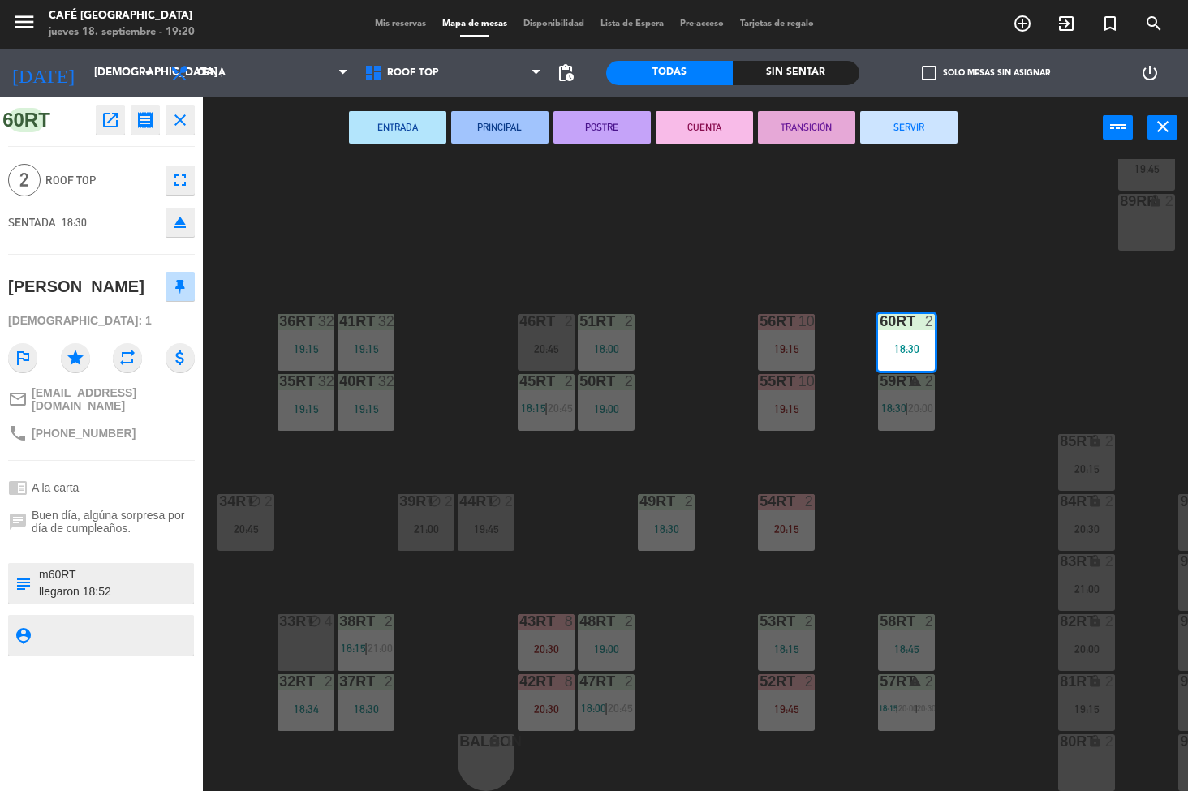
click at [707, 415] on div "18RT 4 20:30 16RT 6 18:30 28RT 2 20:00 80RR lock 2 27RT 5 19:00 7RT 3 18:45 S1R…" at bounding box center [701, 475] width 973 height 633
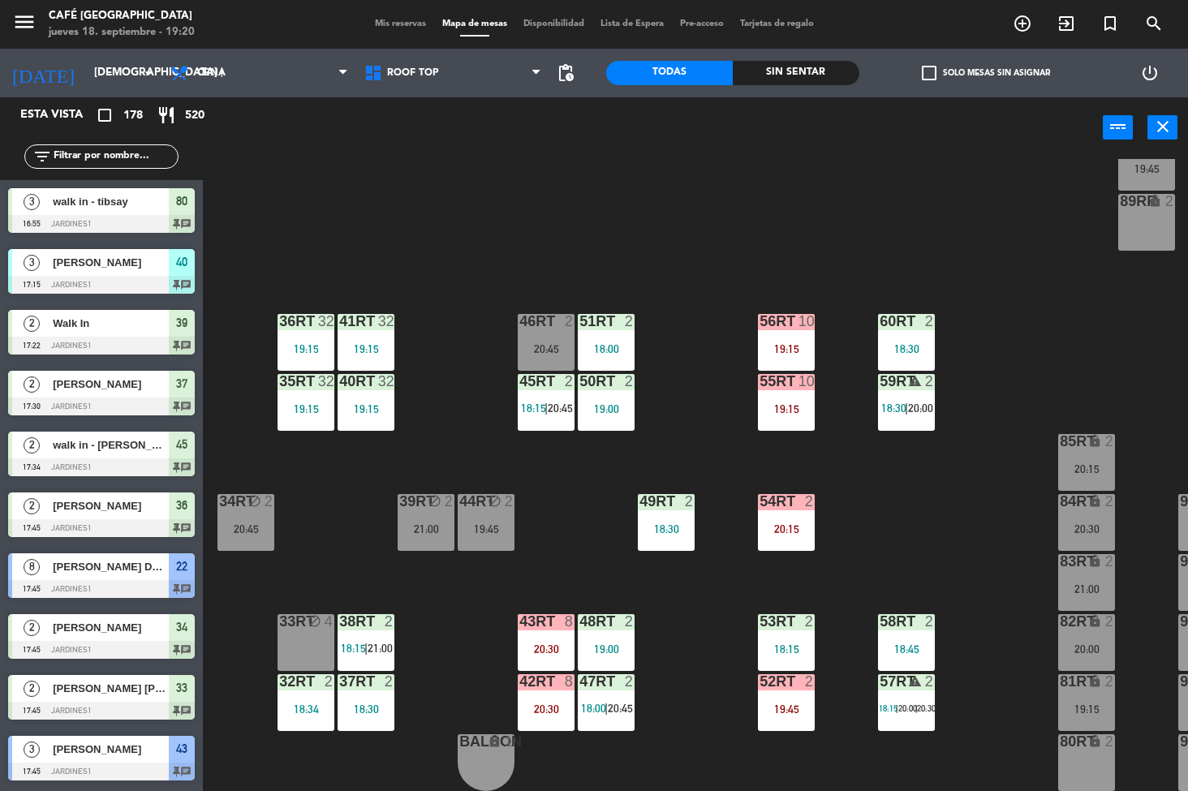
click at [601, 405] on div "19:00" at bounding box center [606, 408] width 57 height 11
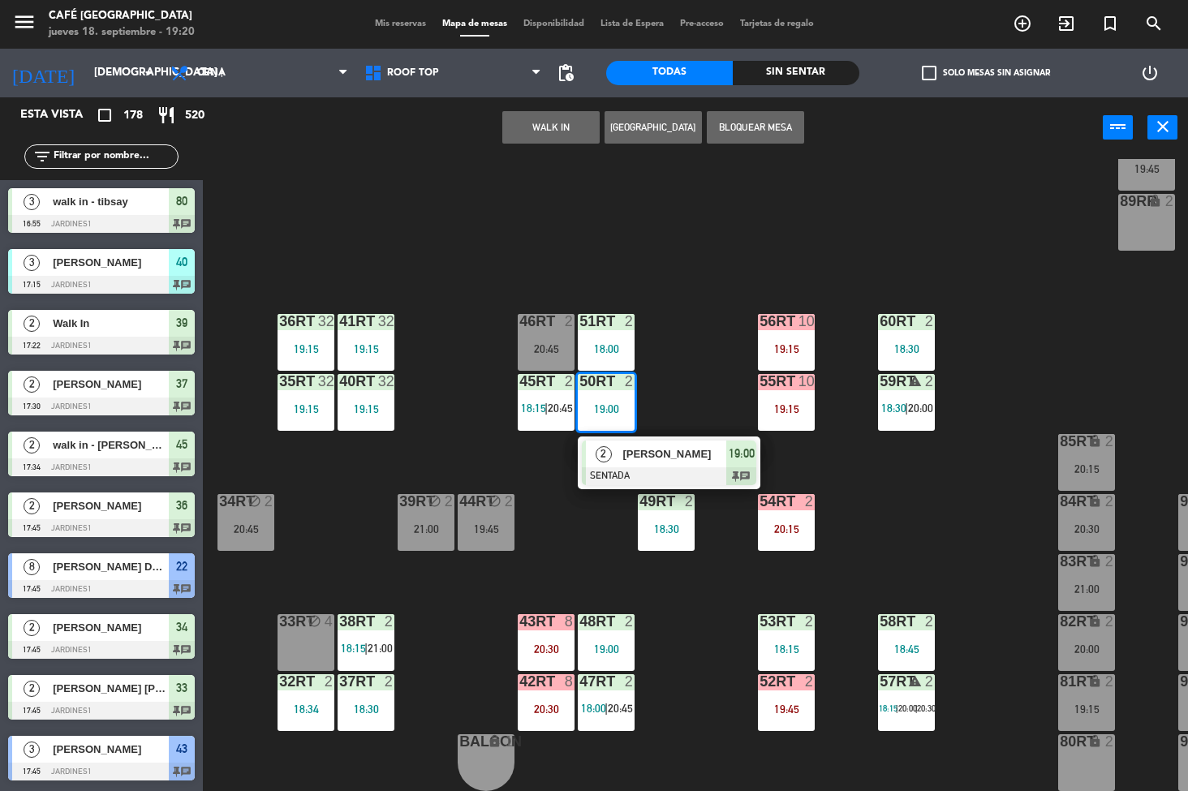
click at [668, 478] on div at bounding box center [669, 476] width 174 height 18
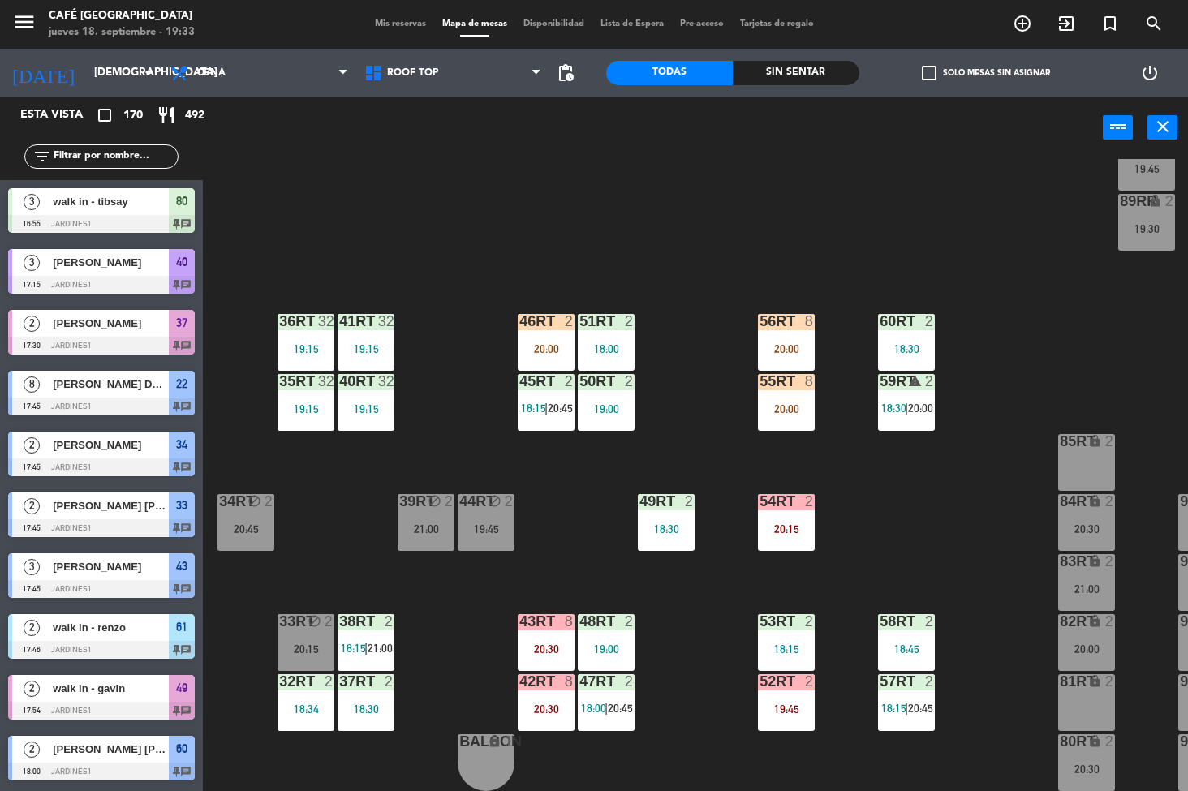
click at [574, 516] on div "18RT 4 20:30 16RT 6 18:30 28RT 2 20:00 80RR lock 2 20:15 27RT 3 19:30 7RT 3 18:…" at bounding box center [701, 475] width 973 height 633
click at [921, 407] on span "20:00" at bounding box center [920, 408] width 25 height 13
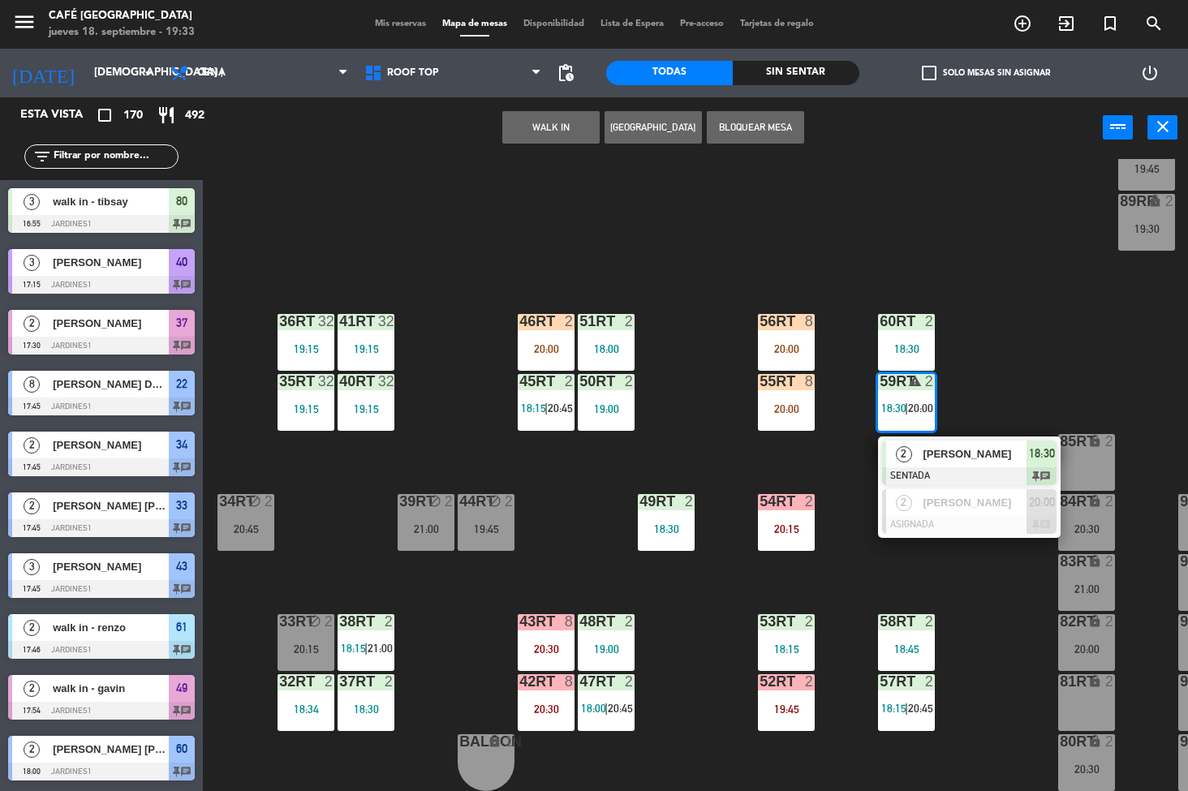
click at [951, 458] on span "[PERSON_NAME]" at bounding box center [974, 453] width 104 height 17
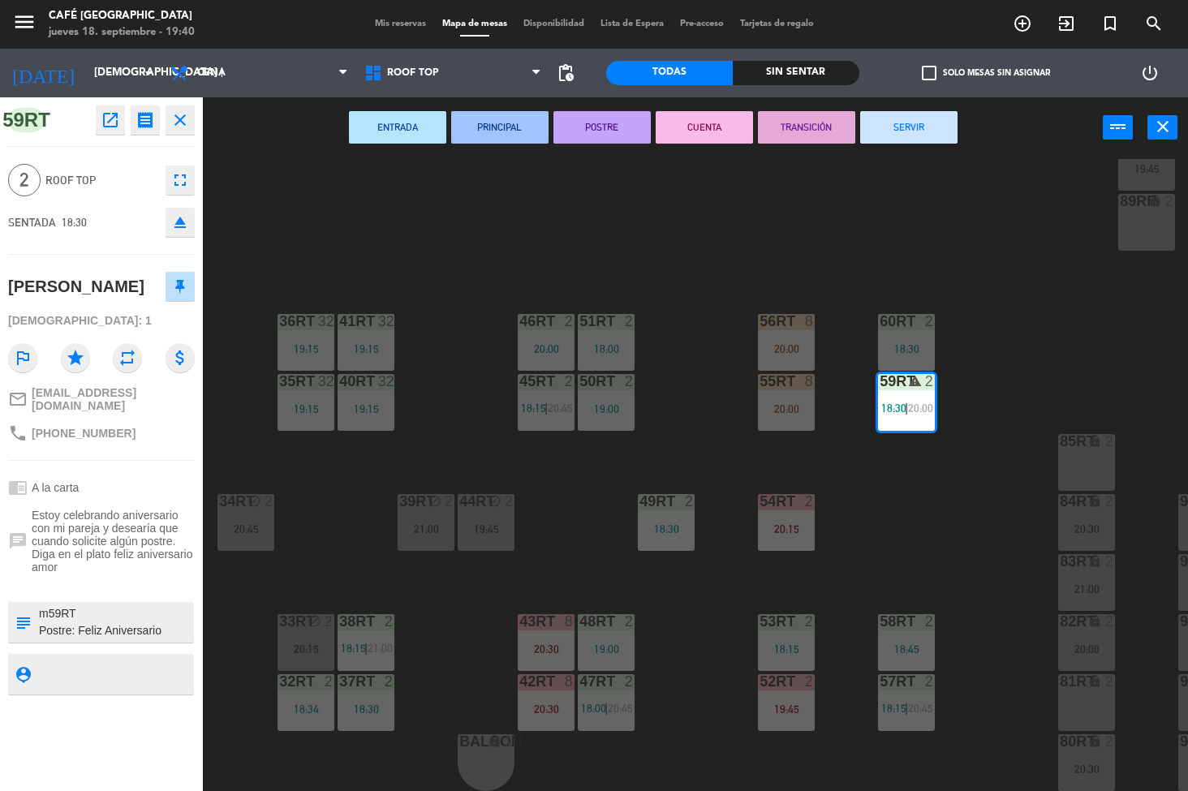
click at [594, 534] on div "18RT 3 19:30 16RT 6 18:30 28RT 2 20:00 80RR lock 2 20:15 27RT 3 19:30 7RT 3 18:…" at bounding box center [701, 475] width 973 height 633
click at [664, 531] on div "18:30" at bounding box center [666, 528] width 57 height 11
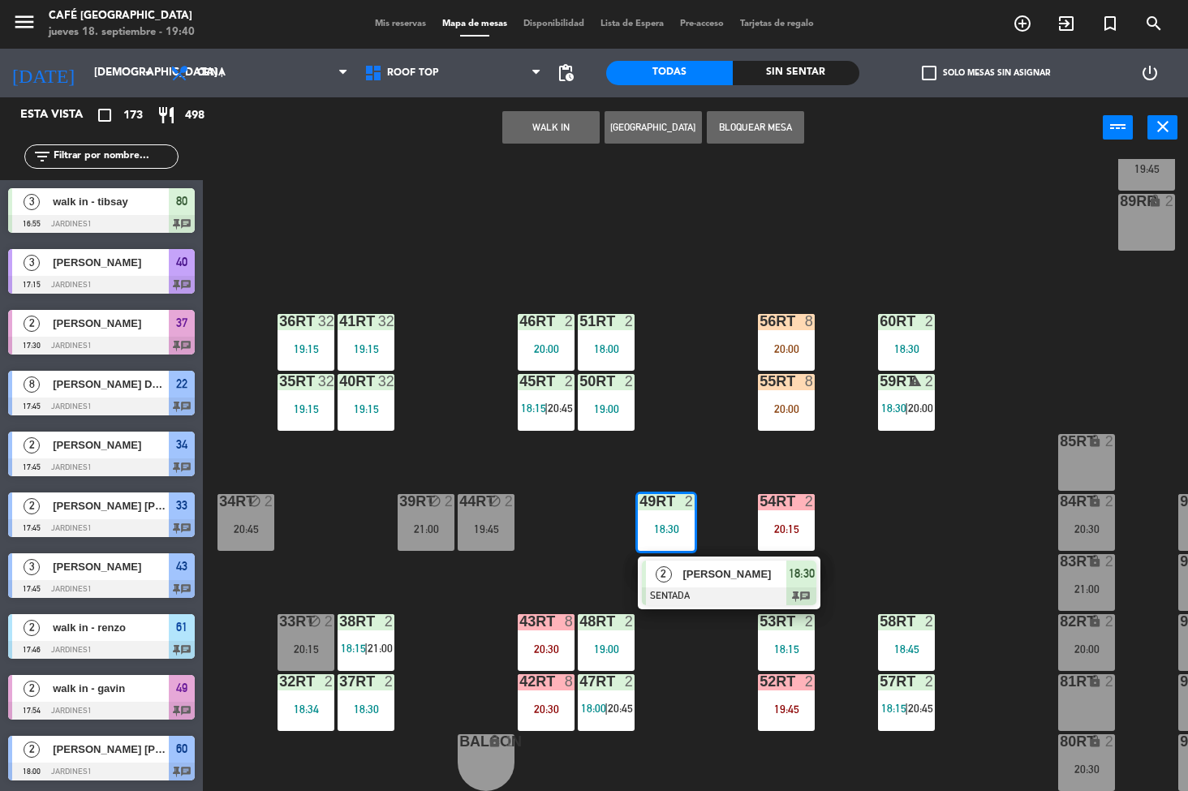
click at [708, 574] on span "[PERSON_NAME]" at bounding box center [734, 573] width 104 height 17
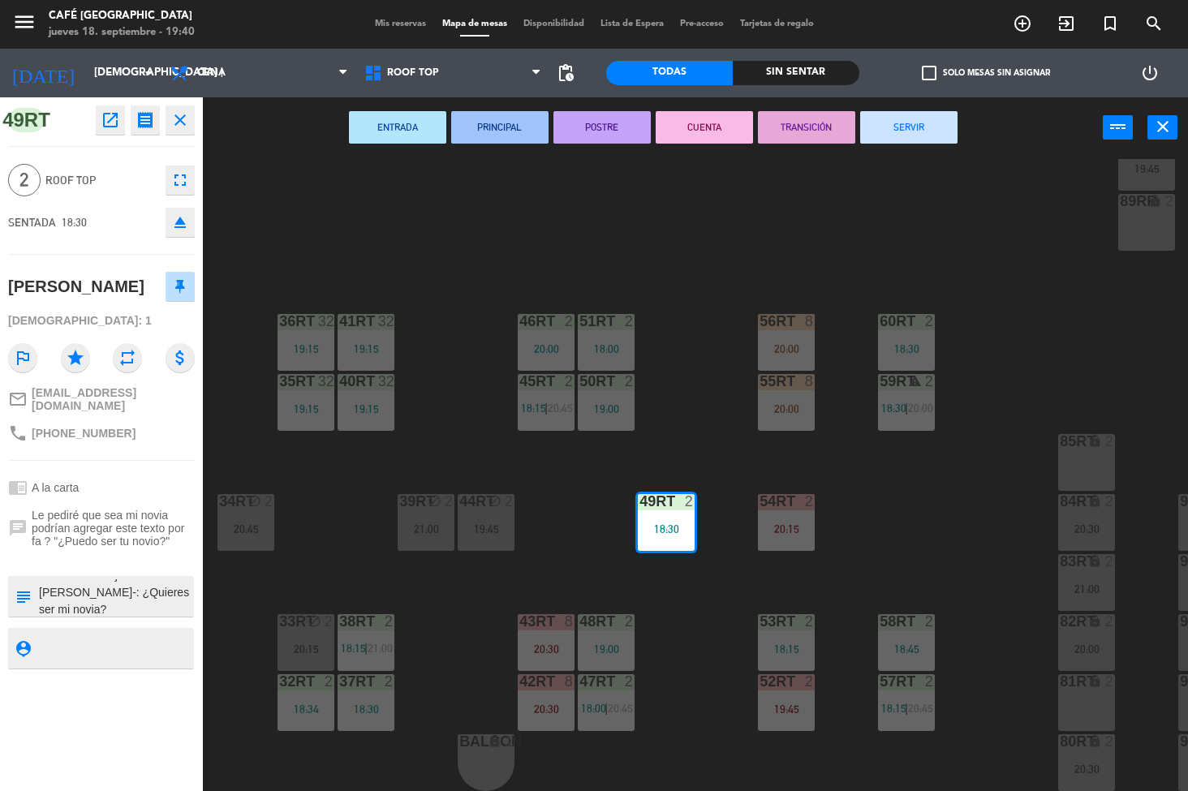
scroll to position [17, 0]
click at [562, 535] on div "18RT 3 19:30 16RT 6 18:30 28RT 2 20:00 80RR lock 2 20:15 27RT 3 19:30 7RT 3 18:…" at bounding box center [701, 475] width 973 height 633
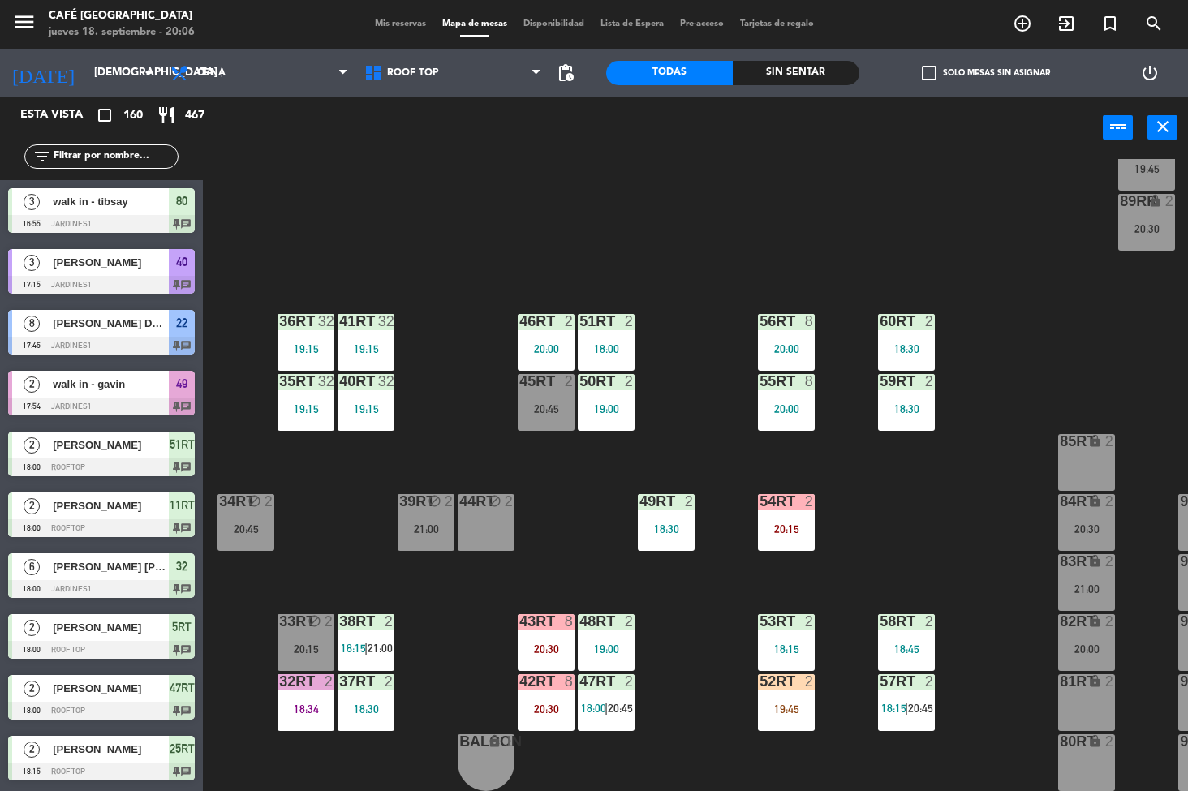
scroll to position [0, 0]
click at [771, 703] on div "19:45" at bounding box center [786, 708] width 57 height 11
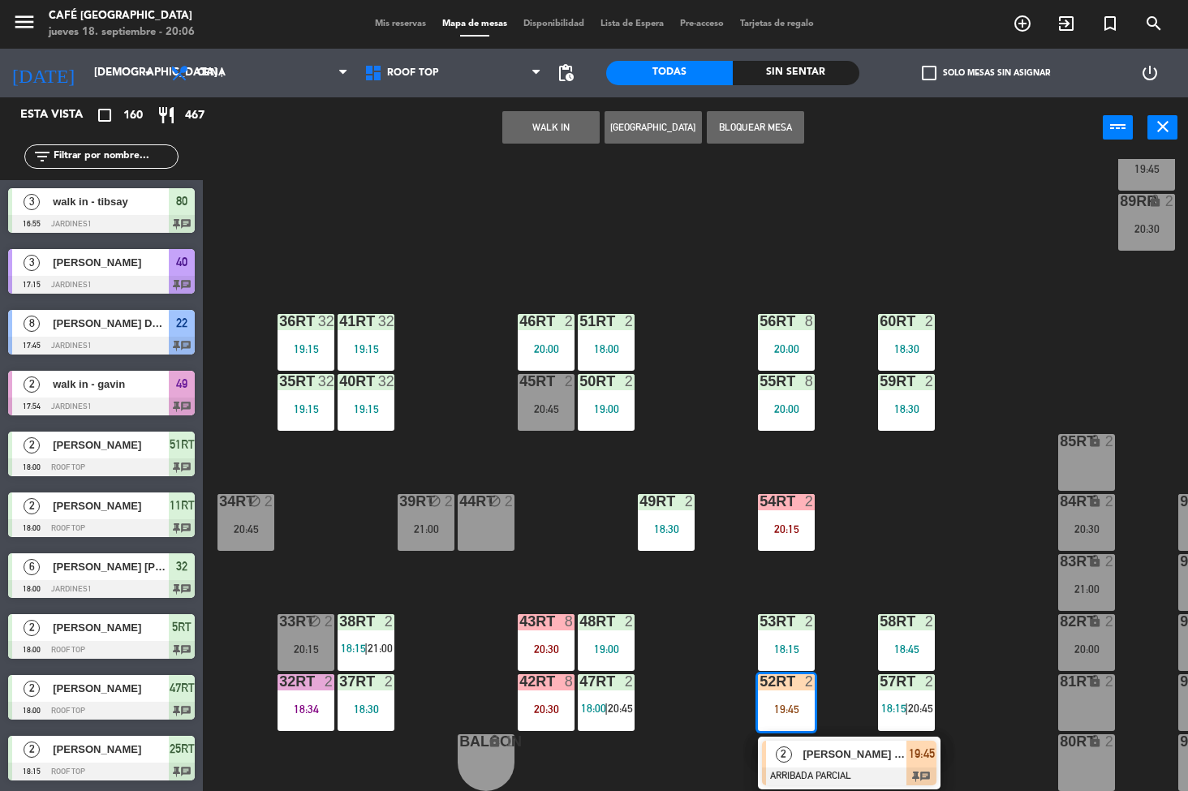
click at [780, 758] on span "2" at bounding box center [783, 754] width 16 height 16
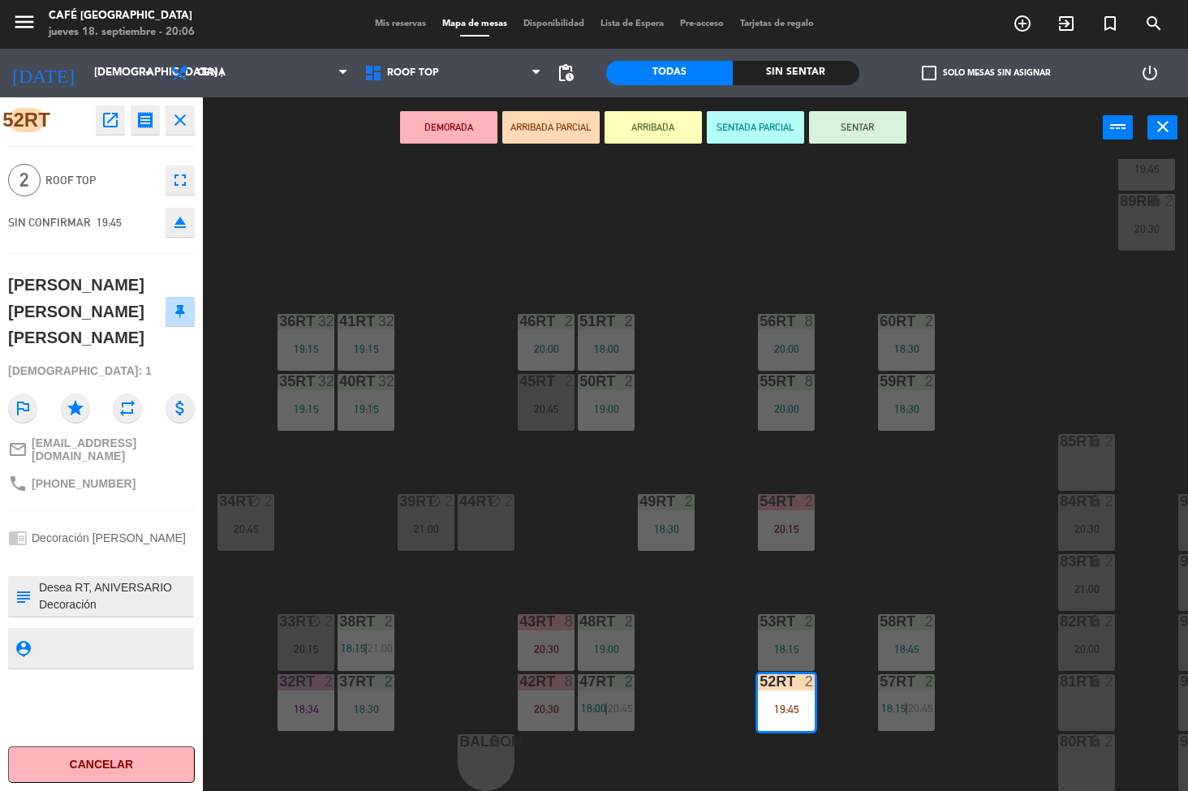
click at [113, 118] on icon "open_in_new" at bounding box center [110, 119] width 19 height 19
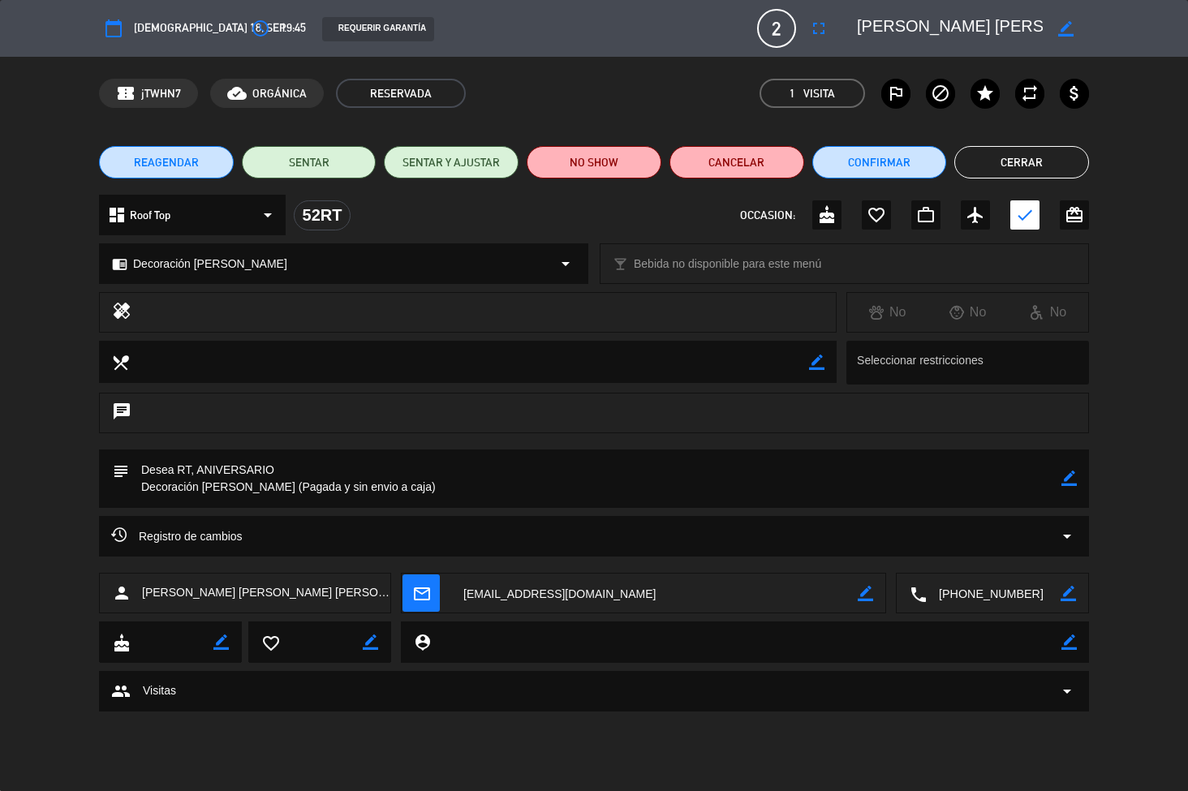
click at [1008, 161] on button "Cerrar" at bounding box center [1021, 162] width 135 height 32
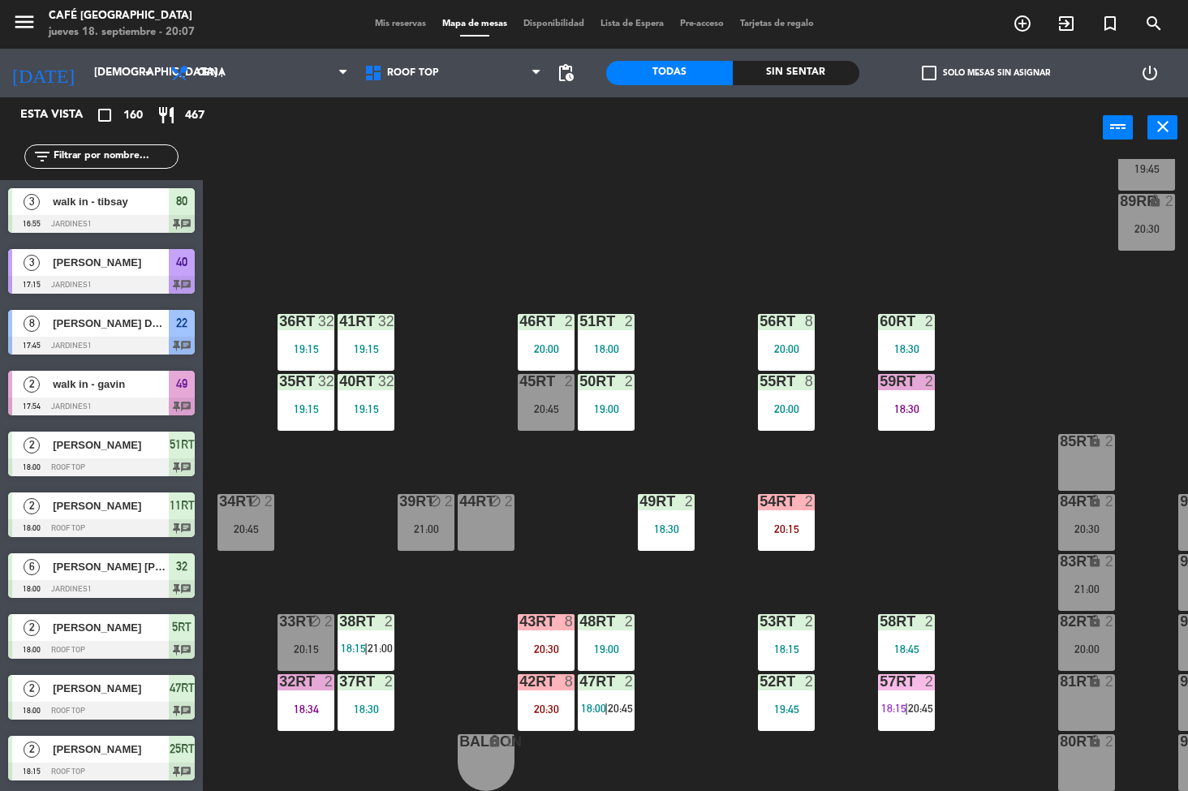
click at [779, 699] on div "52RT 2 19:45" at bounding box center [786, 702] width 57 height 57
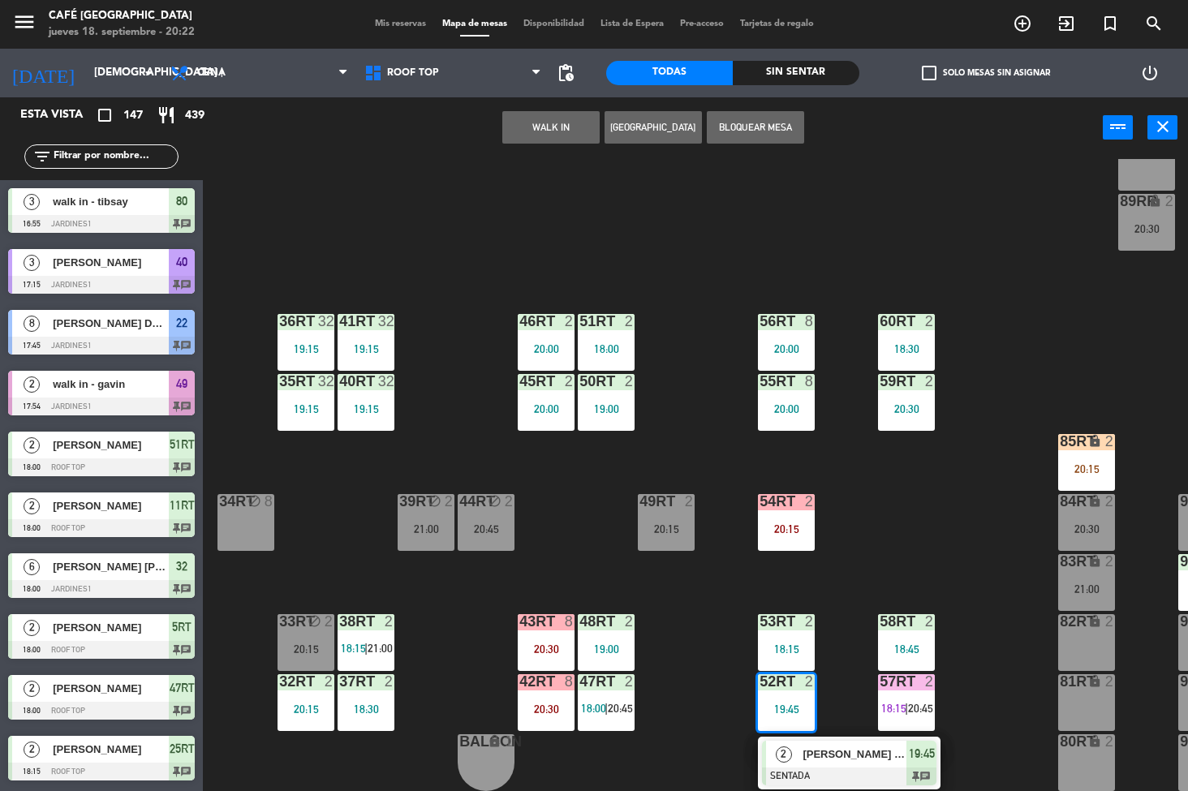
click at [955, 512] on div "18RT 3 19:30 16RT 6 18:30 28RT 2 80RR lock 2 20:15 27RT 3 19:30 7RT 3 18:45 S1R…" at bounding box center [701, 475] width 973 height 633
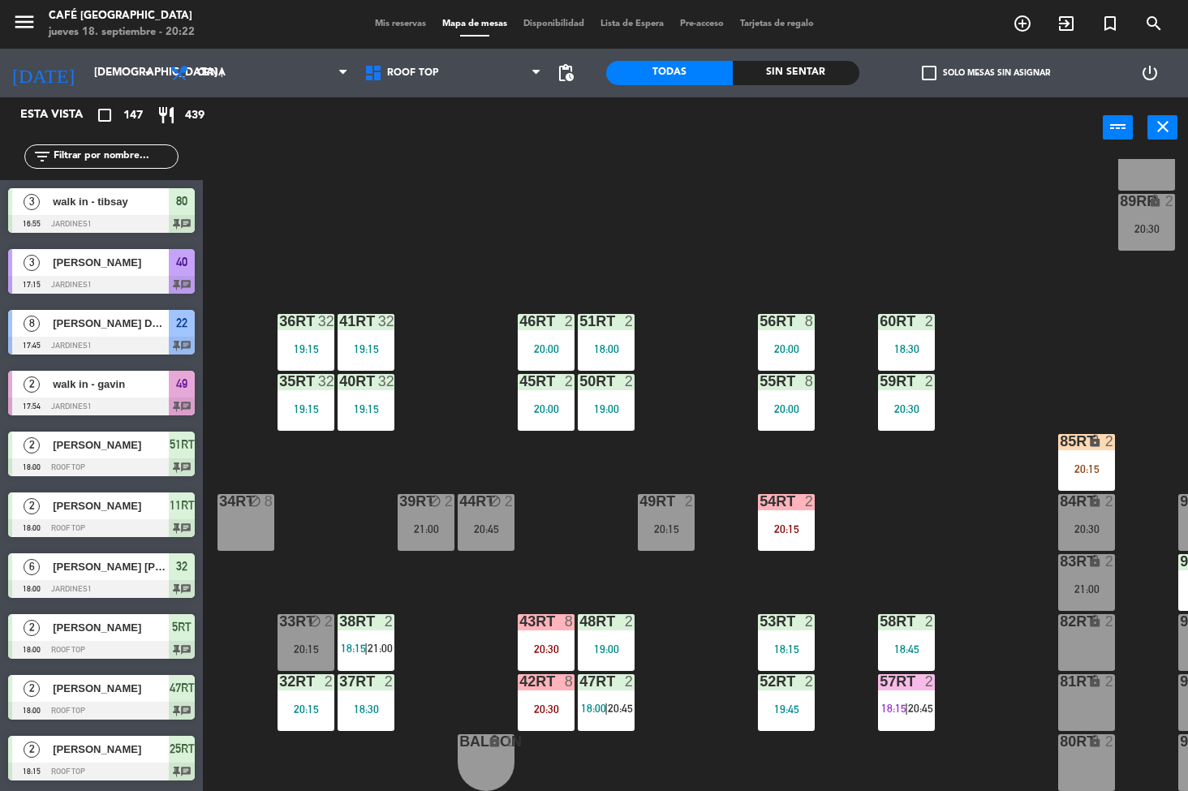
click at [908, 407] on div "20:30" at bounding box center [906, 408] width 57 height 11
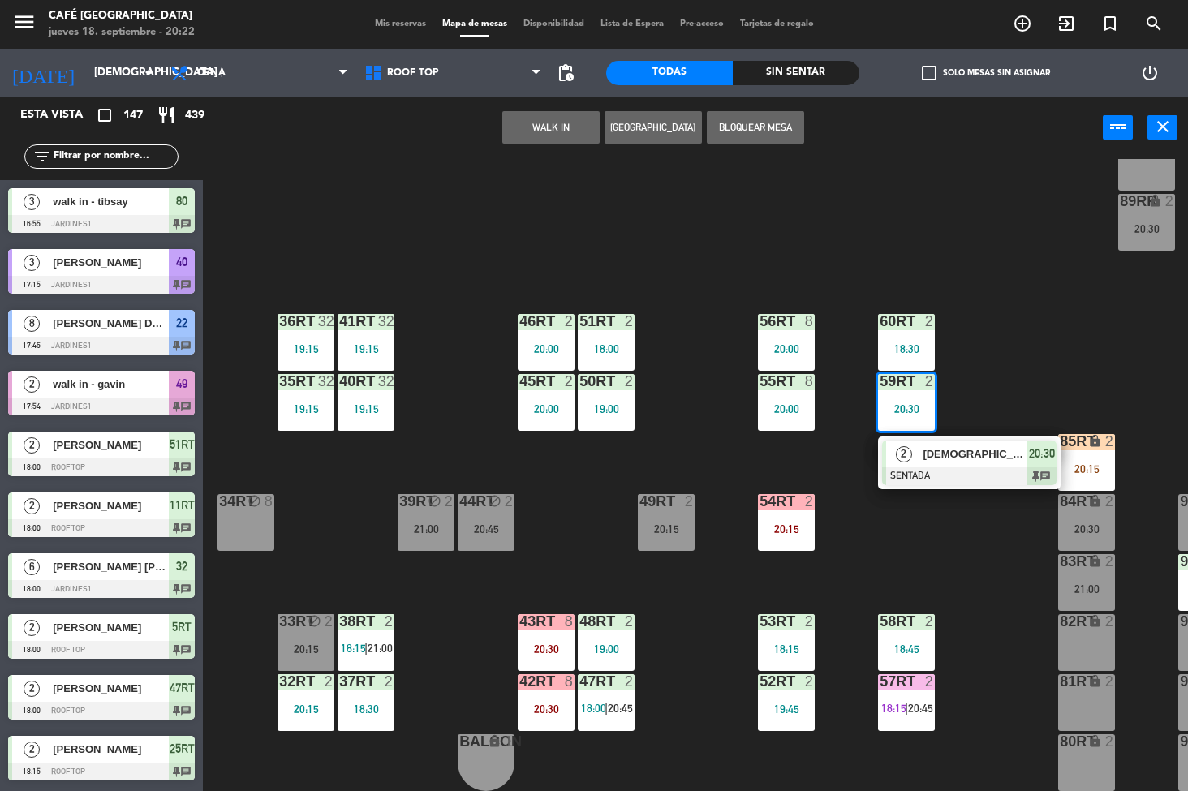
click at [955, 467] on div at bounding box center [969, 476] width 174 height 18
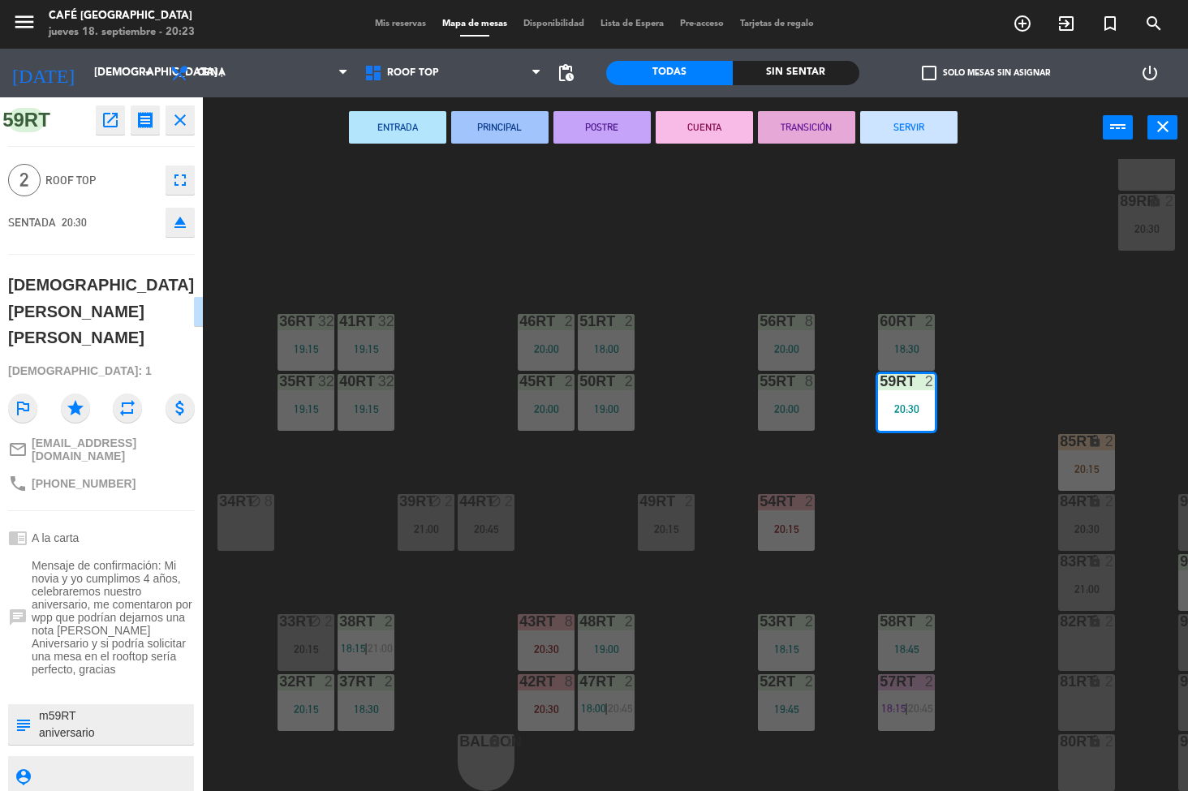
scroll to position [17, 0]
click at [956, 531] on div "18RT 3 19:30 16RT 6 18:30 28RT 2 20:30 80RR lock 2 27RT 3 19:30 7RT 3 18:45 S1R…" at bounding box center [701, 475] width 973 height 633
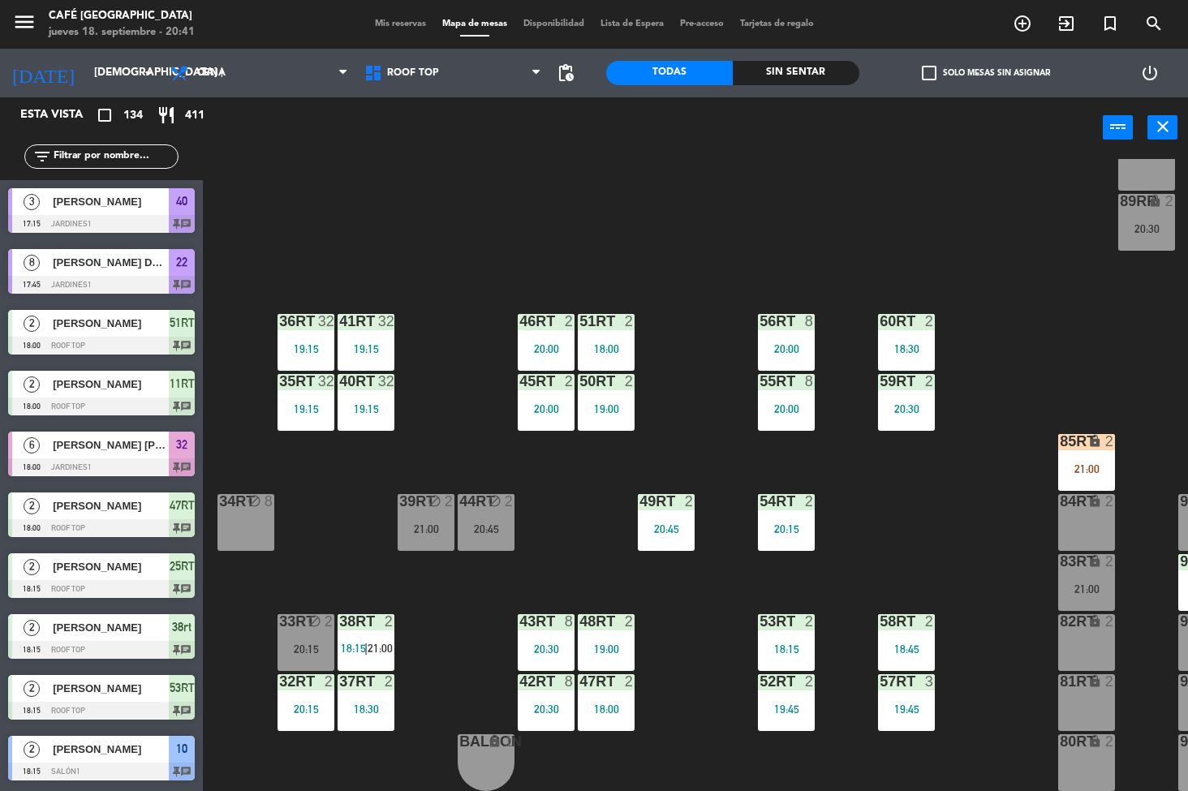
scroll to position [183, 0]
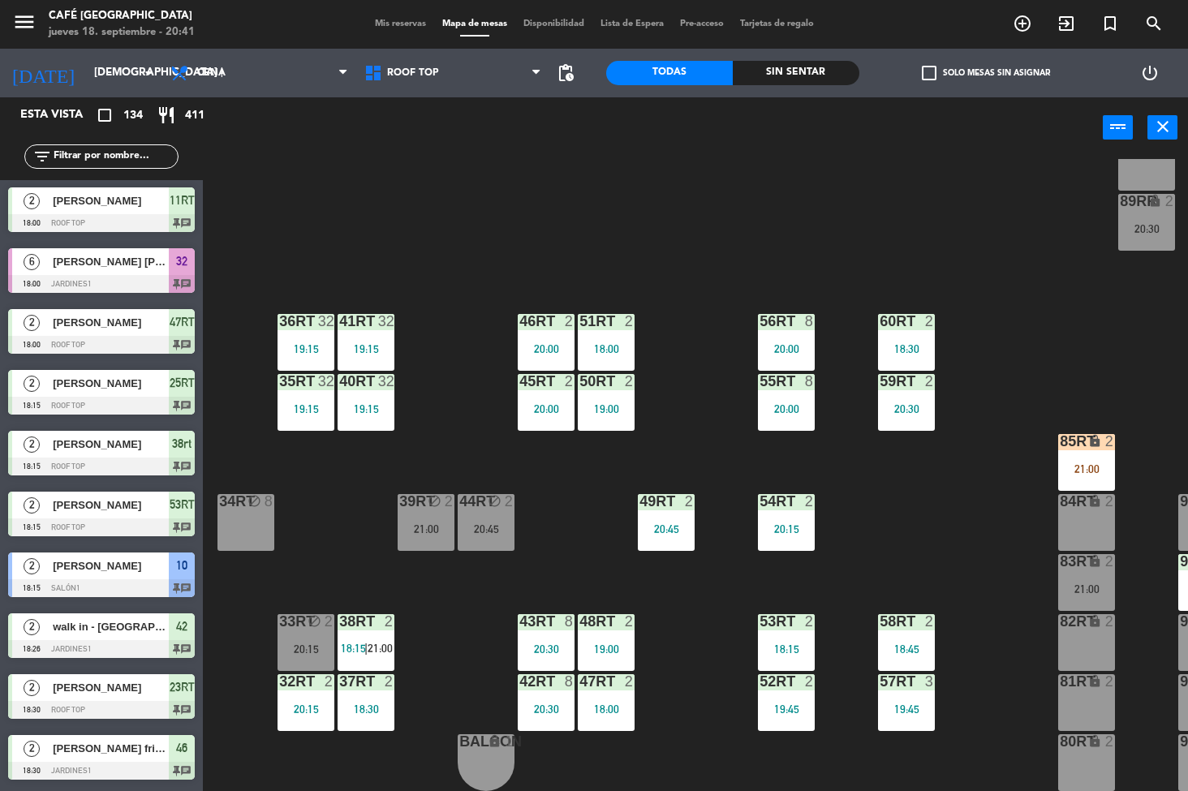
click at [701, 669] on div "18RT 3 19:30 16RT 6 18:30 28RT 2 20:30 80RR lock 2 27RT 3 19:30 7RT 3 18:45 S1R…" at bounding box center [701, 475] width 973 height 633
click at [664, 526] on div "20:45" at bounding box center [666, 528] width 57 height 11
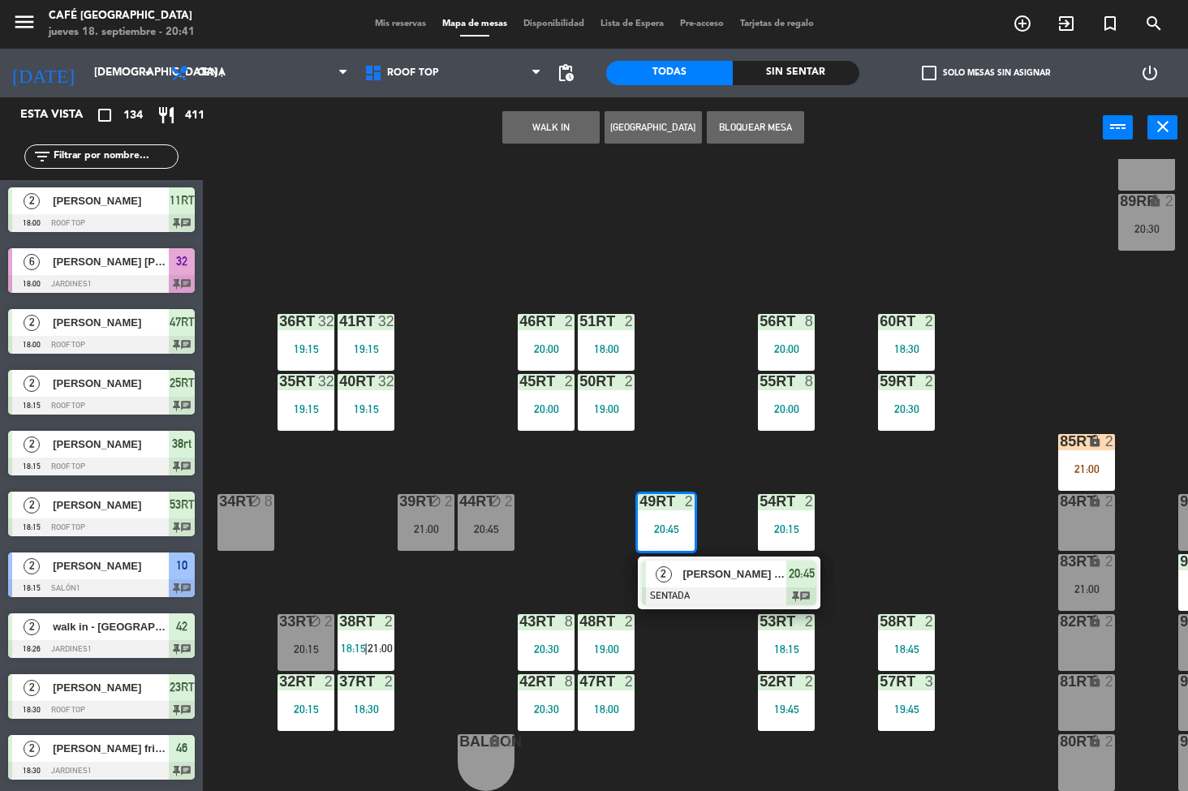
click at [711, 574] on span "[PERSON_NAME] [PERSON_NAME]" at bounding box center [734, 573] width 104 height 17
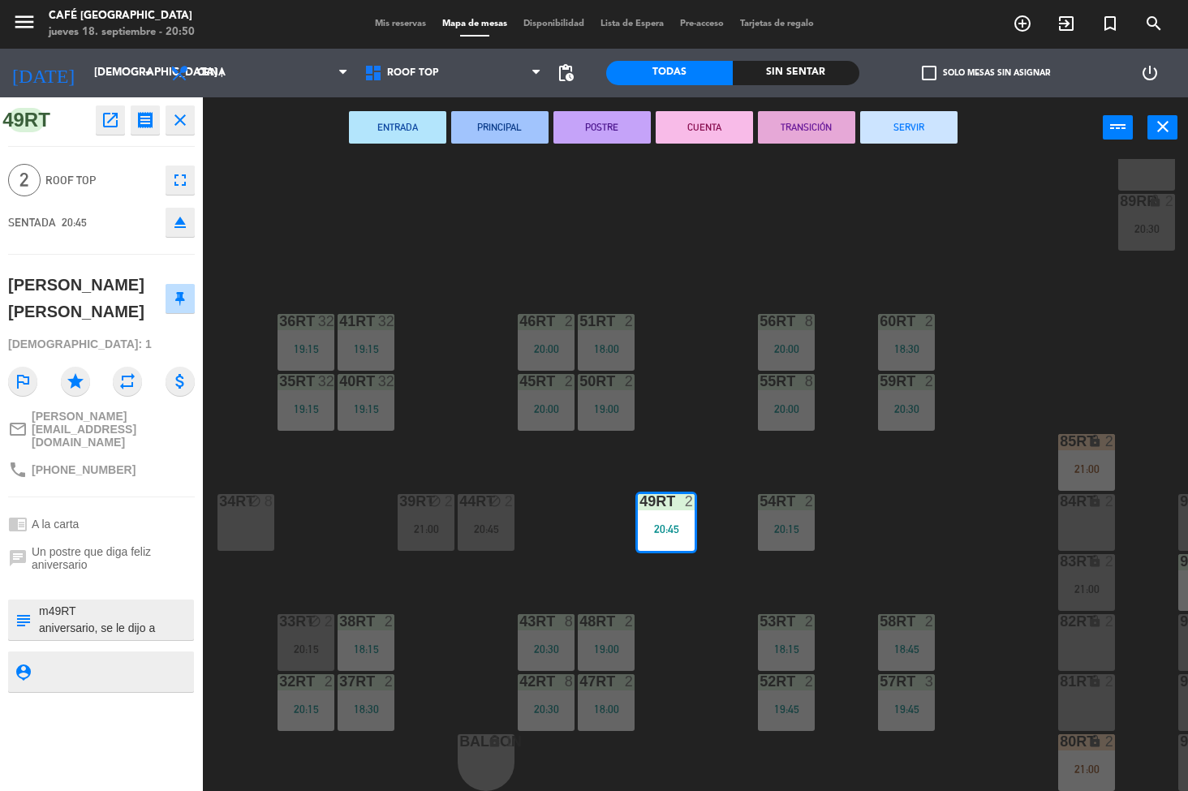
click at [949, 535] on div "18RT 3 19:30 16RT 4 28RT 2 20:30 80RR lock 2 27RT 3 19:30 7RT 5 S1RT lock 4 21:…" at bounding box center [701, 475] width 973 height 633
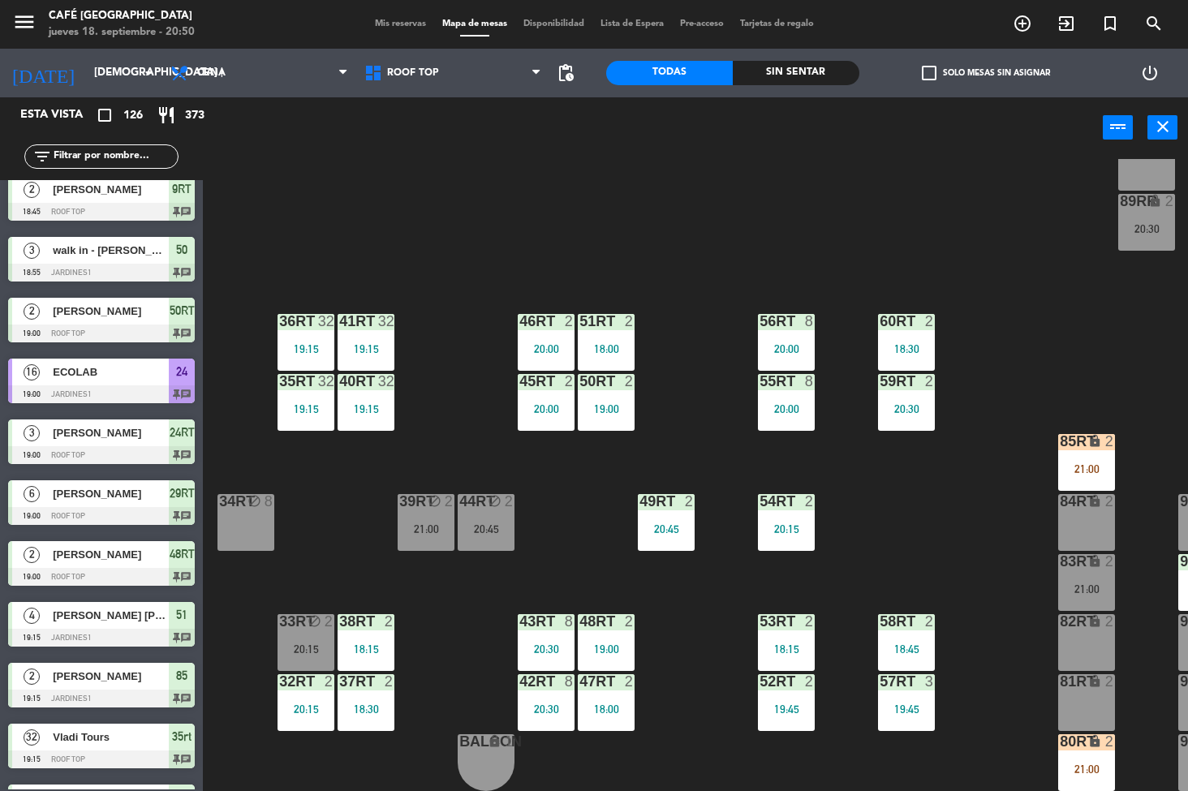
scroll to position [602, 0]
click at [805, 73] on div "Sin sentar" at bounding box center [795, 73] width 127 height 24
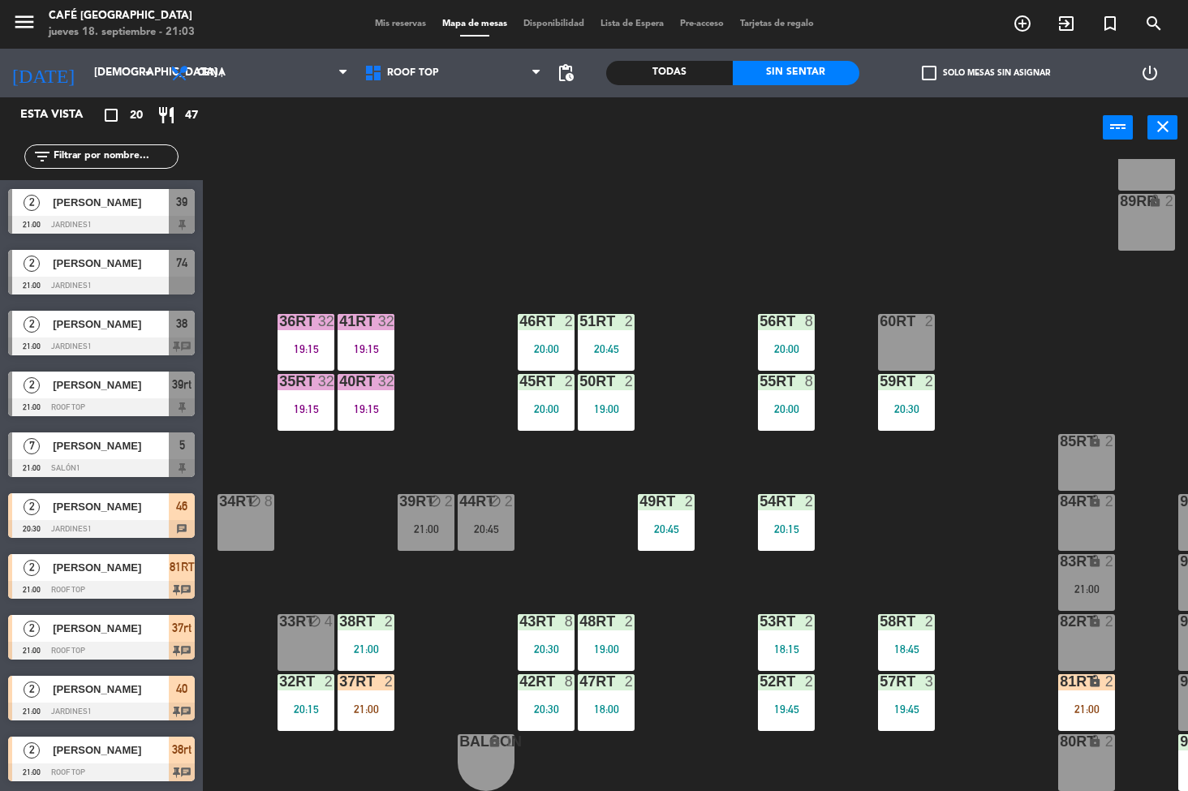
scroll to position [606, 0]
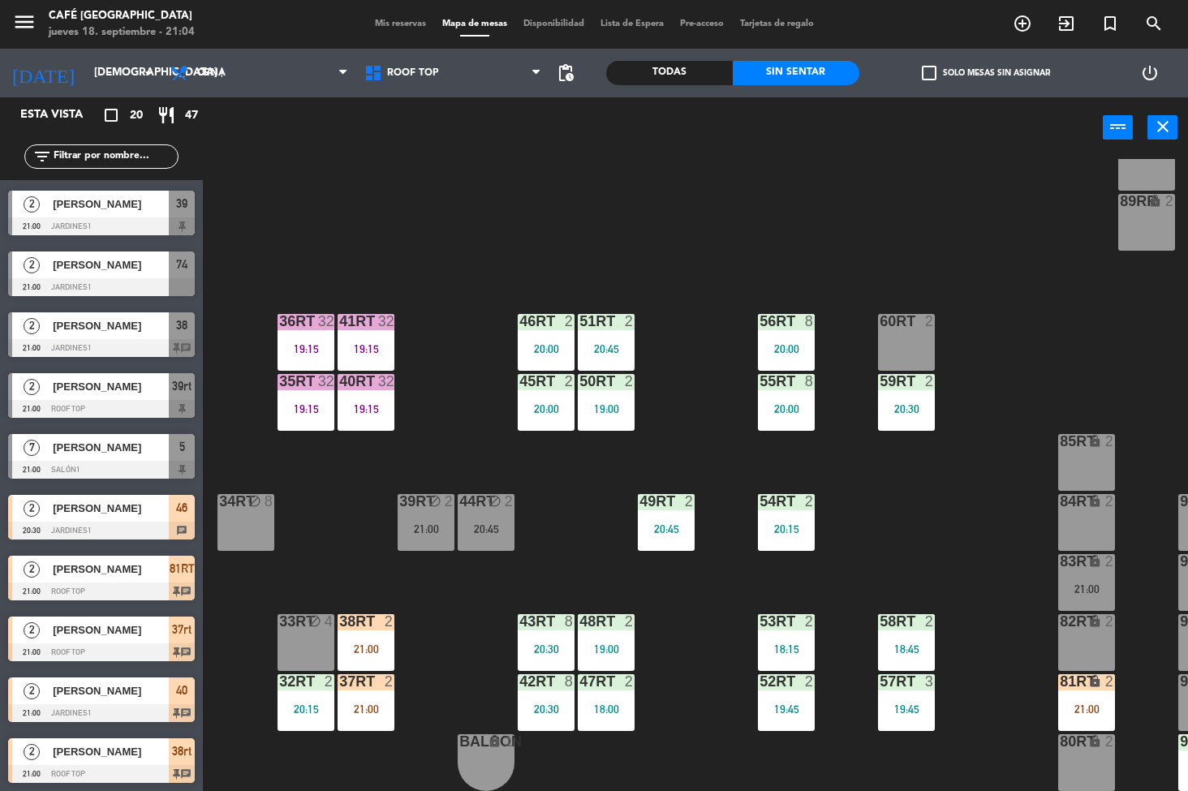
click at [949, 475] on div "18RT 3 19:30 16RT 3 21:08 28RT 2 20:30 80RR lock 2 27RT 3 19:30 7RT 4 21:00 S1R…" at bounding box center [701, 475] width 973 height 633
click at [891, 405] on div "20:30" at bounding box center [906, 408] width 57 height 11
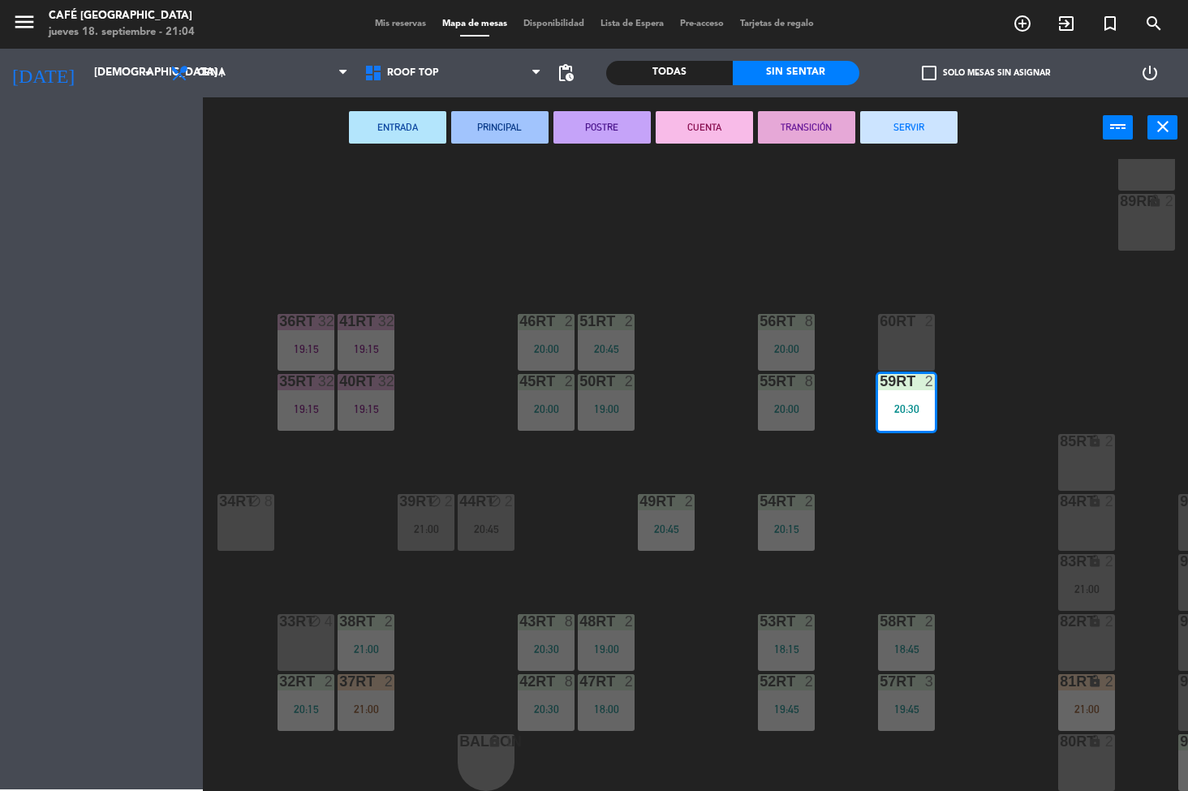
scroll to position [545, 0]
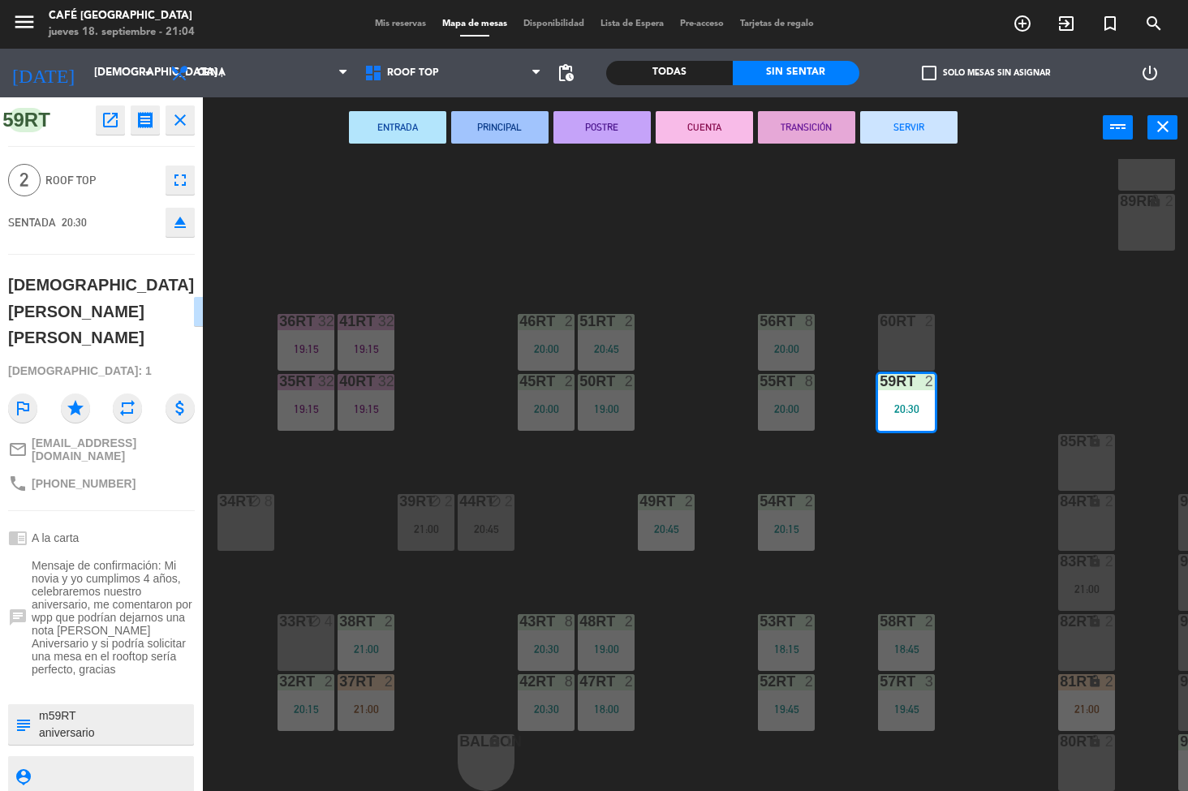
click at [982, 523] on div "18RT 3 19:30 16RT 3 21:08 28RT 2 20:30 80RR lock 2 27RT 3 19:30 7RT 4 21:00 S1R…" at bounding box center [701, 475] width 973 height 633
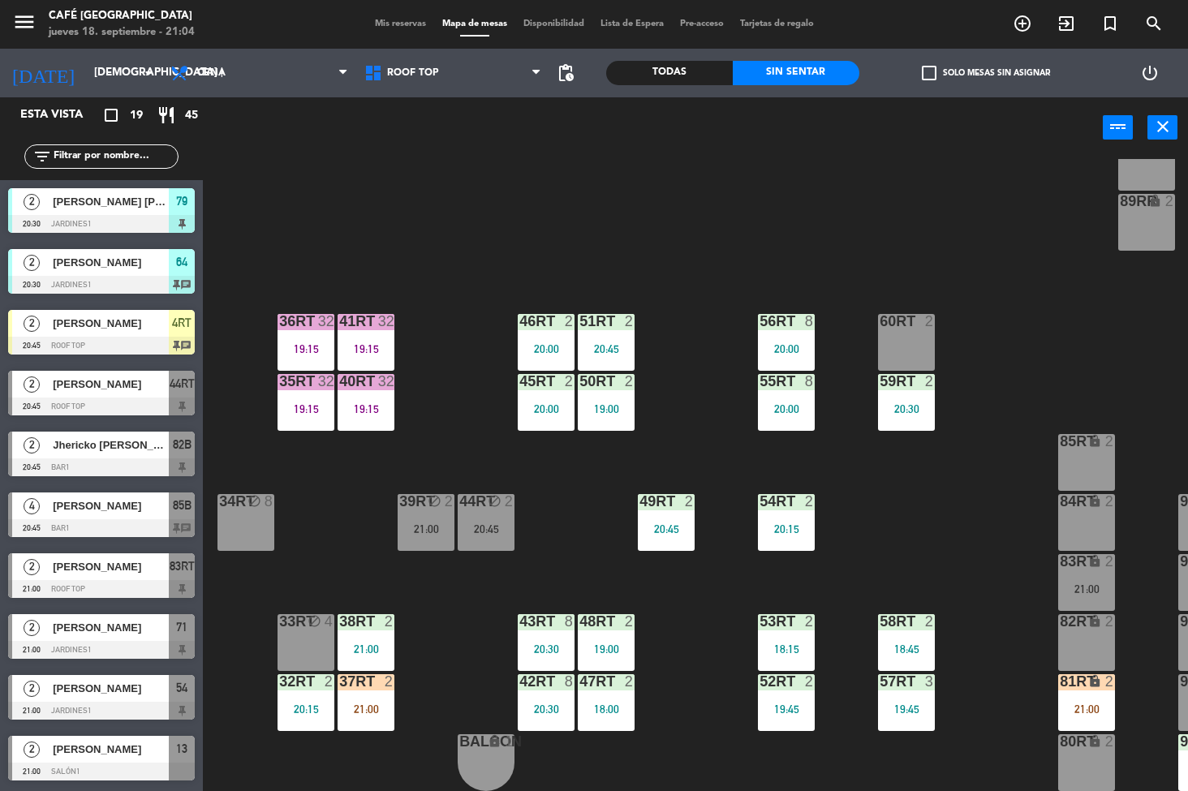
click at [777, 403] on div "20:00" at bounding box center [786, 408] width 57 height 11
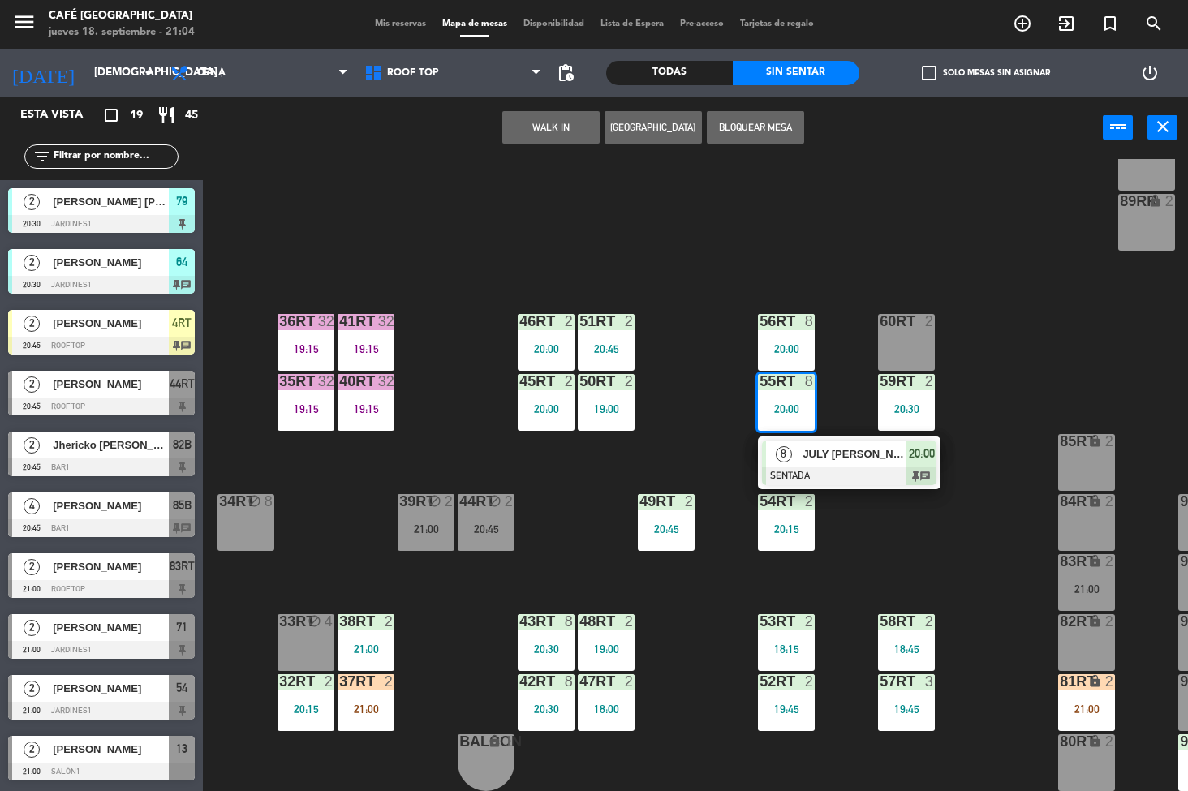
click at [843, 467] on div at bounding box center [849, 476] width 174 height 18
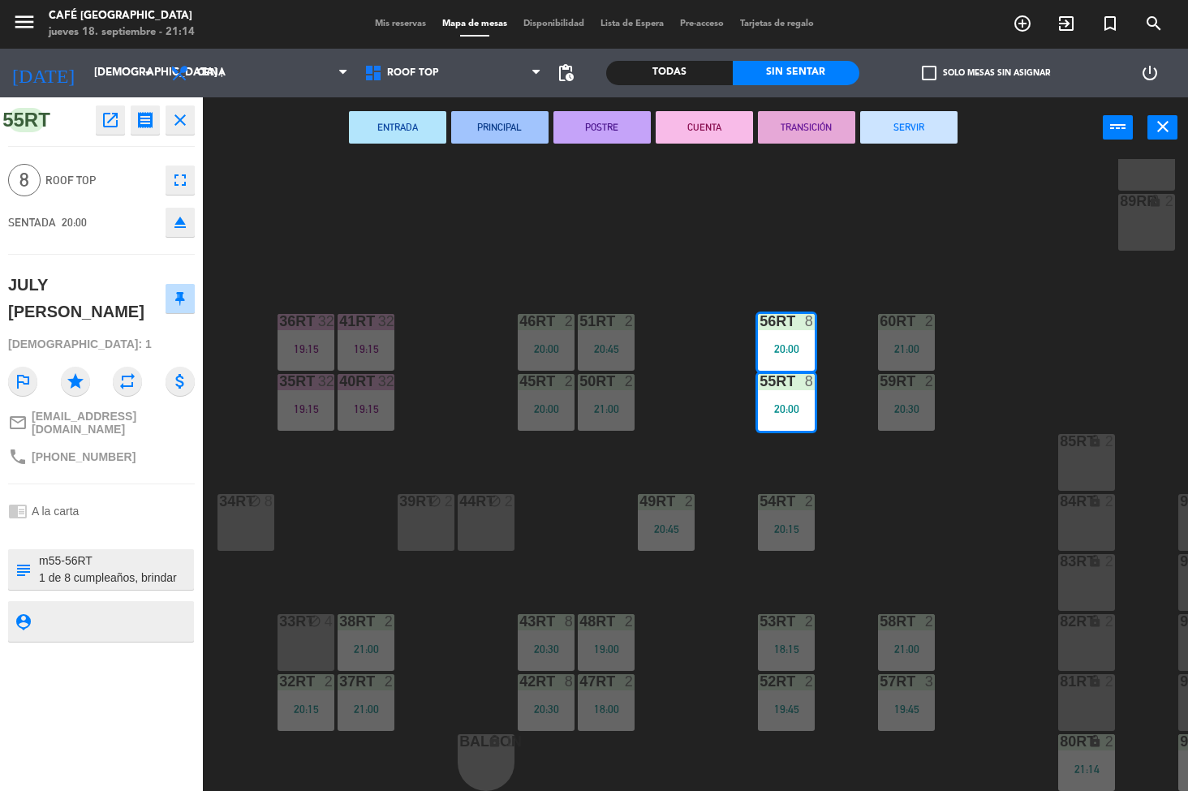
click at [942, 492] on div "18RT 3 19:30 16RT 4 28RT 2 20:30 80RR lock 2 27RT 3 19:30 7RT 4 21:00 S1RT lock…" at bounding box center [701, 475] width 973 height 633
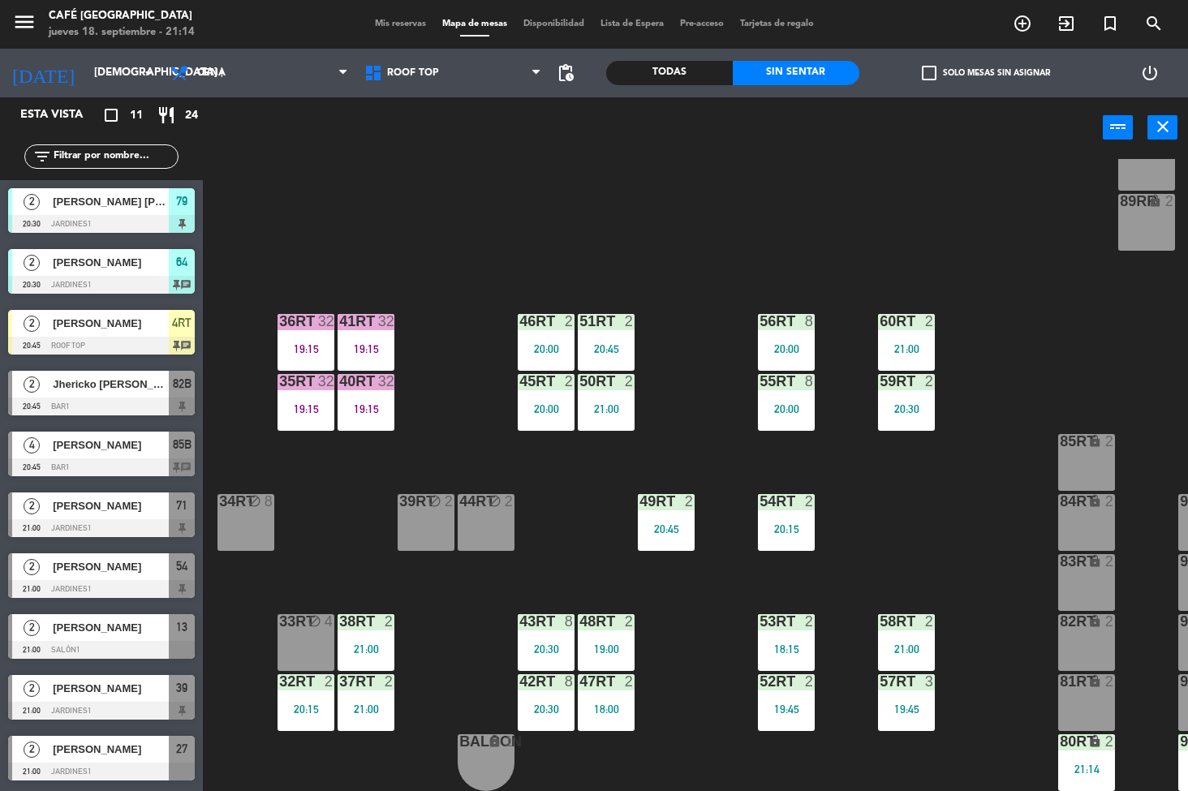
click at [608, 388] on div "50RT 2 21:00" at bounding box center [606, 402] width 57 height 57
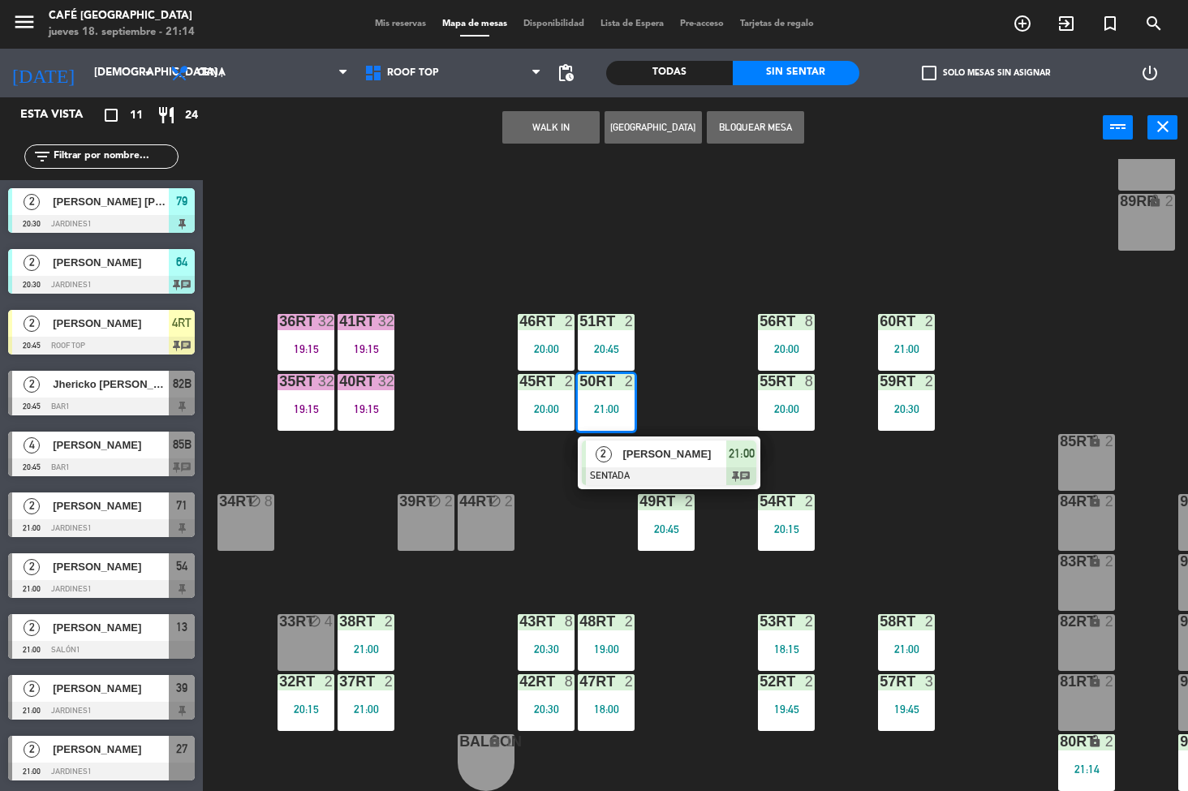
click at [706, 338] on div "18RT 3 19:30 16RT 4 28RT 2 20:30 80RR lock 2 27RT 3 19:30 7RT 4 21:00 S1RT lock…" at bounding box center [701, 475] width 973 height 633
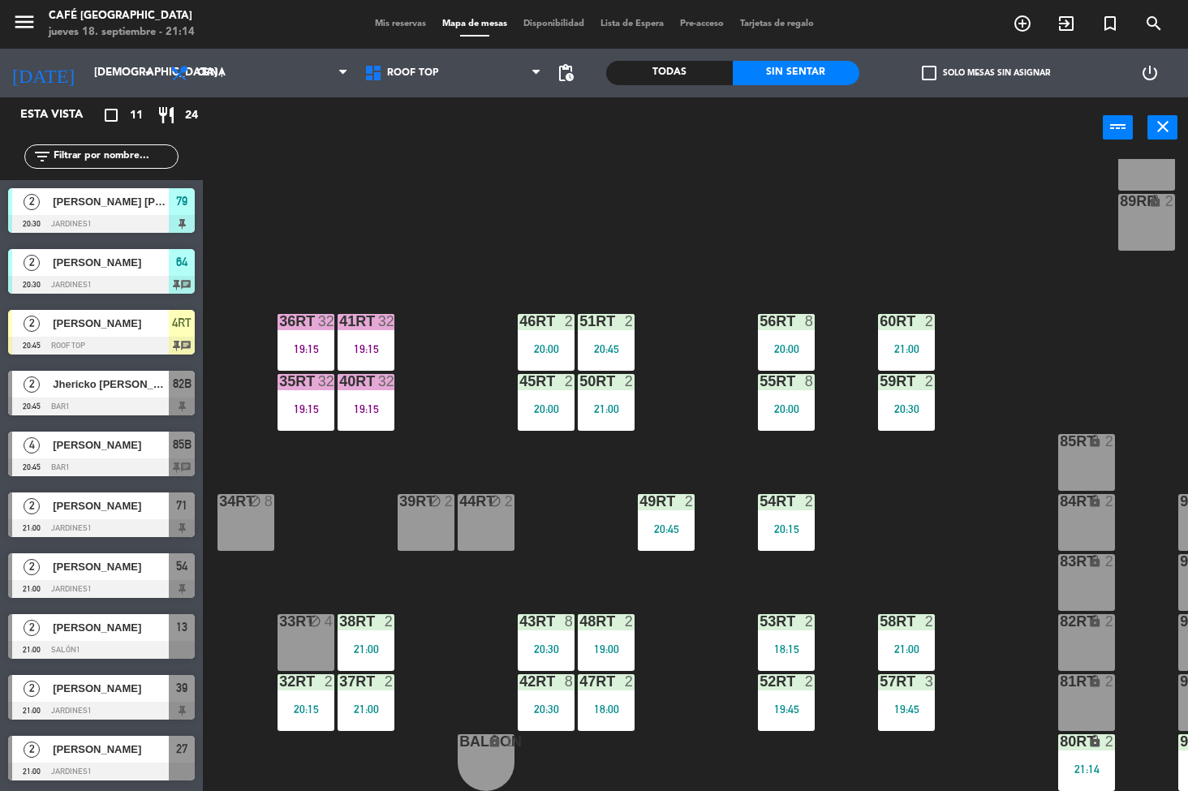
click at [602, 329] on div "51RT 2 20:45" at bounding box center [606, 342] width 57 height 57
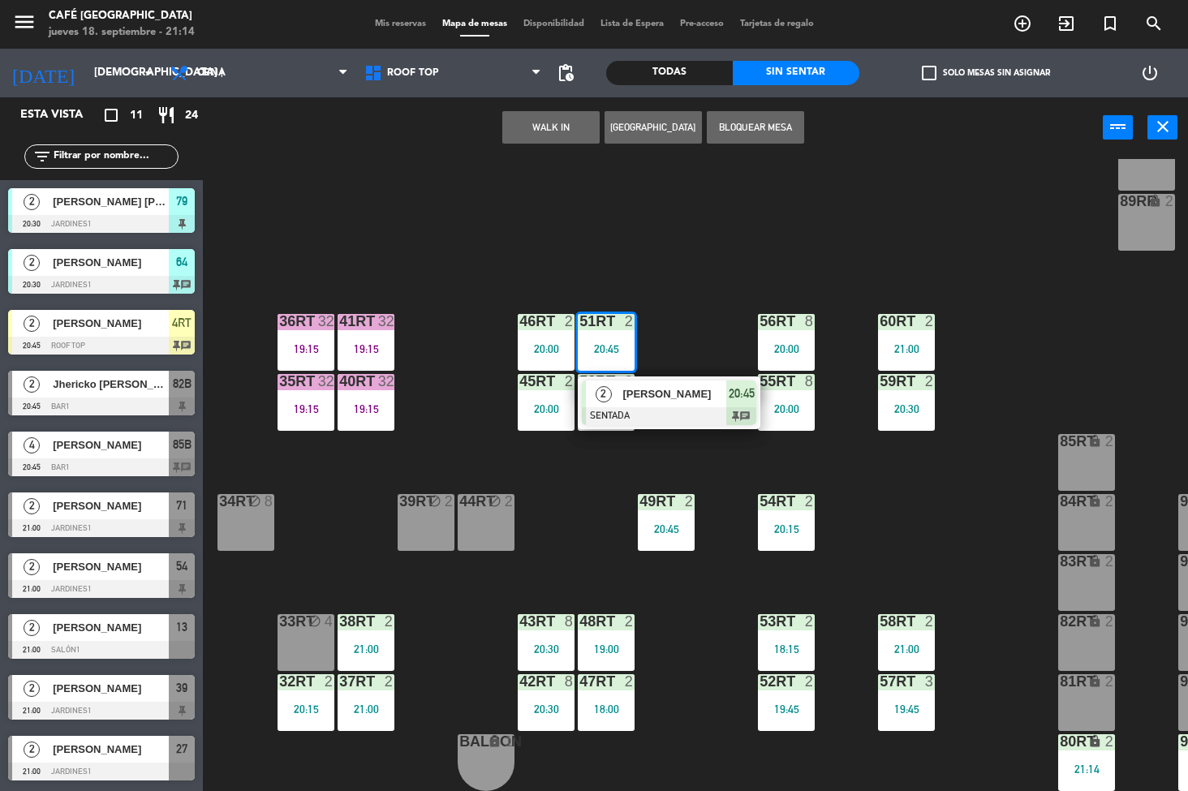
click at [665, 407] on div at bounding box center [669, 416] width 174 height 18
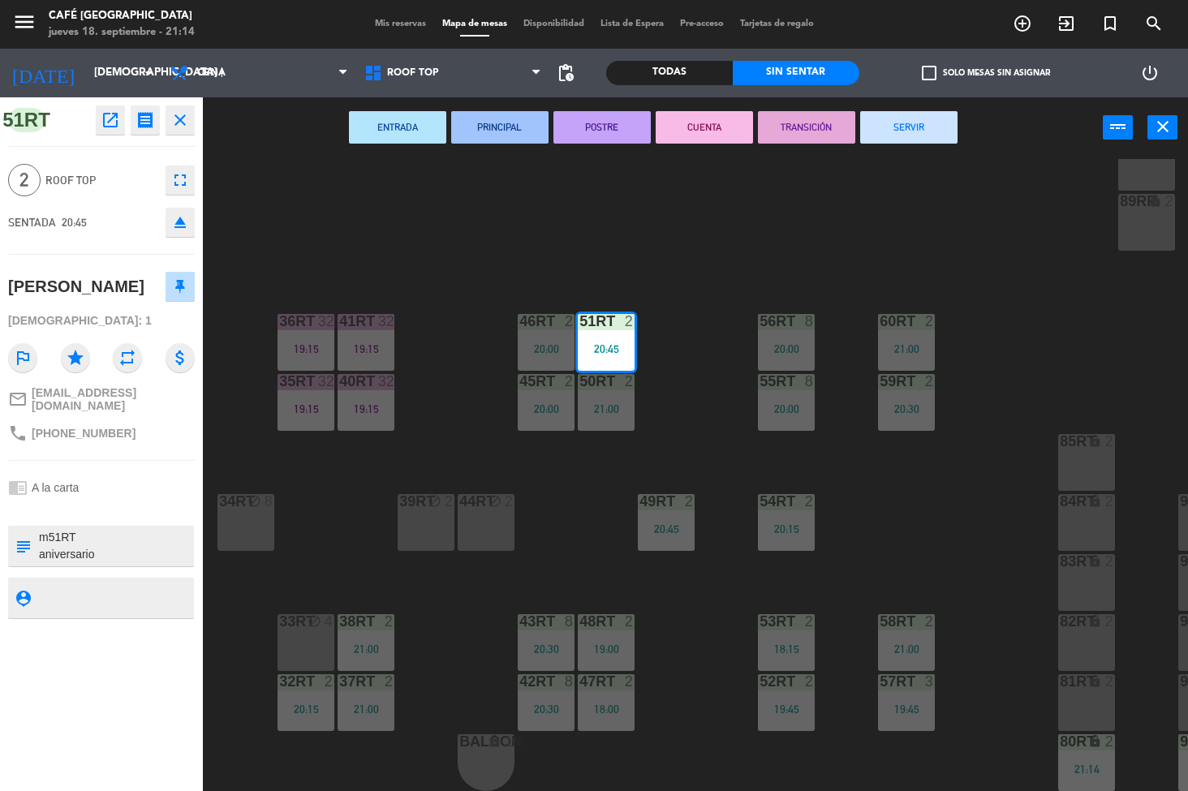
click at [916, 495] on div "18RT 3 19:30 16RT 4 28RT 2 20:30 80RR lock 2 27RT 3 19:30 7RT 4 21:00 S1RT lock…" at bounding box center [701, 475] width 973 height 633
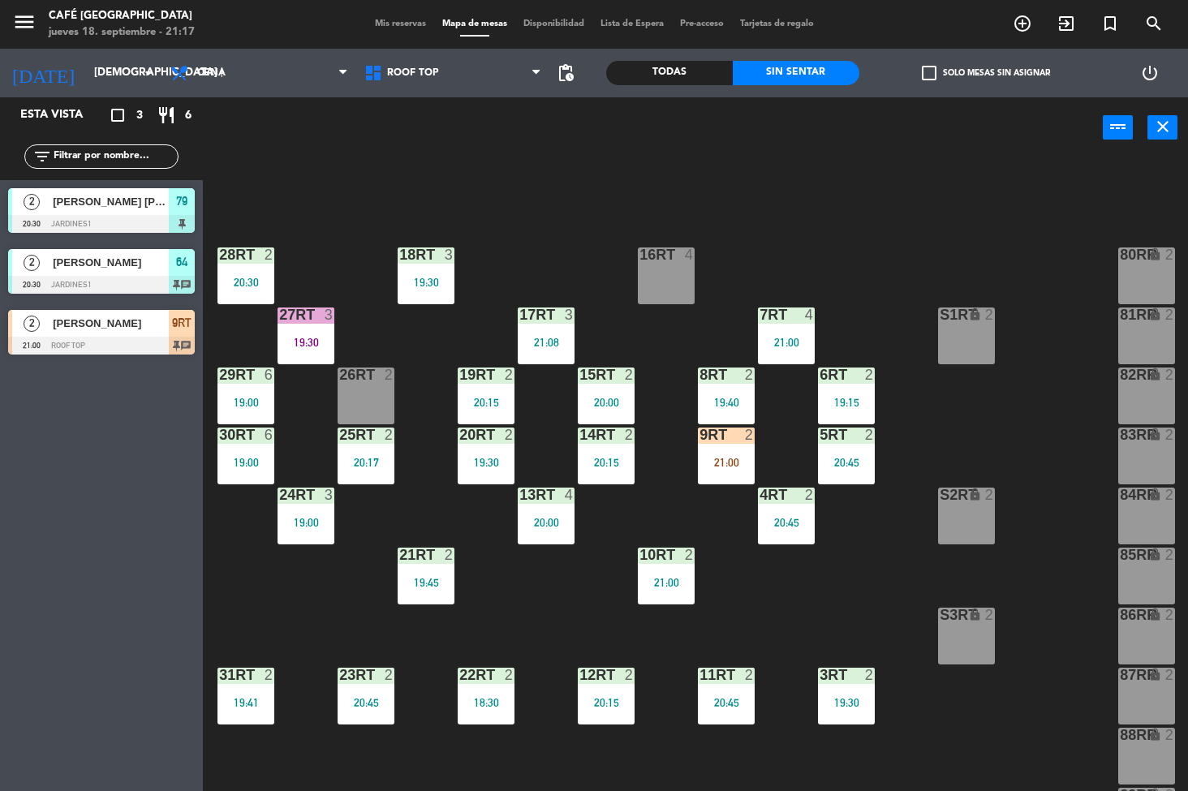
scroll to position [602, 0]
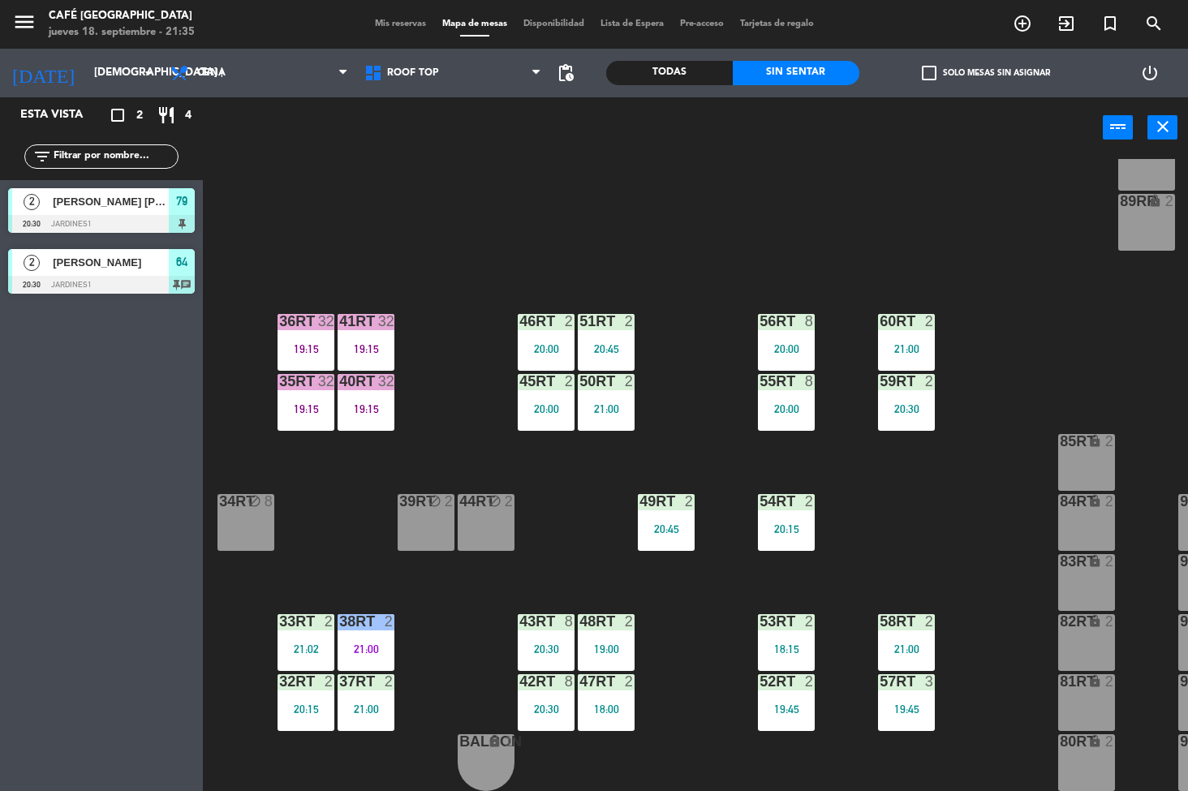
click at [466, 633] on div "18RT 3 19:30 16RT 4 28RT 2 20:30 80RR lock 2 27RT 3 19:30 7RT 4 21:00 S1RT lock…" at bounding box center [701, 475] width 973 height 633
click at [905, 689] on div "57RT 3 19:45" at bounding box center [906, 702] width 57 height 57
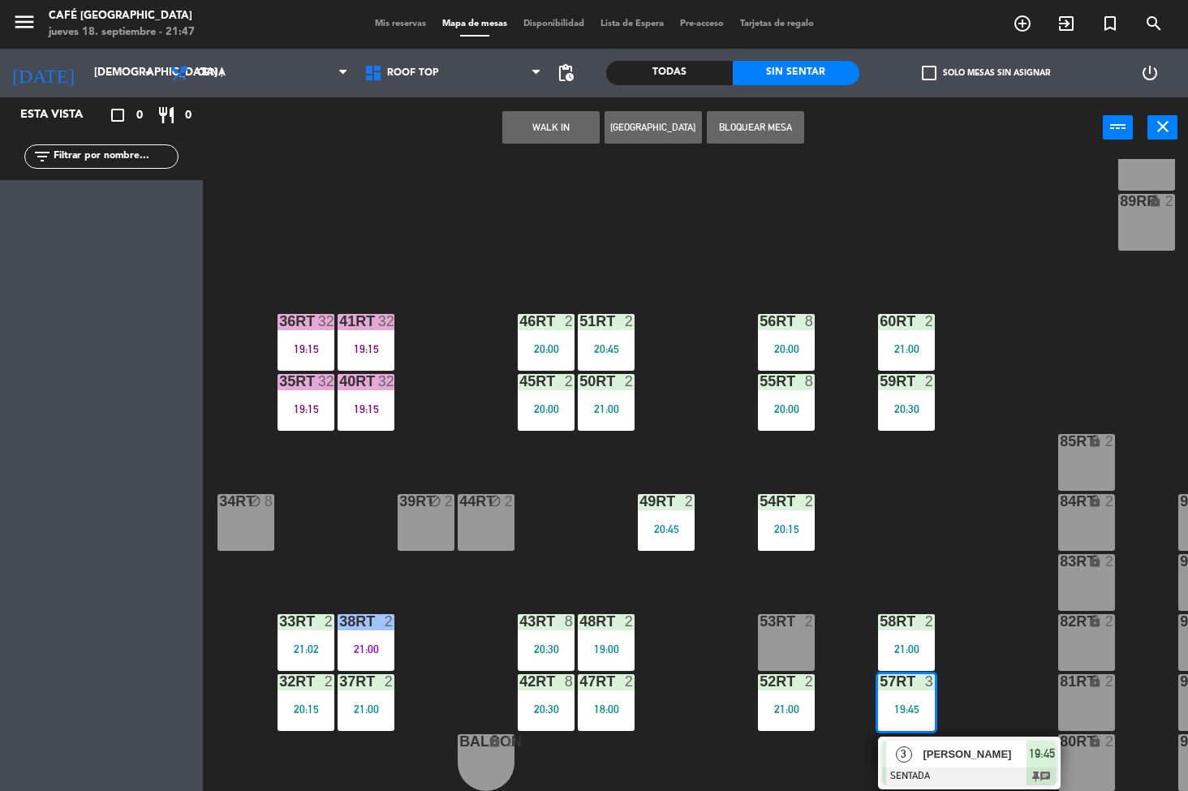
click at [962, 540] on div "18RT 3 19:30 16RT 4 28RT 2 20:30 80RR lock 2 27RT 3 19:30 7RT 4 21:00 S1RT lock…" at bounding box center [701, 475] width 973 height 633
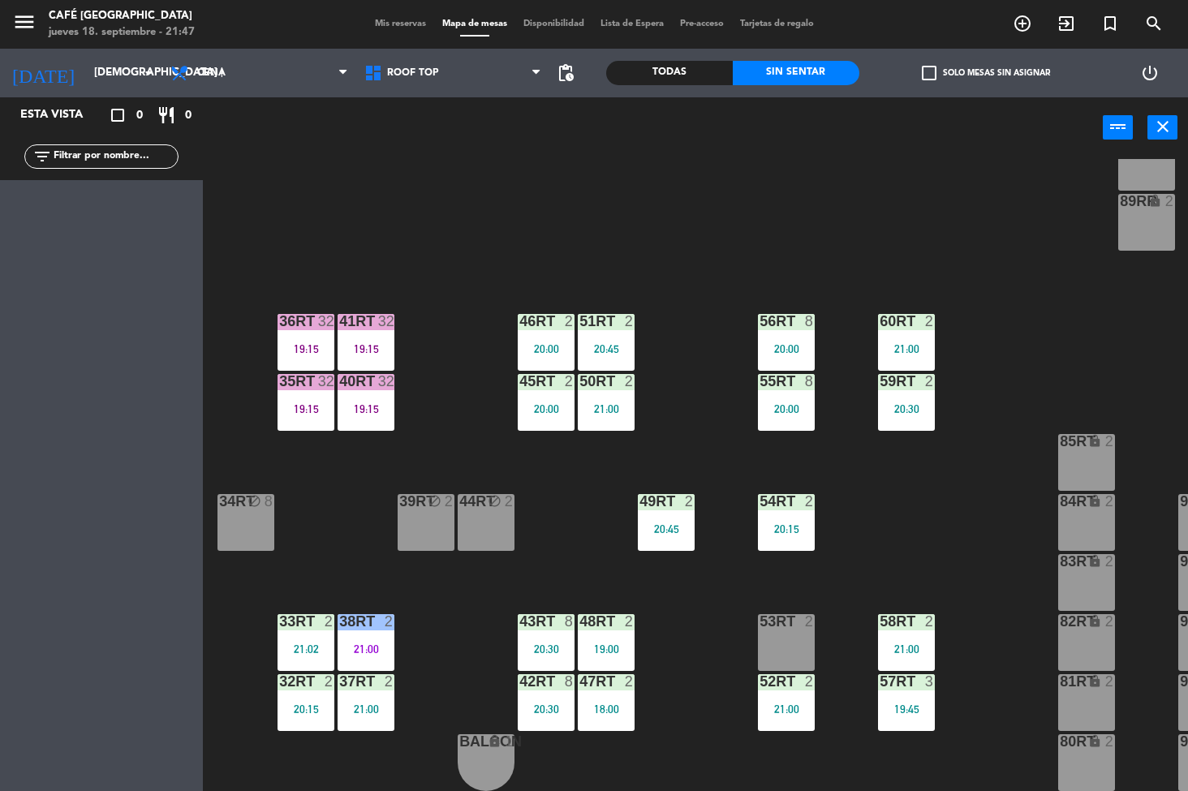
click at [901, 327] on div "60RT 2 21:00" at bounding box center [906, 342] width 57 height 57
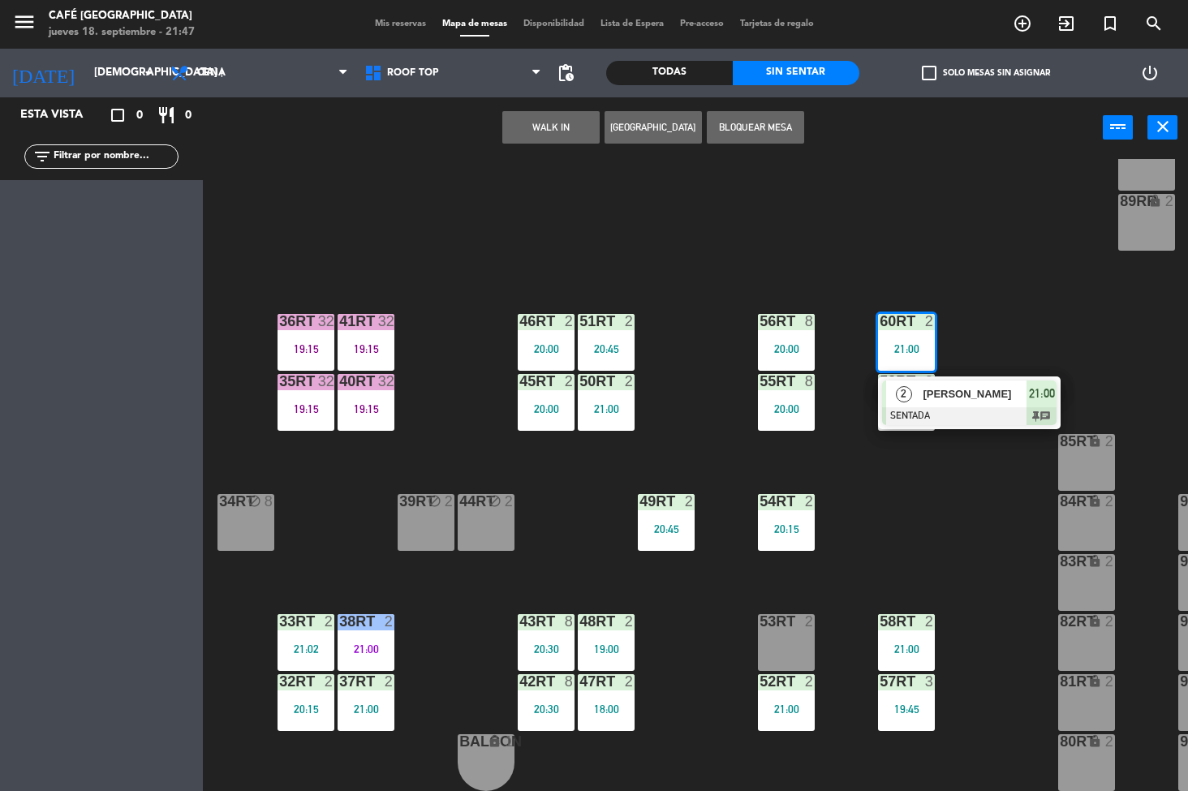
click at [982, 385] on span "[PERSON_NAME]" at bounding box center [974, 393] width 104 height 17
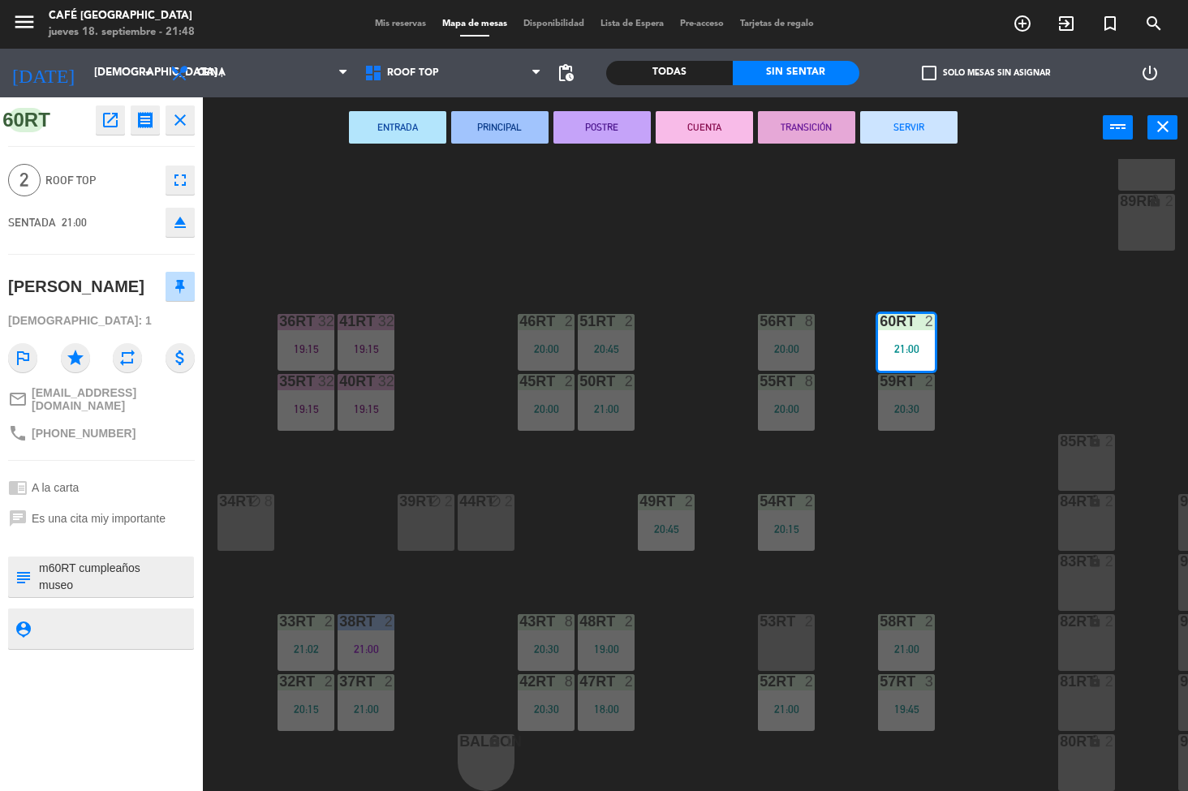
click at [706, 621] on div "18RT 3 19:30 16RT 4 28RT 2 20:30 80RR lock 2 27RT 3 19:30 7RT 4 21:00 S1RT lock…" at bounding box center [701, 475] width 973 height 633
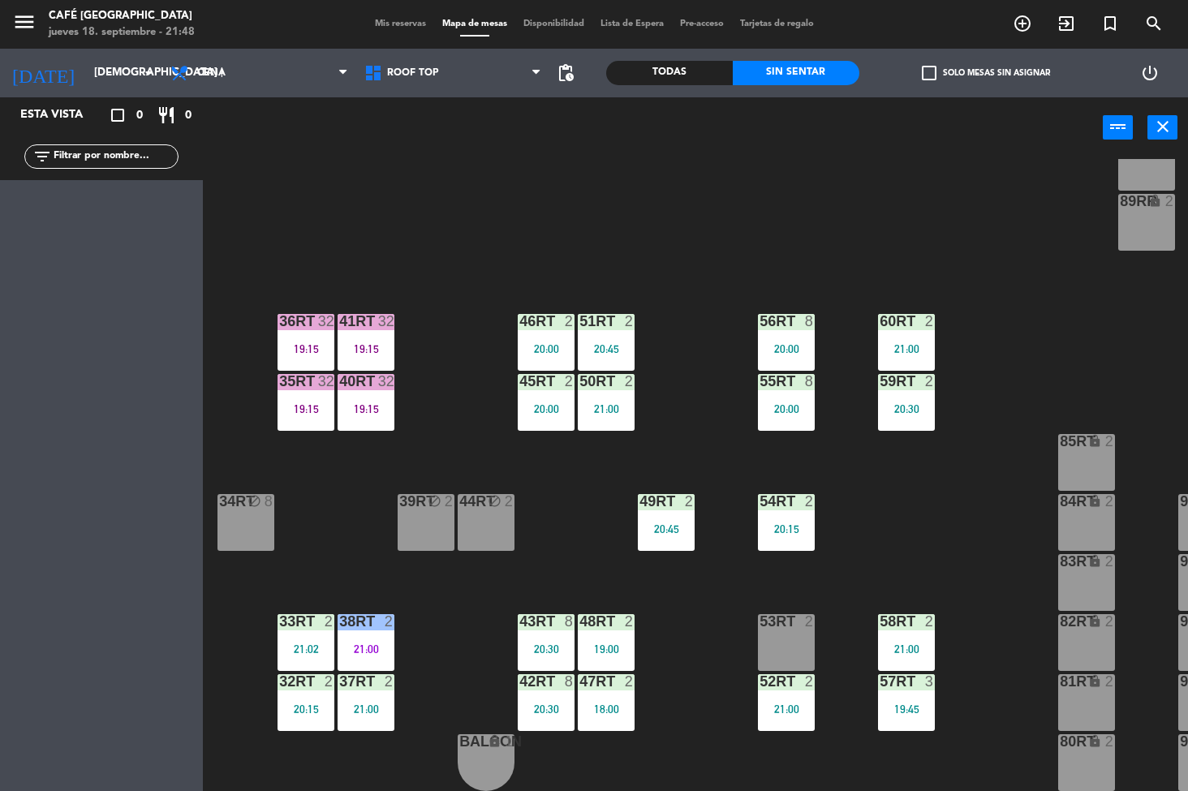
click at [665, 523] on div "20:45" at bounding box center [666, 528] width 57 height 11
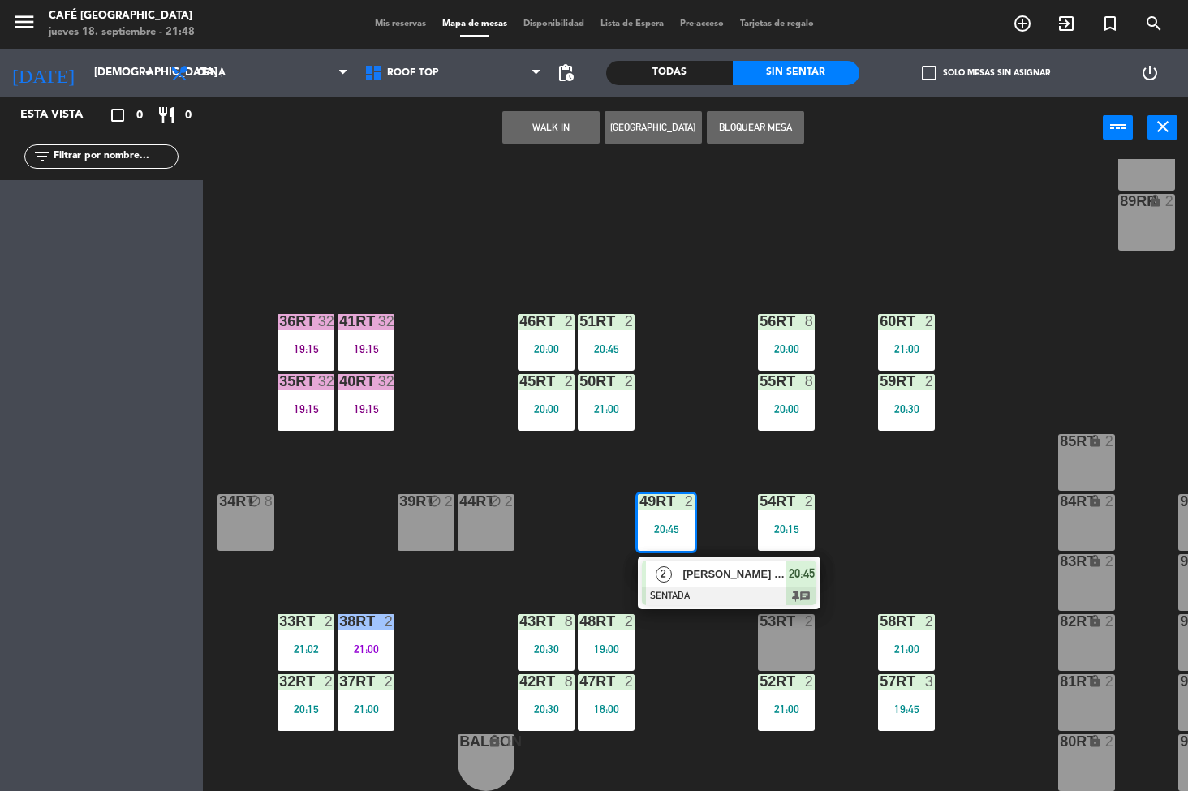
click at [702, 565] on span "[PERSON_NAME] [PERSON_NAME]" at bounding box center [734, 573] width 104 height 17
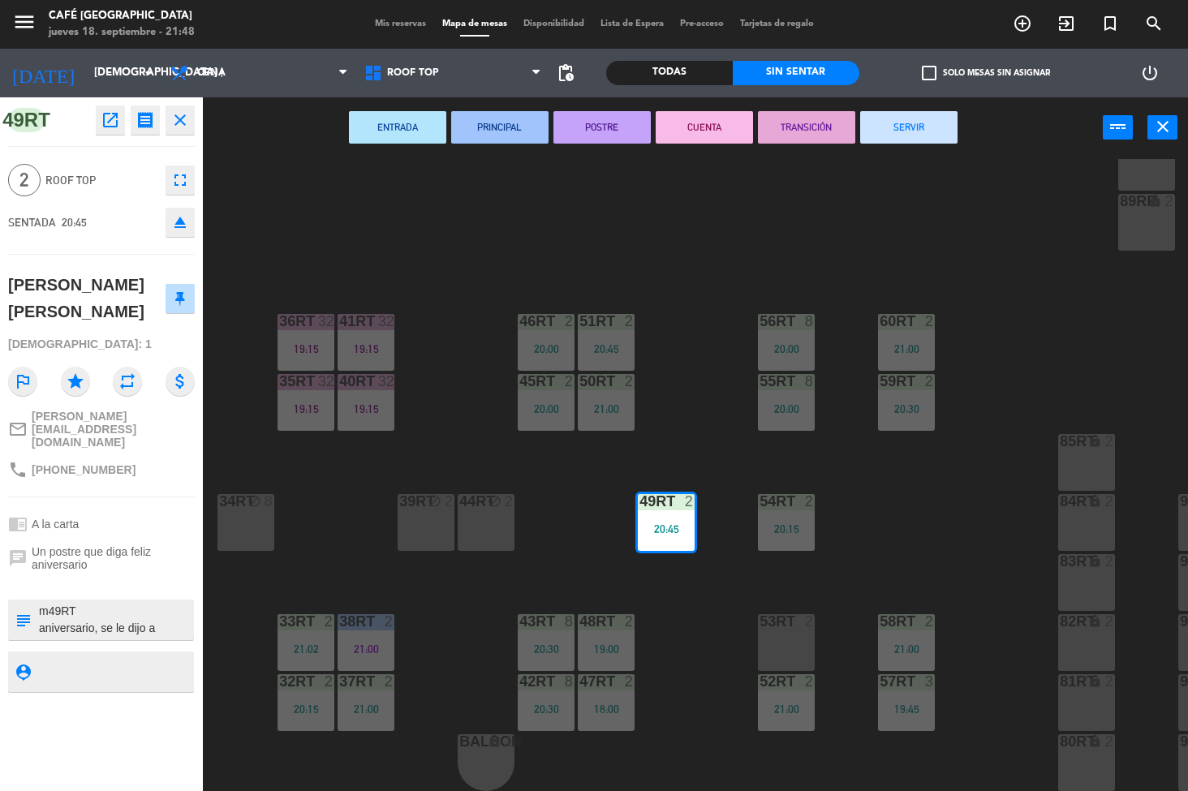
click at [107, 118] on icon "open_in_new" at bounding box center [110, 119] width 19 height 19
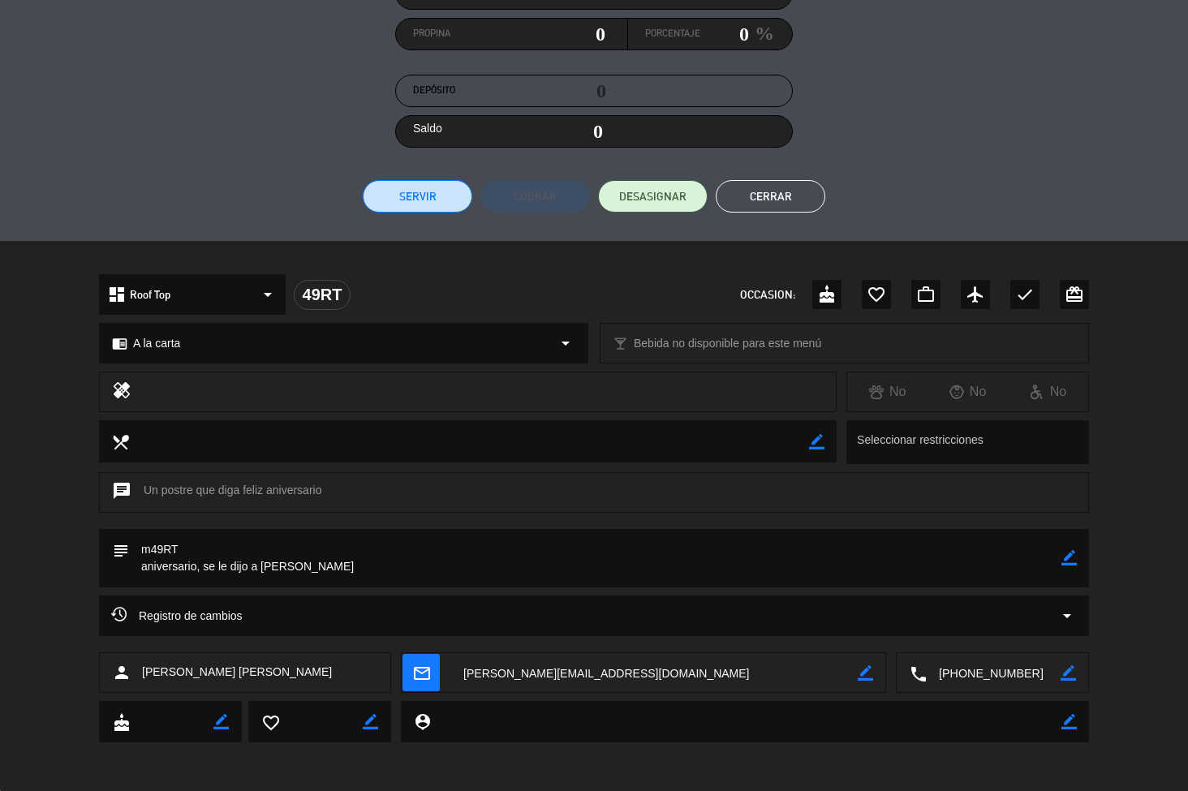
scroll to position [209, 0]
